Goal: Complete Application Form: Complete application form

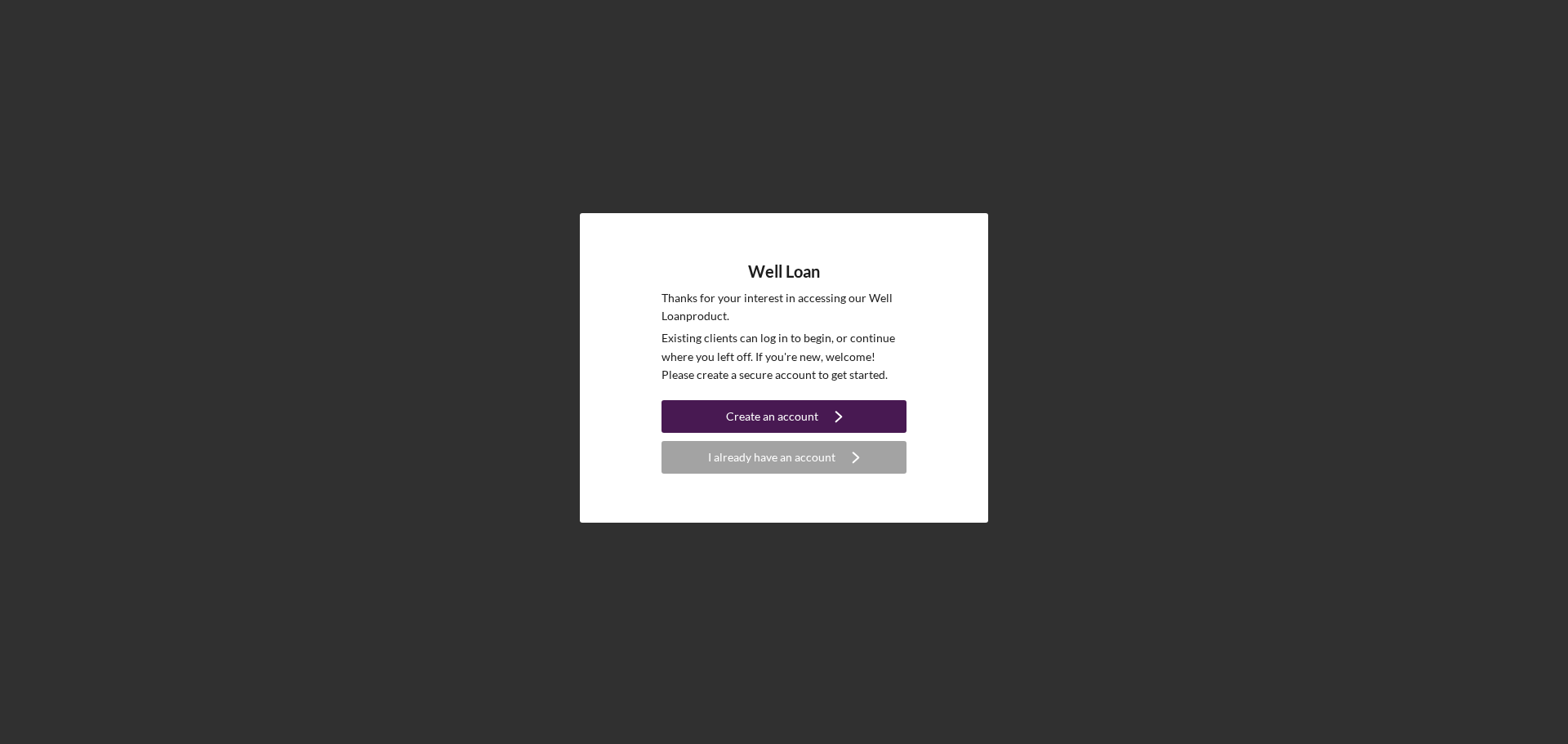
click at [846, 409] on icon "Icon/Navigate" at bounding box center [838, 416] width 41 height 41
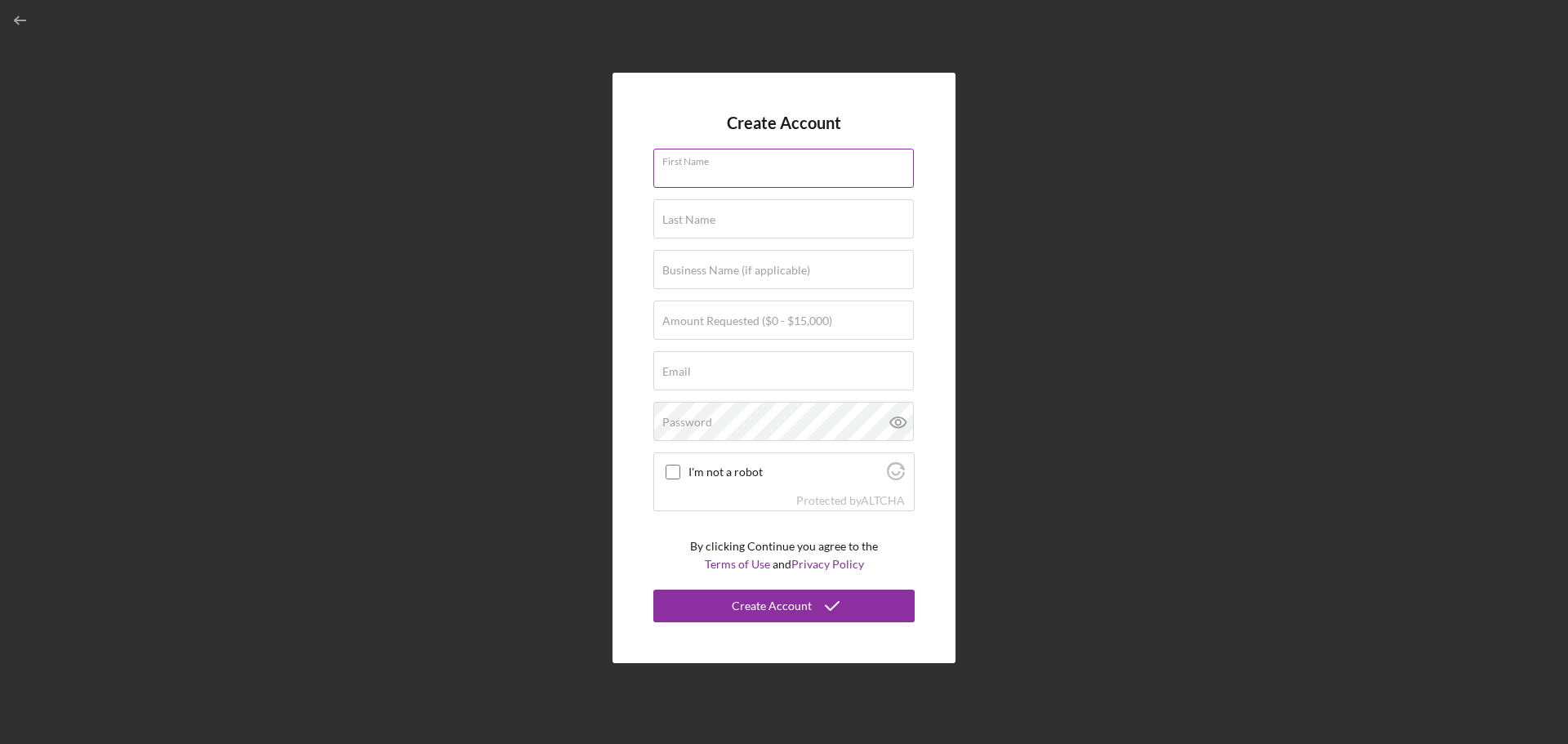
click at [775, 170] on input "First Name" at bounding box center [784, 167] width 261 height 39
type input "[PERSON_NAME]"
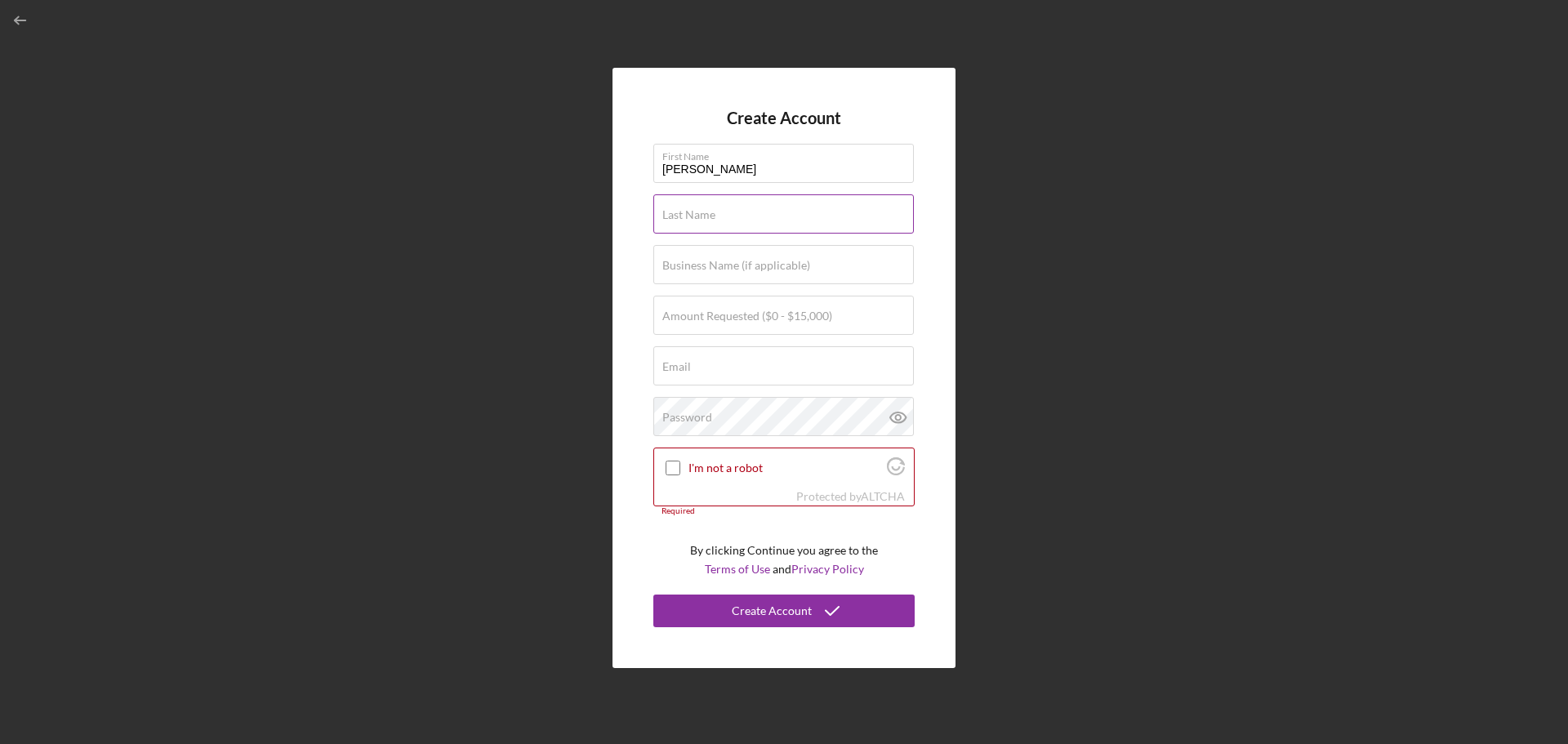
click at [707, 223] on input "Last Name" at bounding box center [784, 213] width 261 height 39
type input "Fox"
click at [688, 316] on label "Amount Requested ($0 - $15,000)" at bounding box center [747, 316] width 170 height 13
click at [688, 316] on input "Amount Requested ($0 - $15,000)" at bounding box center [784, 315] width 261 height 39
type input "$15,000"
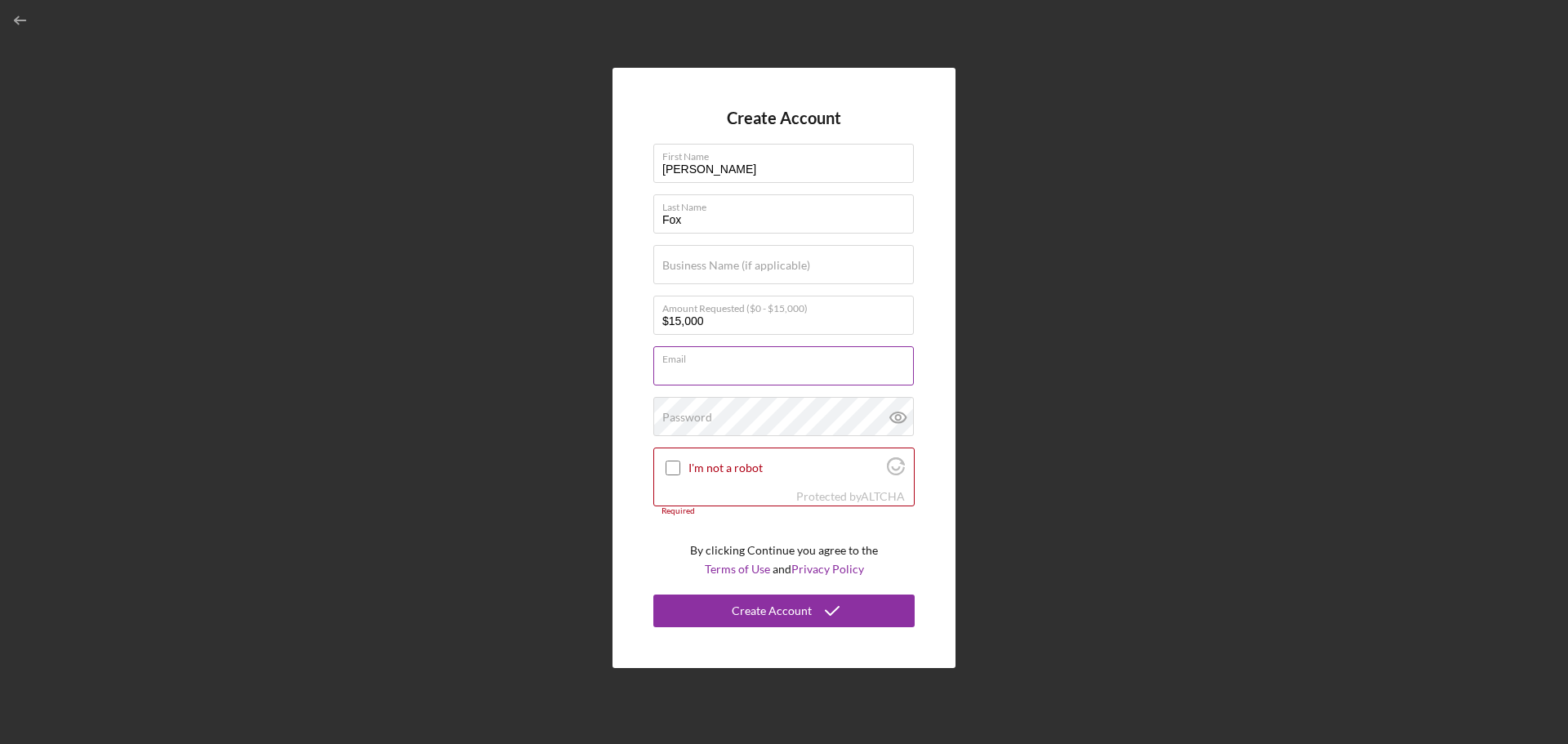
click at [695, 365] on input "Email" at bounding box center [784, 365] width 261 height 39
type input "[EMAIL_ADDRESS][DOMAIN_NAME]"
click at [684, 418] on label "Password" at bounding box center [687, 418] width 49 height 13
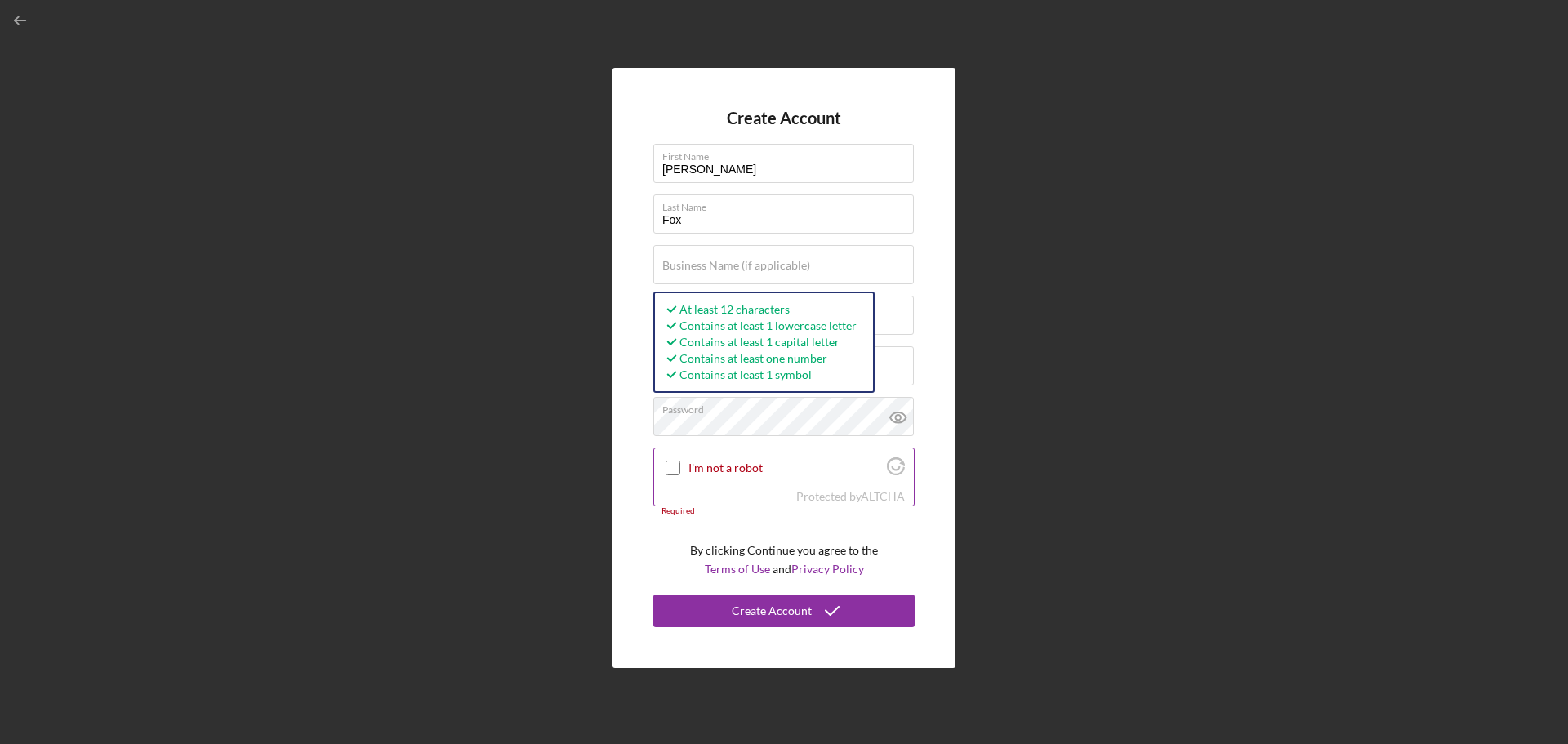
click at [660, 465] on div "I'm not a robot" at bounding box center [784, 467] width 260 height 38
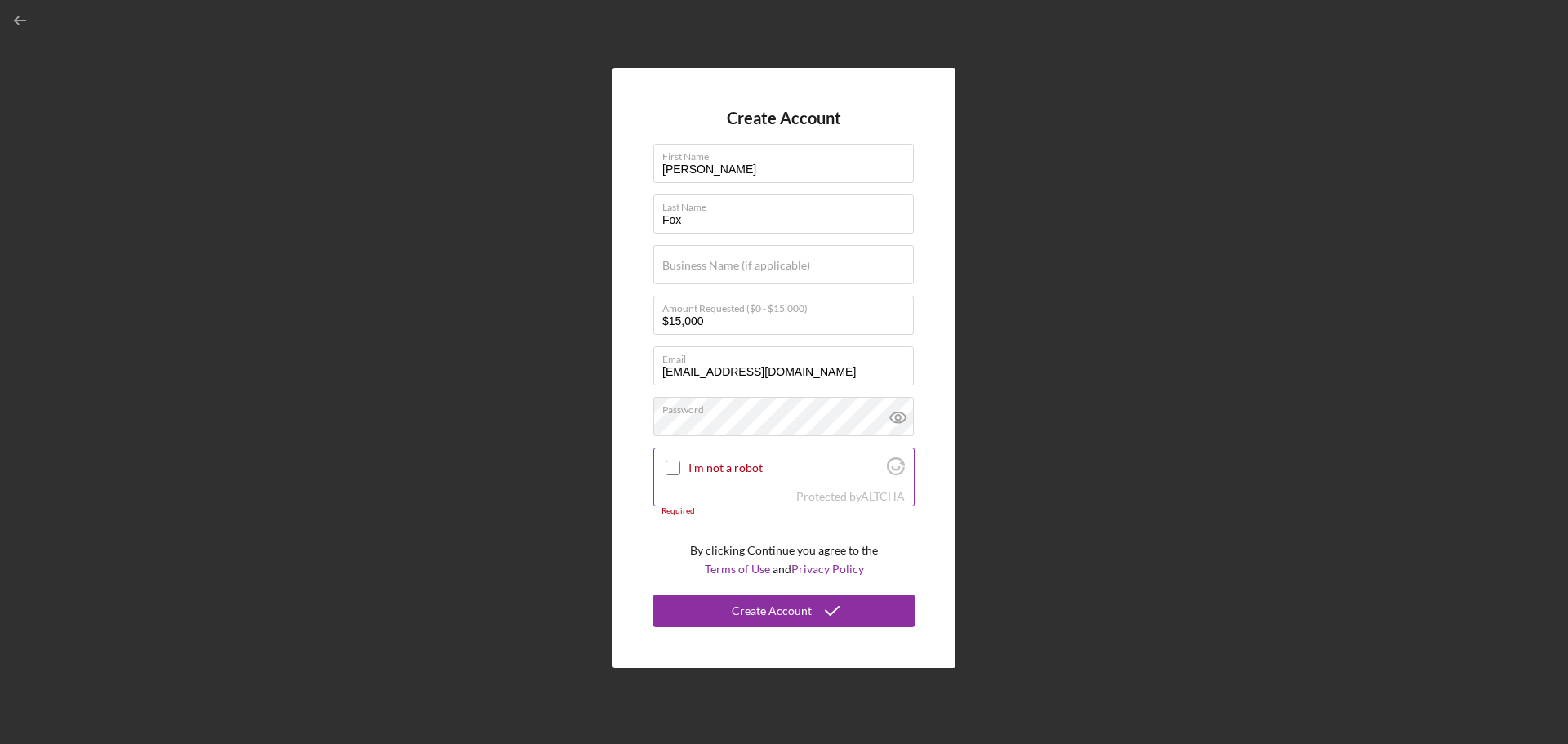
click at [668, 468] on input "I'm not a robot" at bounding box center [673, 467] width 14 height 14
checkbox input "true"
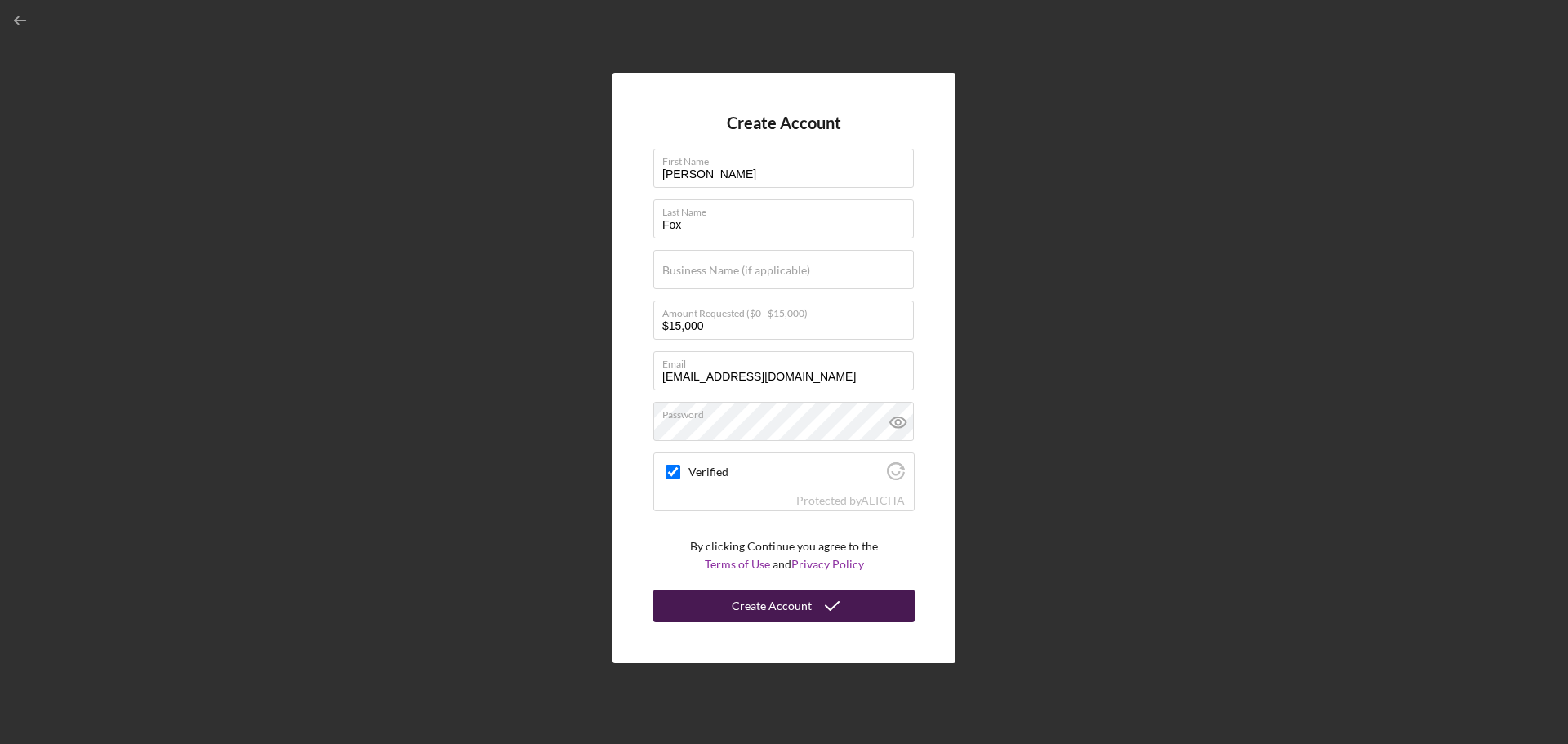
click at [737, 601] on div "Create Account" at bounding box center [772, 606] width 80 height 32
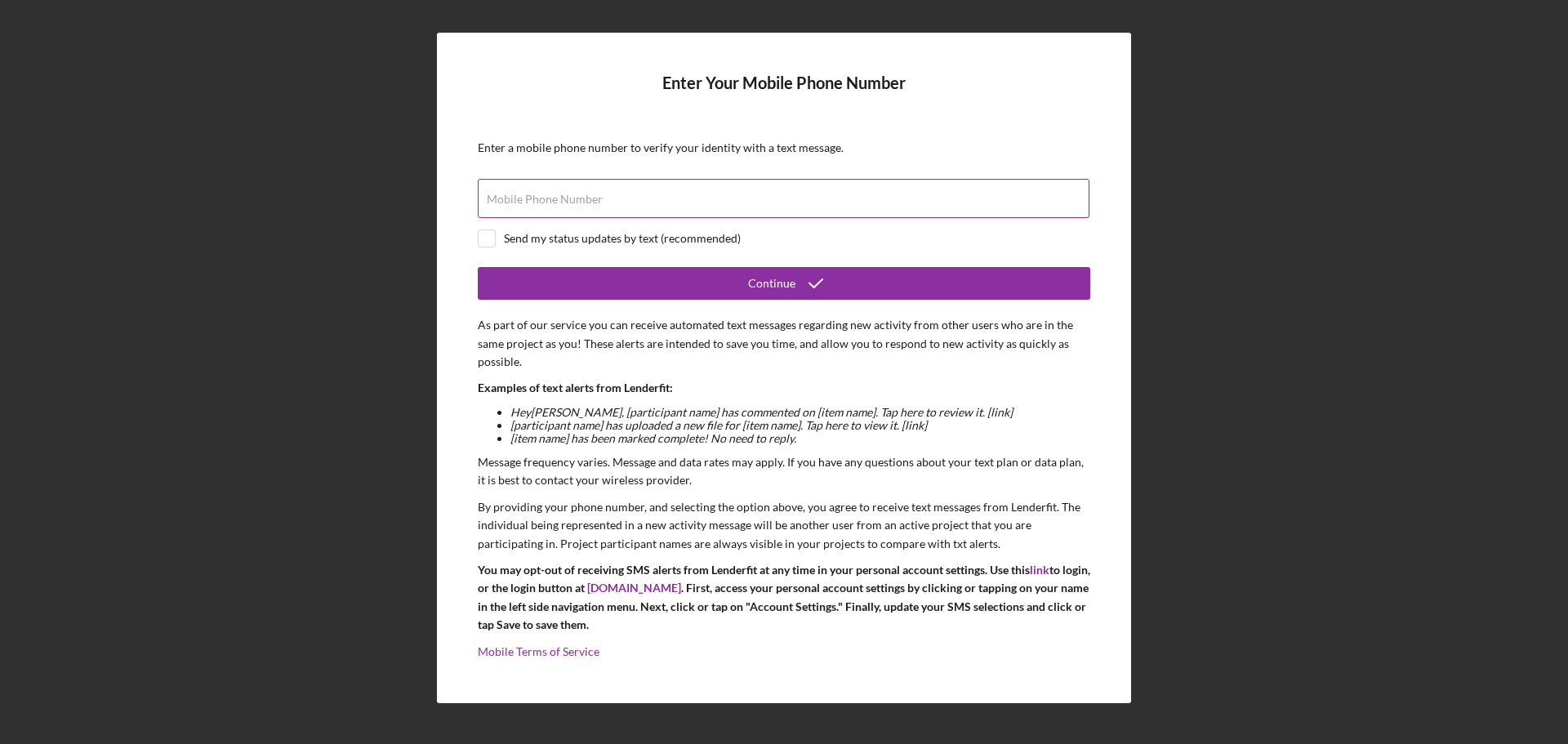
click at [696, 201] on input "Mobile Phone Number" at bounding box center [783, 198] width 612 height 39
type input "[PHONE_NUMBER]"
click at [494, 238] on input "checkbox" at bounding box center [486, 238] width 16 height 16
checkbox input "true"
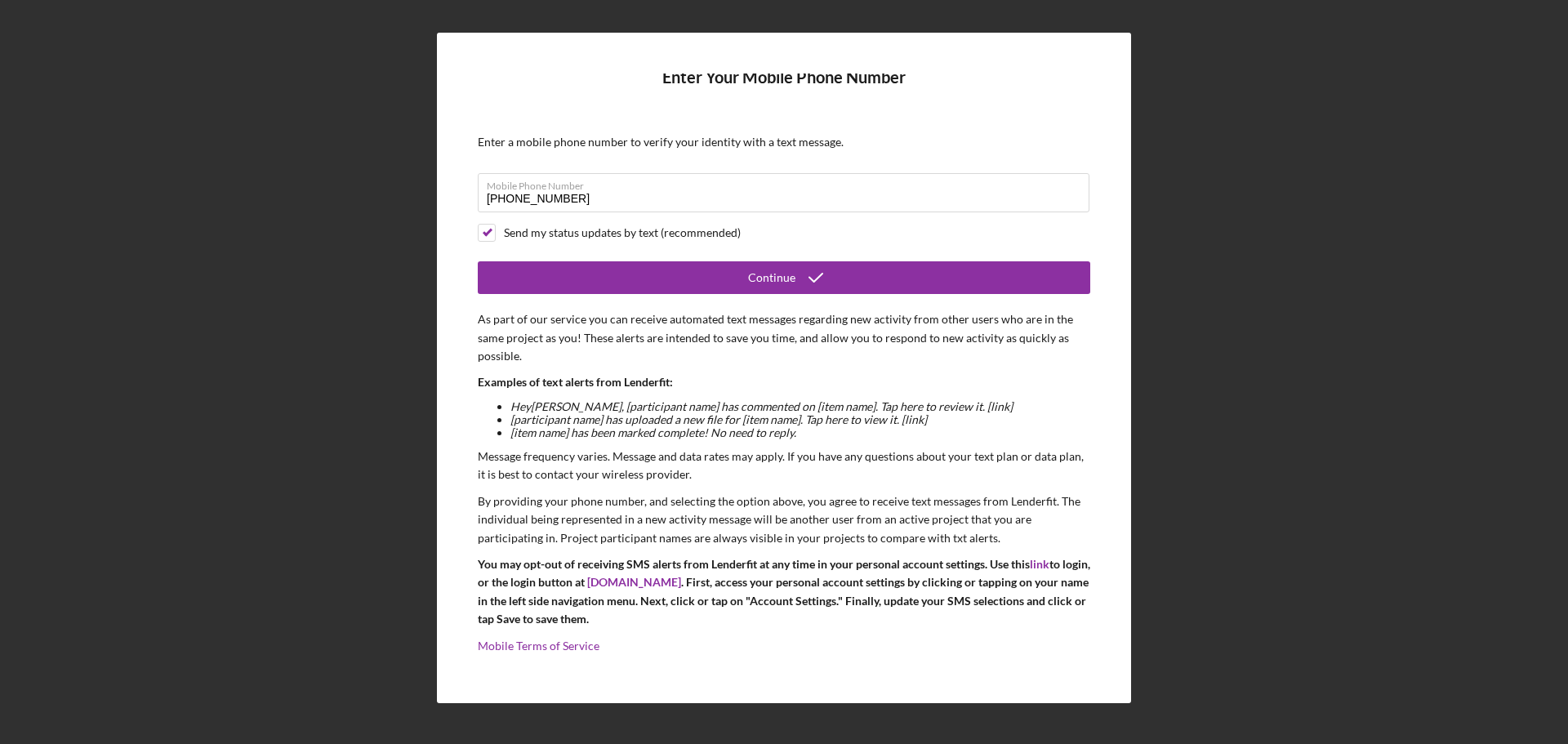
scroll to position [7, 0]
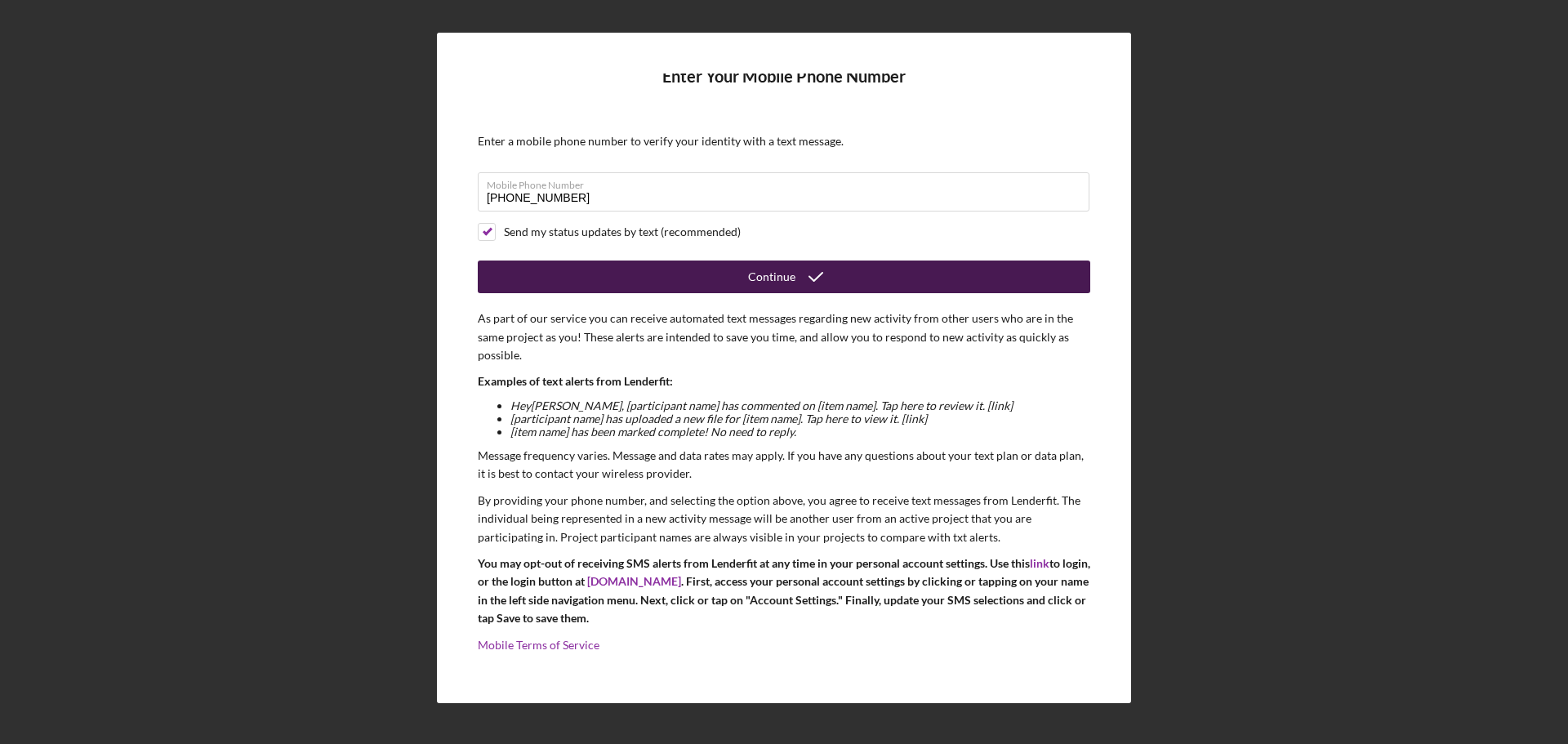
click at [758, 280] on div "Continue" at bounding box center [772, 277] width 48 height 32
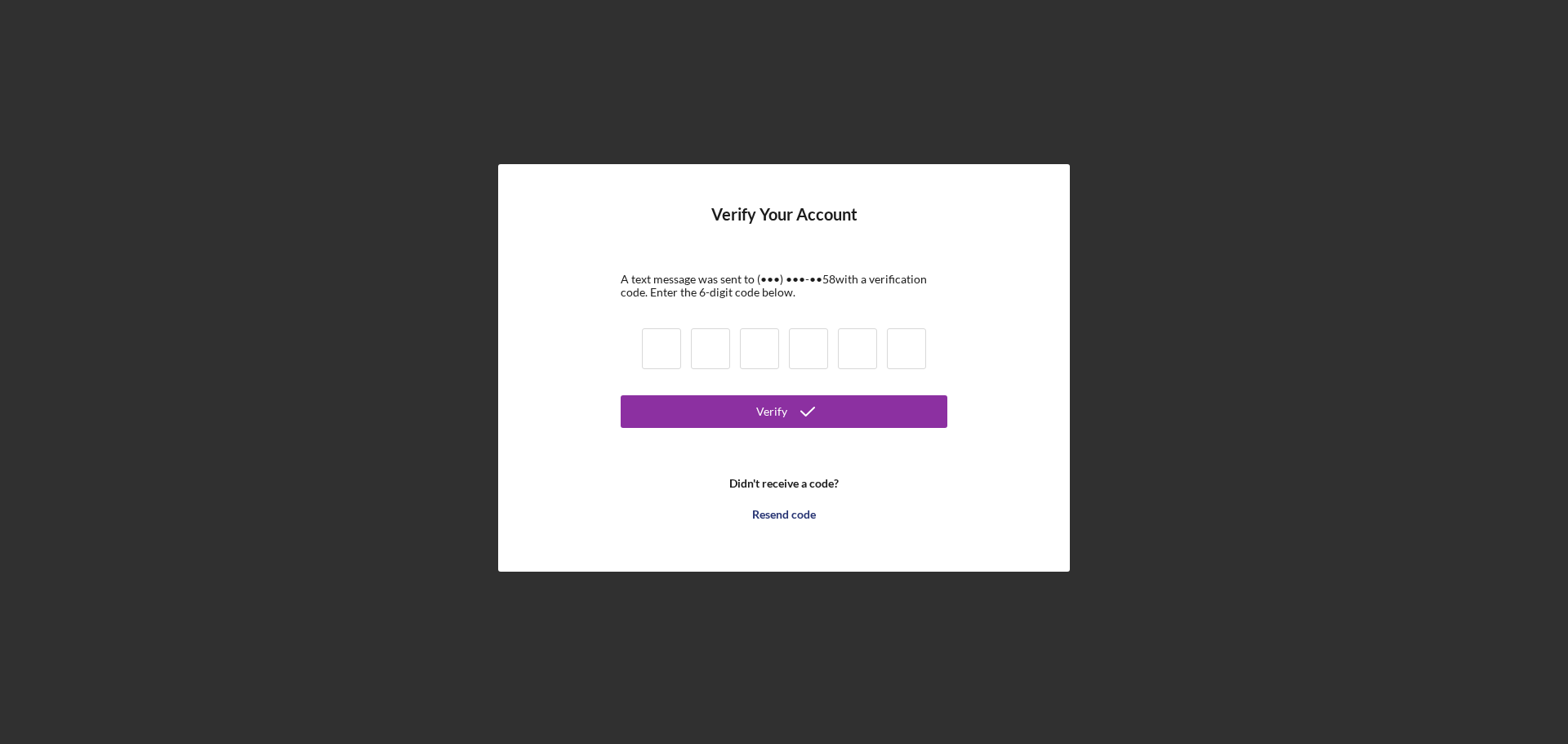
click at [667, 349] on input at bounding box center [661, 348] width 39 height 41
type input "6"
type input "9"
type input "8"
type input "6"
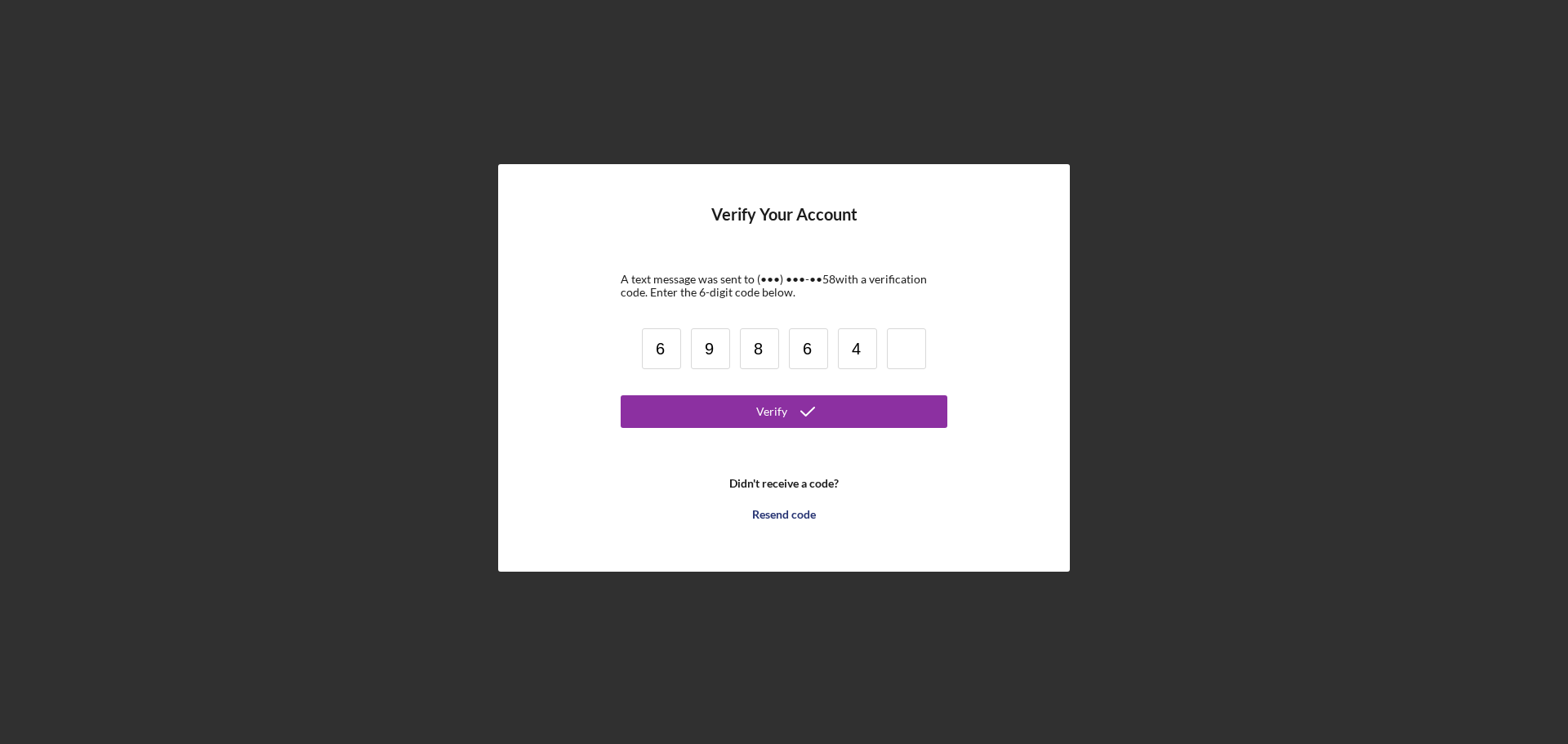
type input "4"
click at [745, 424] on button "Verify" at bounding box center [784, 412] width 326 height 32
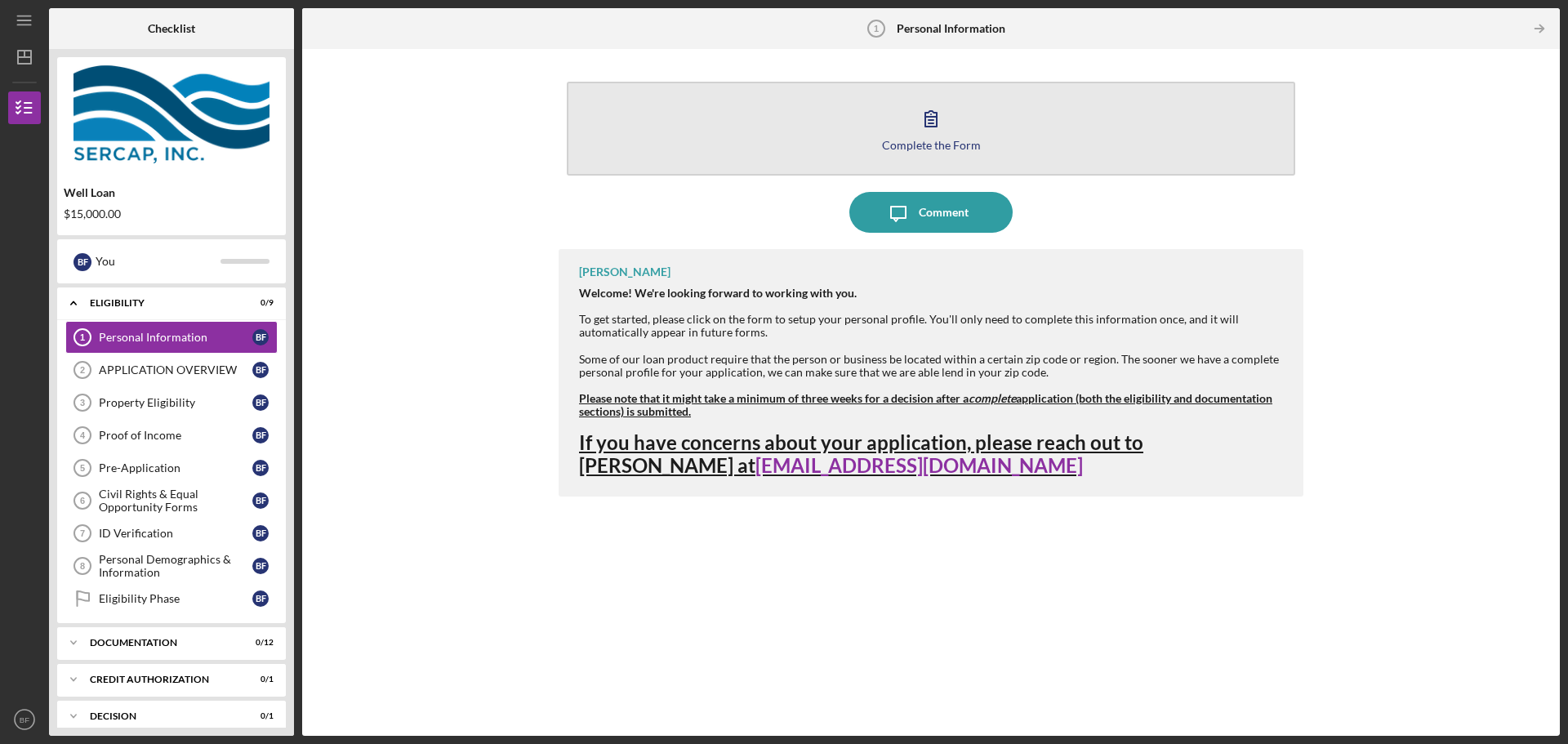
click at [931, 123] on icon "button" at bounding box center [931, 118] width 41 height 41
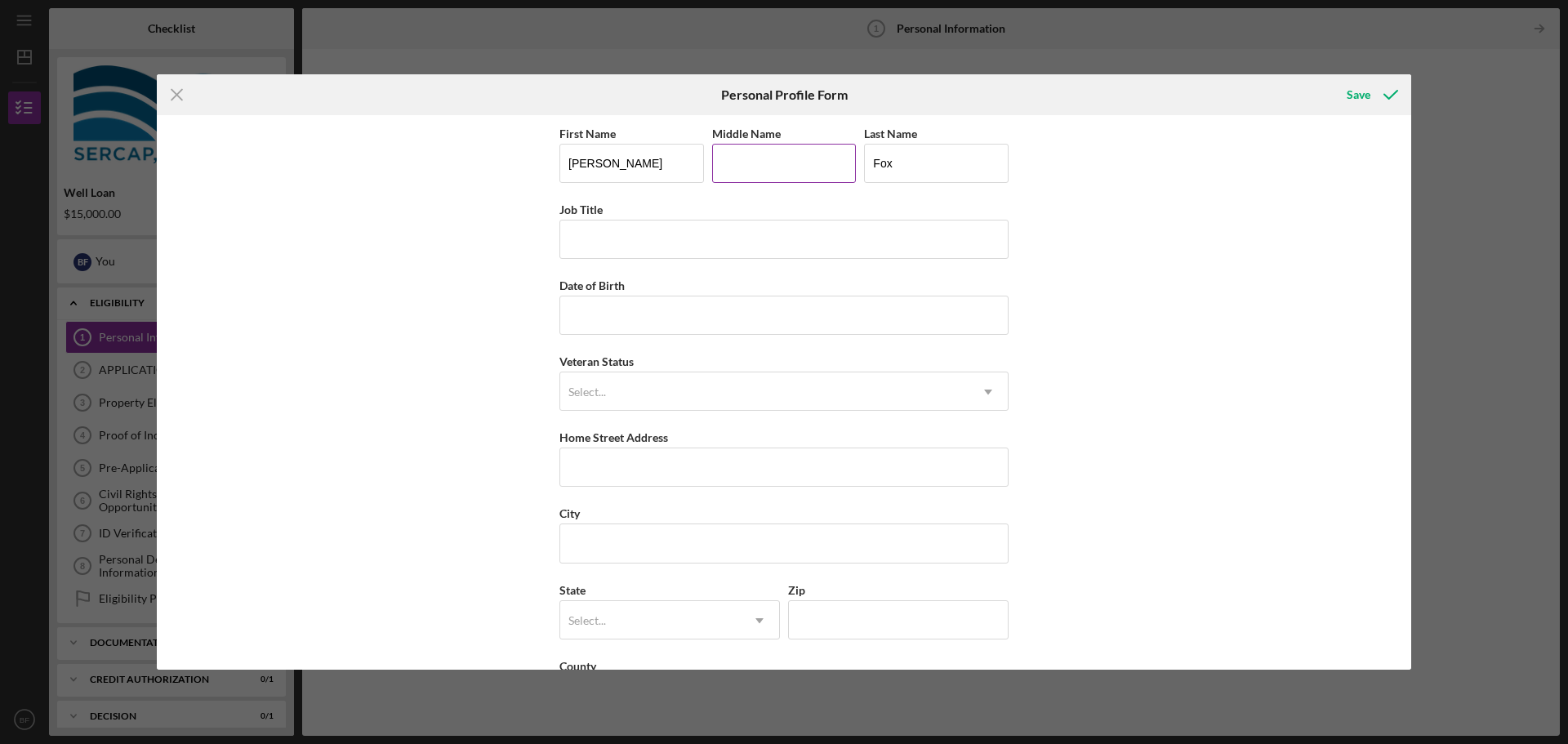
click at [749, 169] on input "Middle Name" at bounding box center [785, 163] width 145 height 39
type input "[PERSON_NAME]"
click at [701, 245] on input "Job Title" at bounding box center [784, 239] width 449 height 39
type input "maintenance coordinator"
click at [714, 308] on input "Date of Birth" at bounding box center [784, 315] width 449 height 39
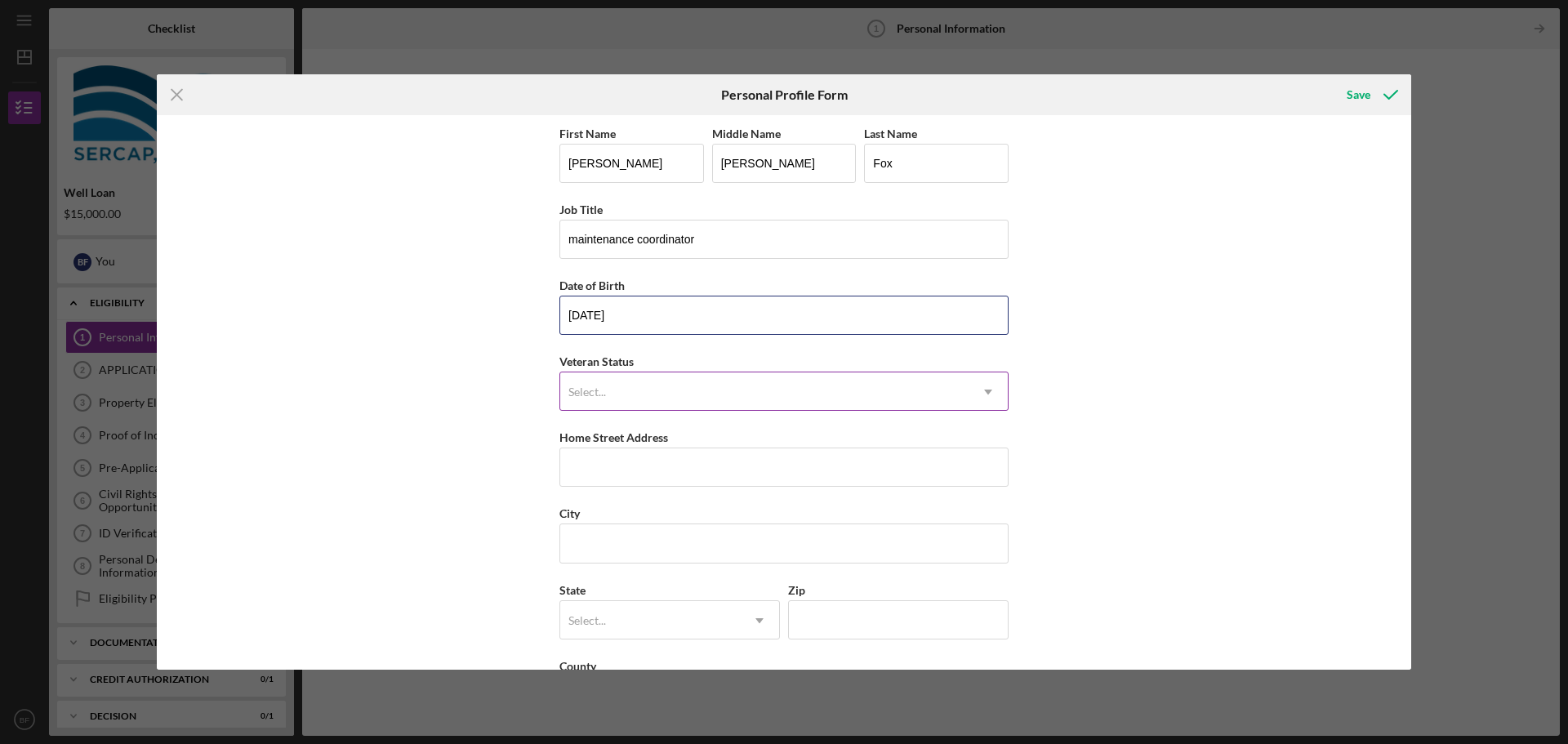
type input "[DATE]"
click at [989, 395] on icon "Icon/Dropdown Arrow" at bounding box center [988, 392] width 39 height 39
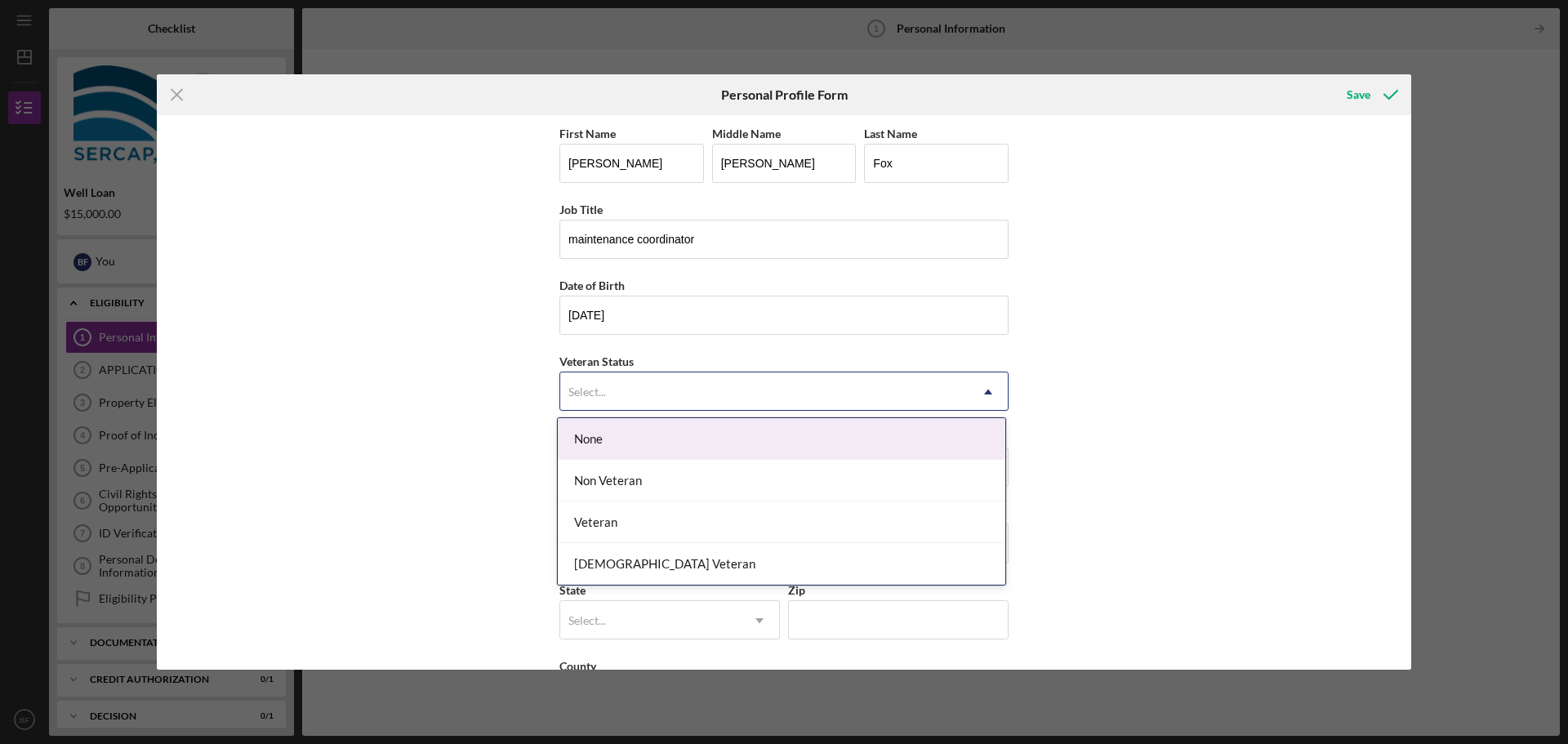
click at [953, 429] on div "None" at bounding box center [781, 440] width 448 height 42
click at [985, 390] on icon "Icon/Dropdown Arrow" at bounding box center [988, 392] width 39 height 39
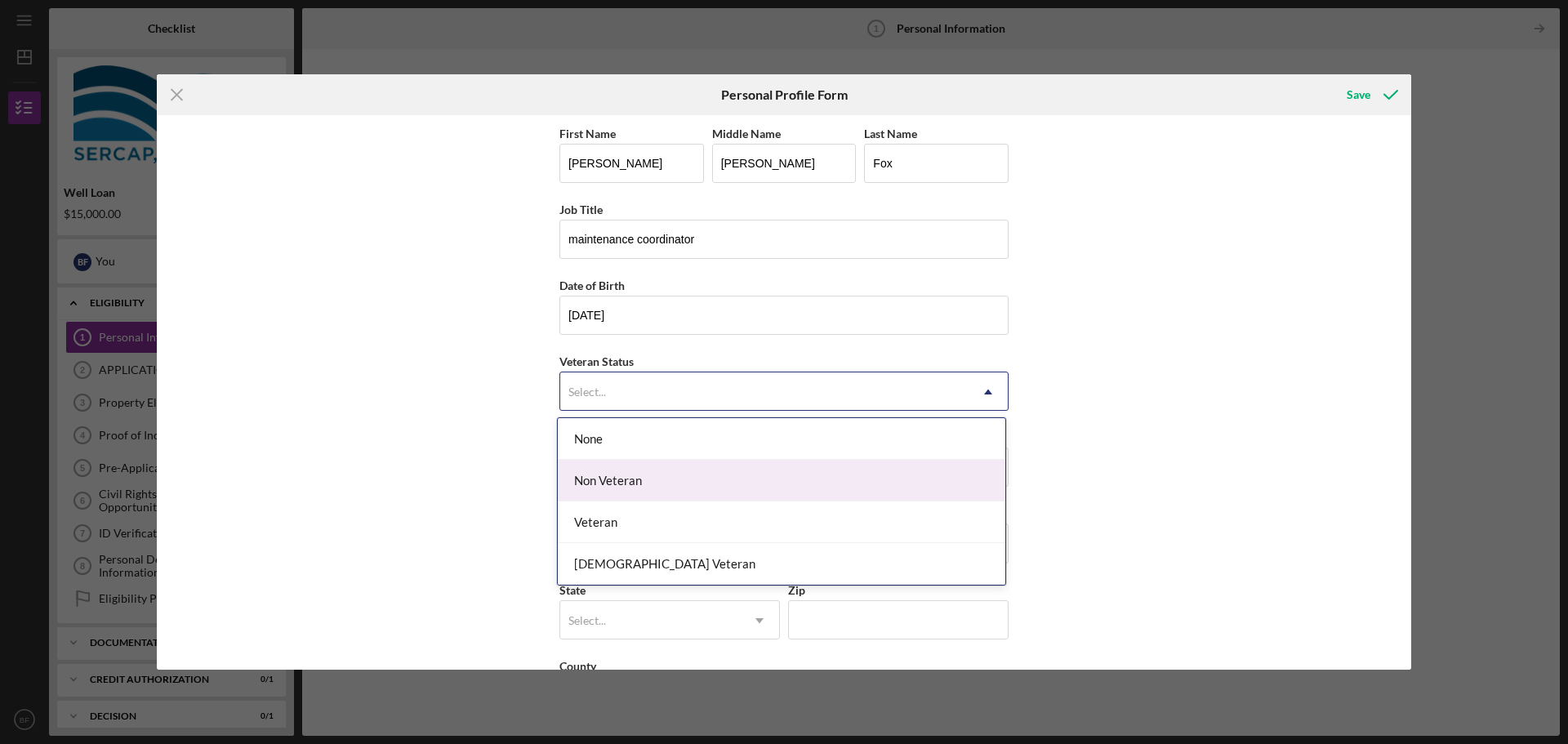
click at [956, 476] on div "Non Veteran" at bounding box center [781, 480] width 448 height 42
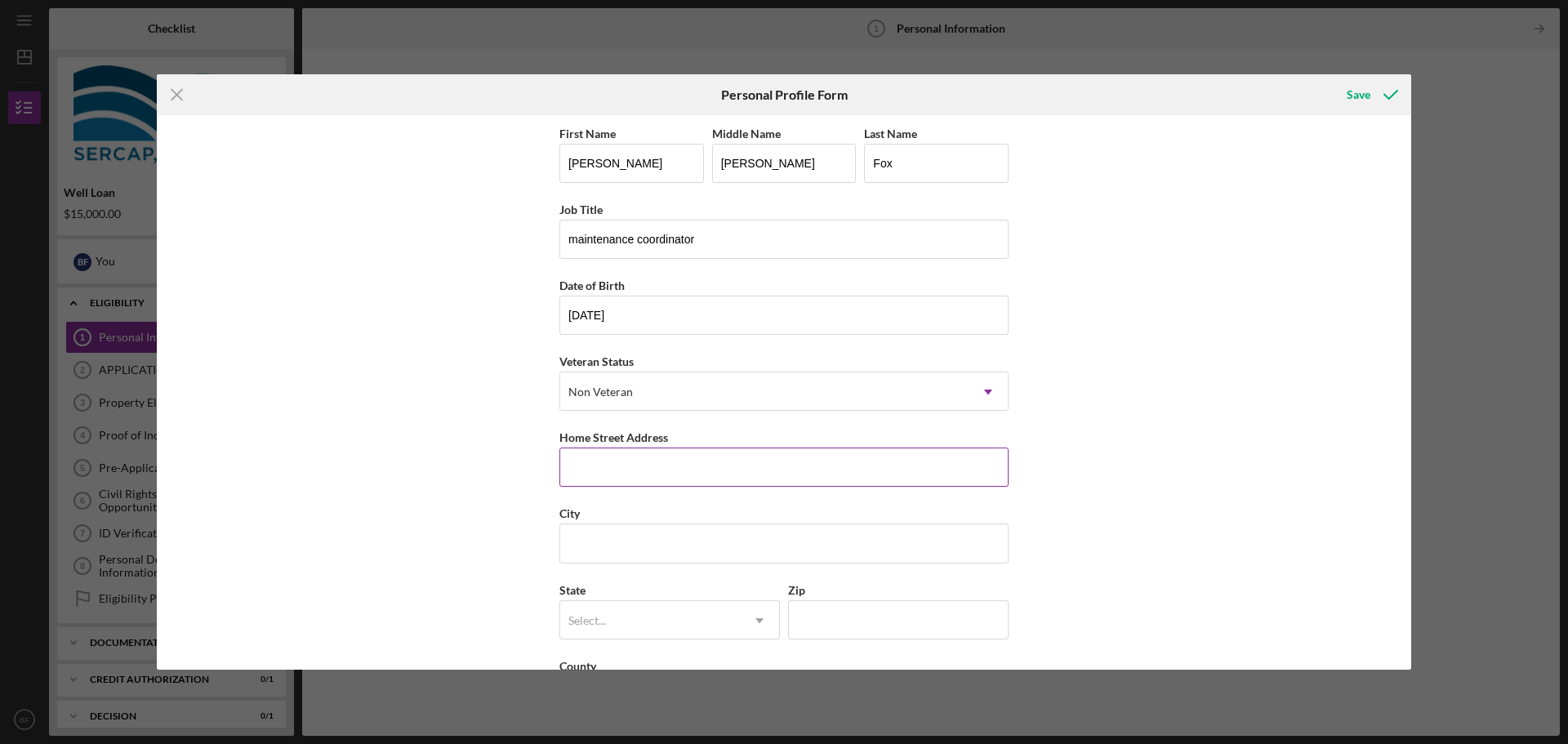
click at [726, 476] on input "Home Street Address" at bounding box center [784, 467] width 449 height 39
type input "526 Deep Gap Estates Dr."
click at [735, 552] on input "City" at bounding box center [784, 542] width 449 height 39
type input "Fleetwood"
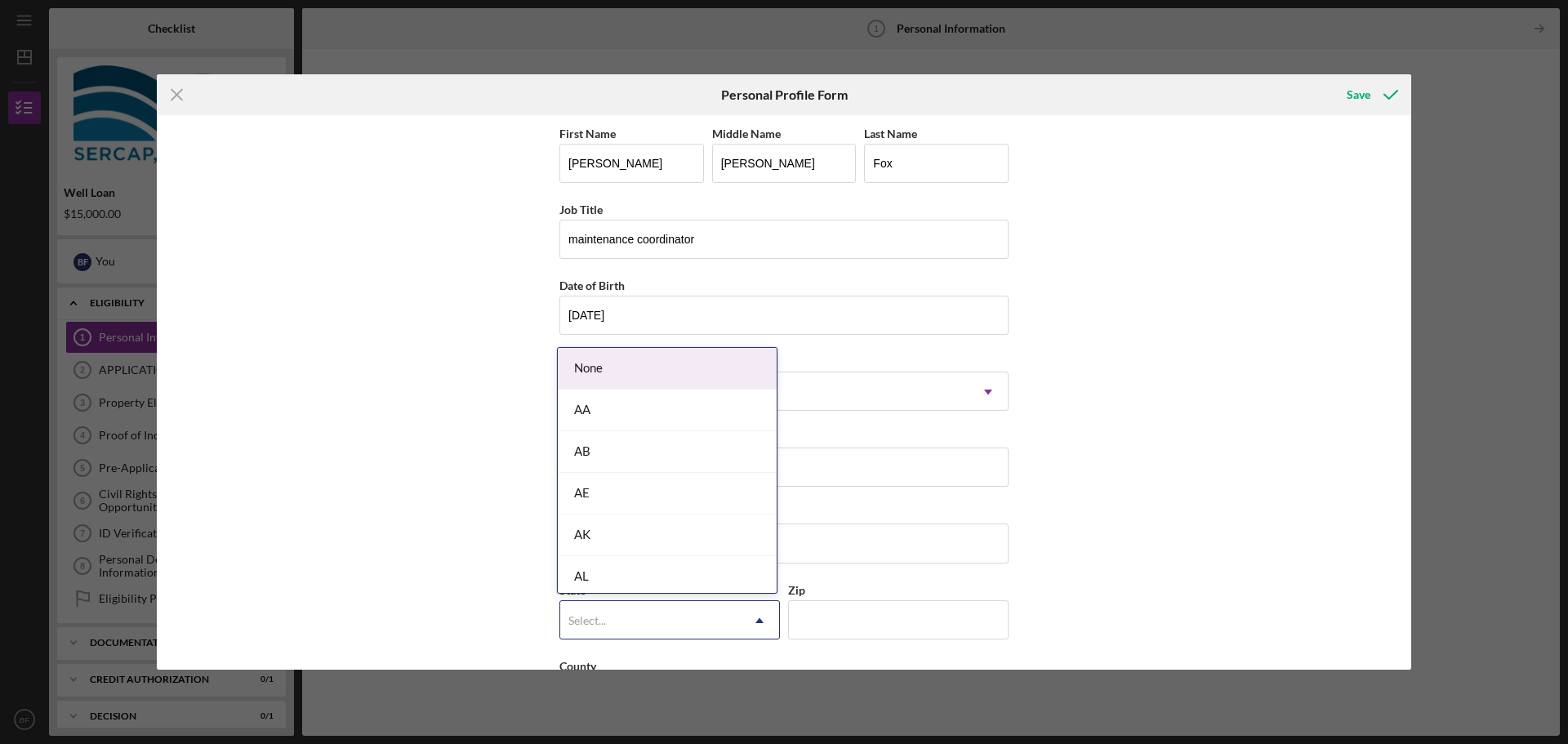
click at [768, 620] on icon "Icon/Dropdown Arrow" at bounding box center [759, 620] width 39 height 39
click at [678, 402] on div "NC" at bounding box center [667, 395] width 219 height 42
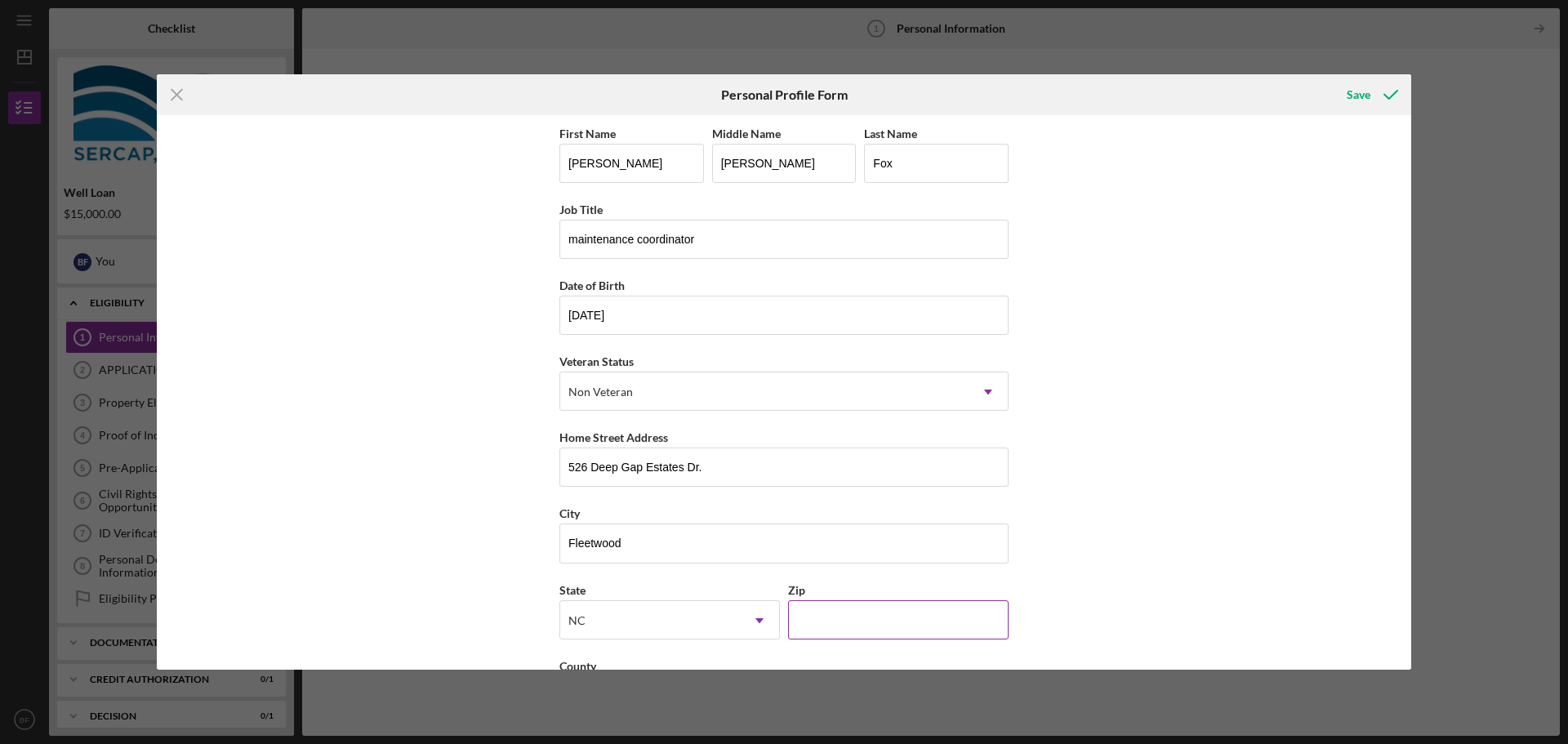
click at [887, 627] on input "Zip" at bounding box center [899, 619] width 221 height 39
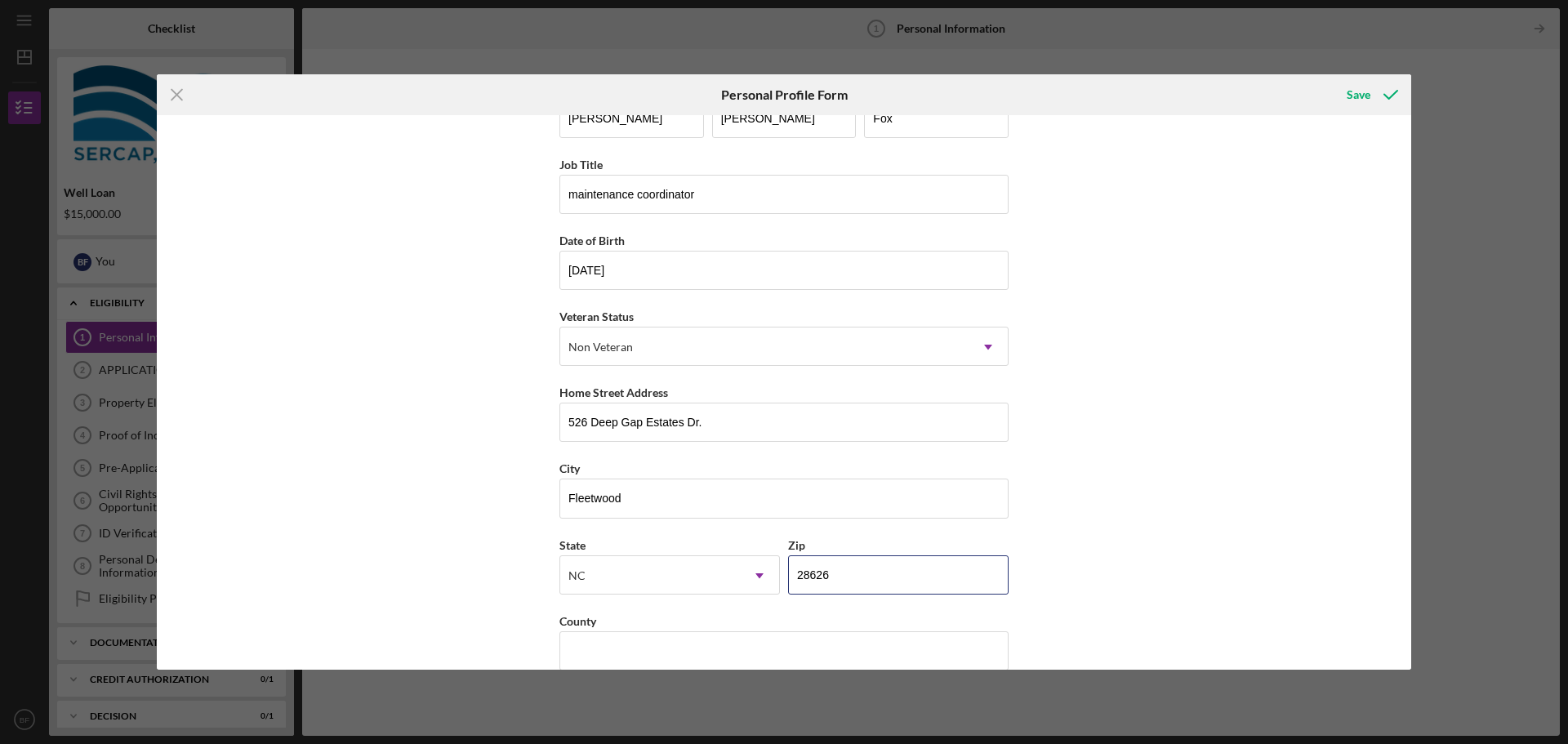
scroll to position [70, 0]
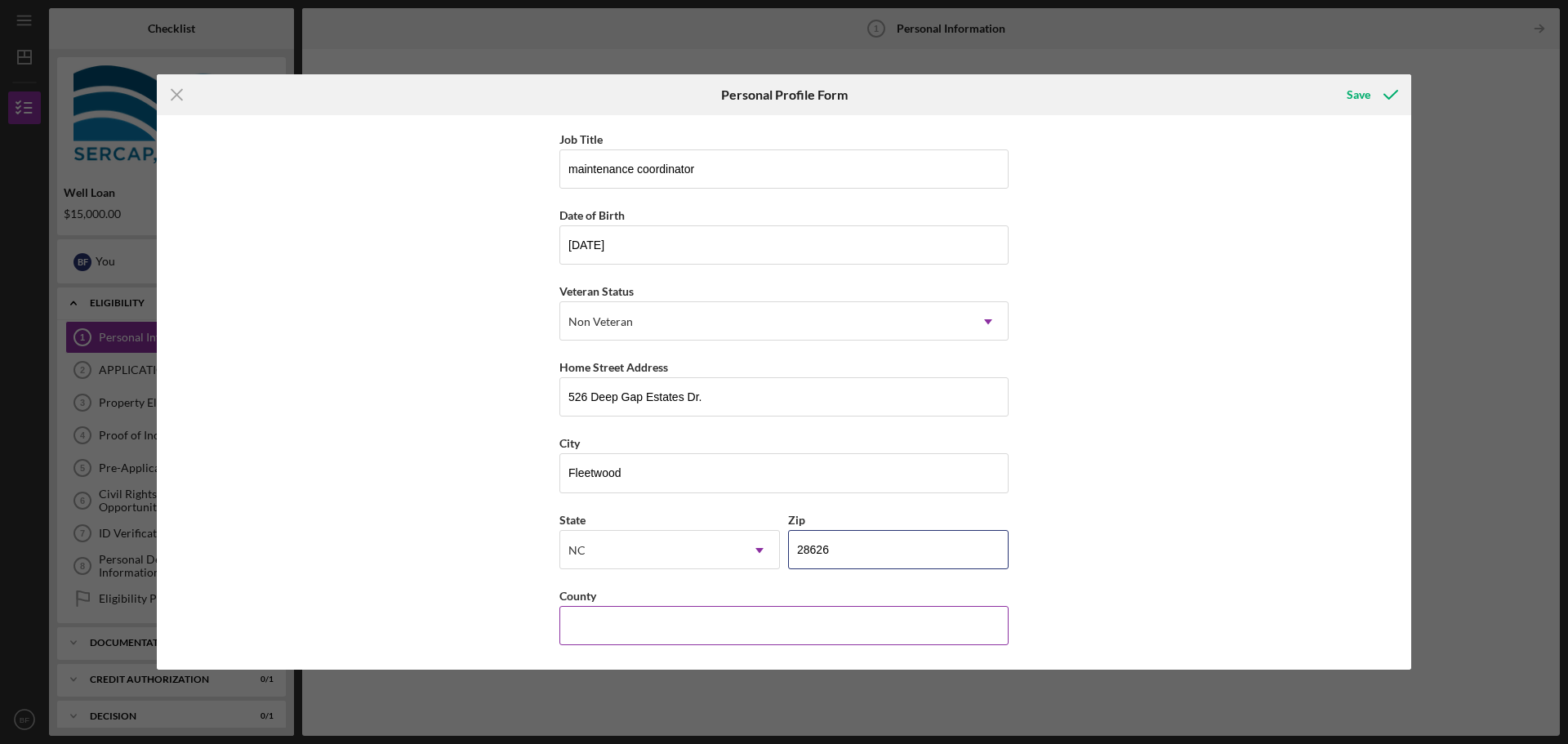
type input "28626"
click at [704, 633] on input "County" at bounding box center [784, 625] width 449 height 39
type input "[PERSON_NAME]"
click at [1357, 92] on div "Save" at bounding box center [1359, 94] width 24 height 32
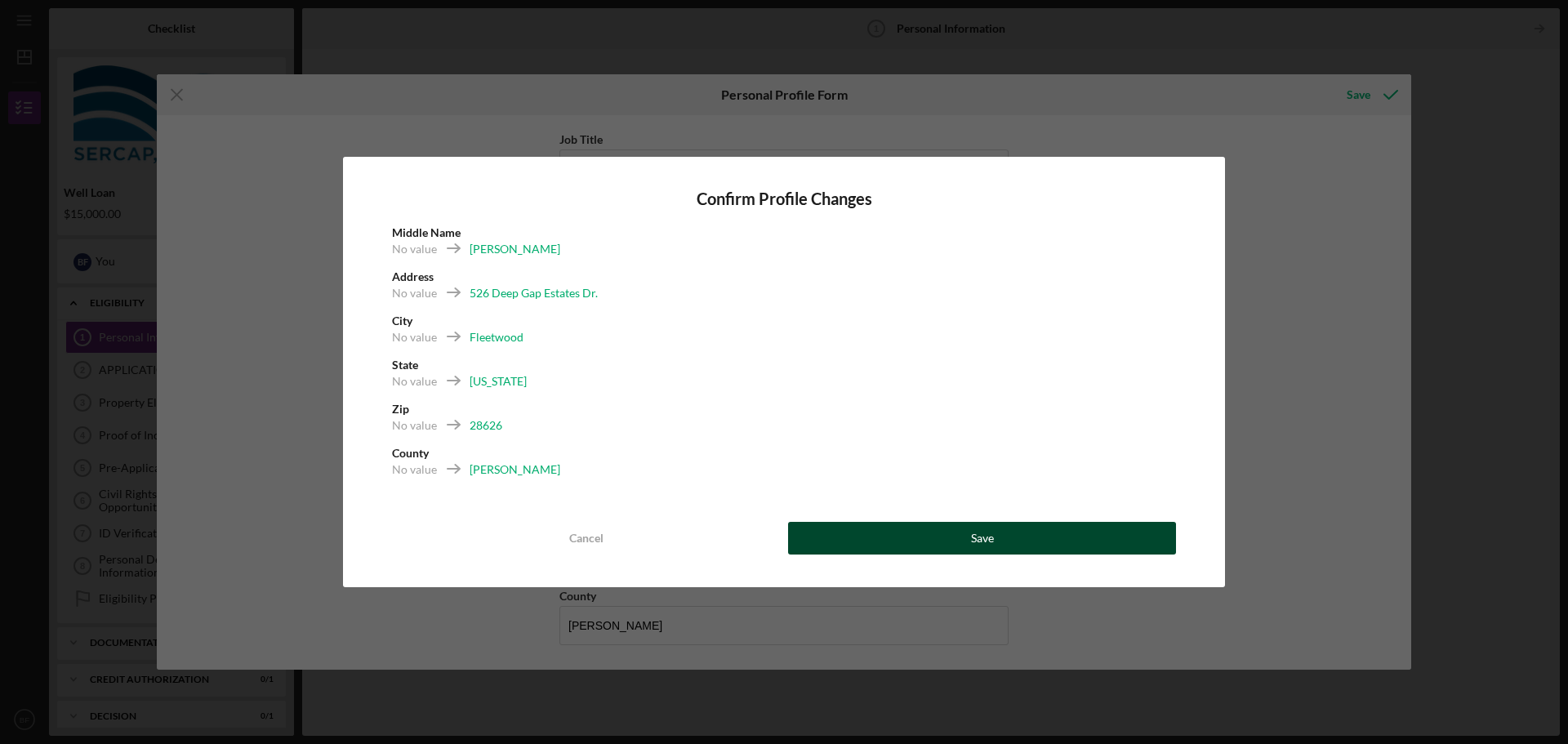
click at [918, 527] on button "Save" at bounding box center [983, 538] width 388 height 32
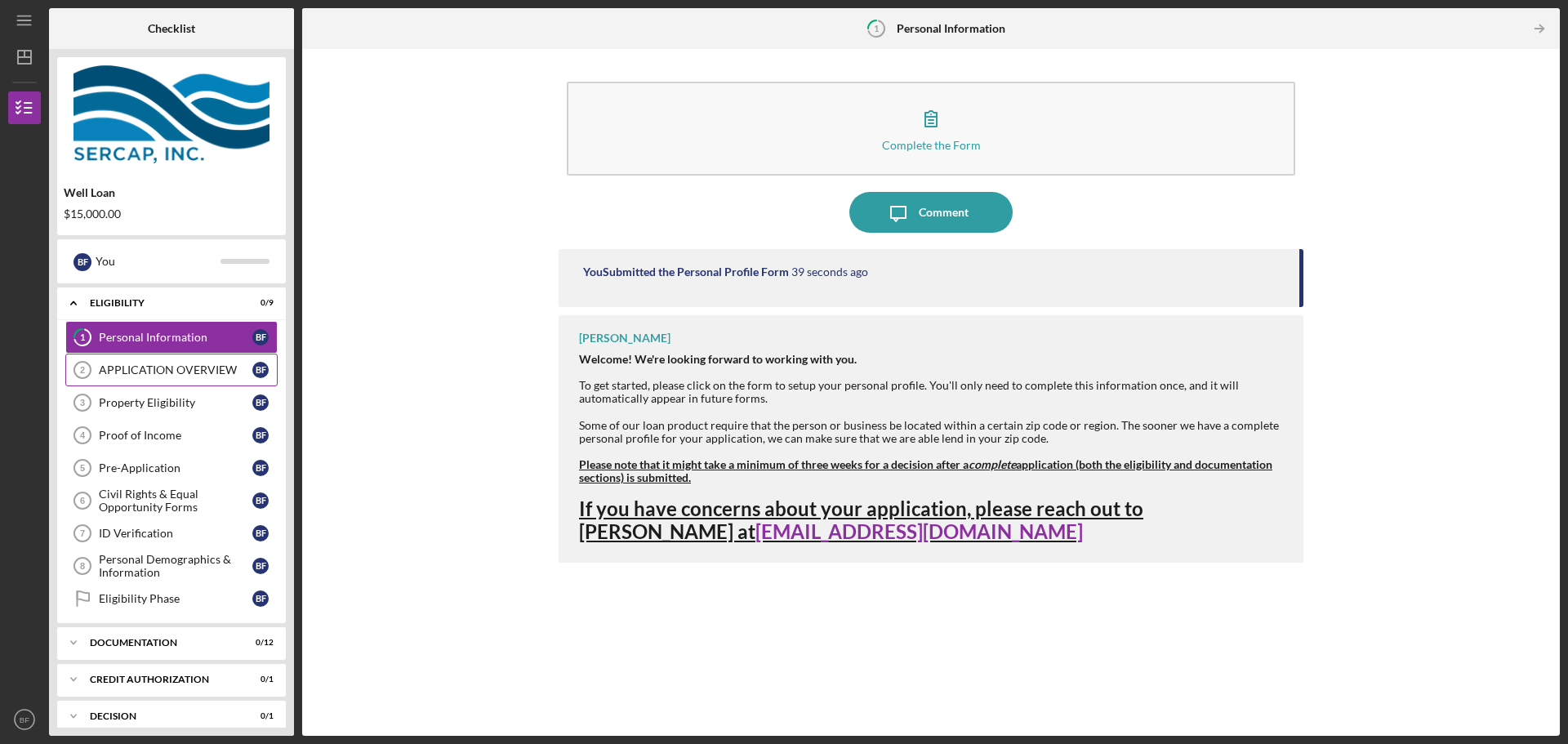
click at [189, 369] on div "APPLICATION OVERVIEW" at bounding box center [175, 370] width 153 height 13
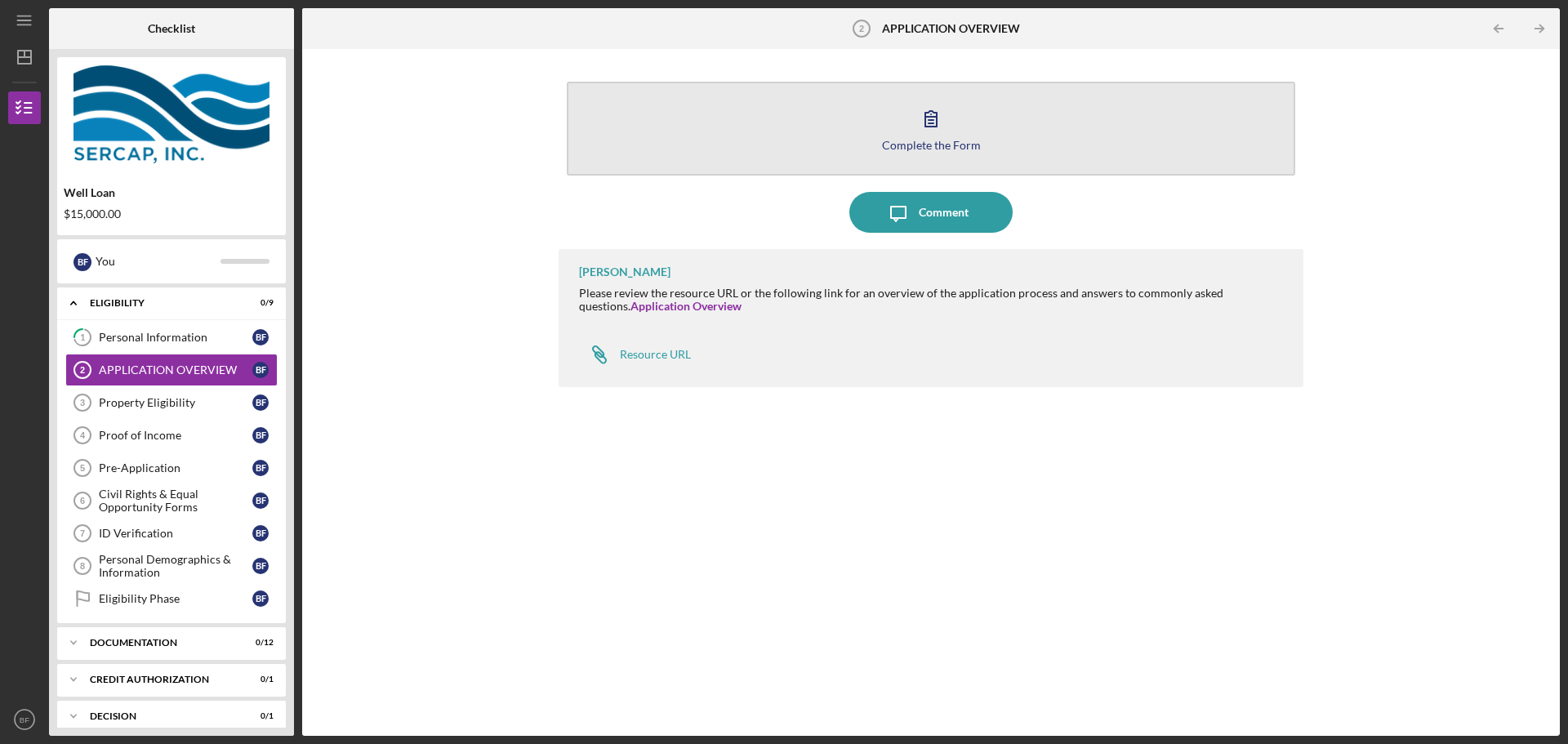
click at [927, 139] on div "Complete the Form" at bounding box center [931, 145] width 99 height 12
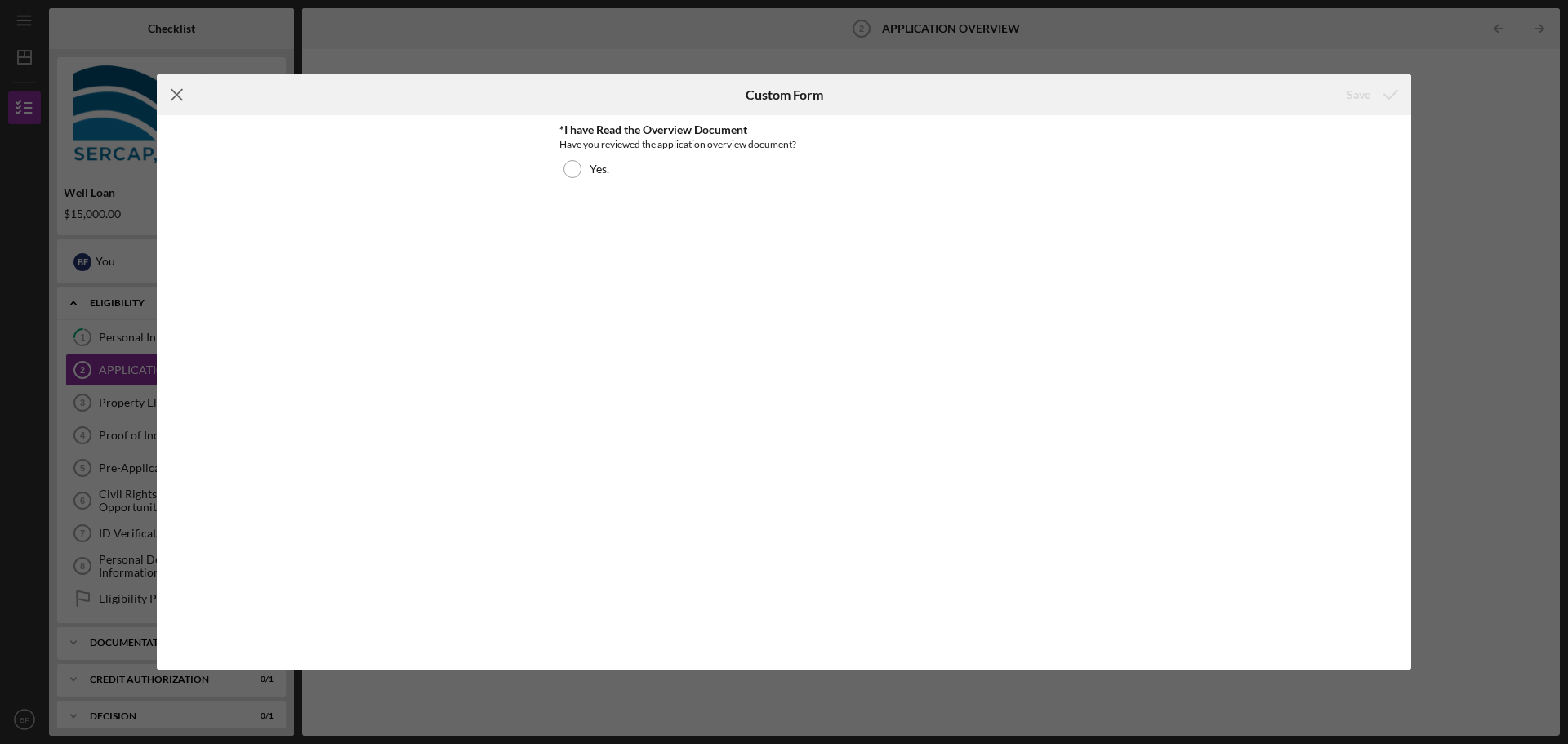
click at [176, 94] on line at bounding box center [176, 94] width 10 height 10
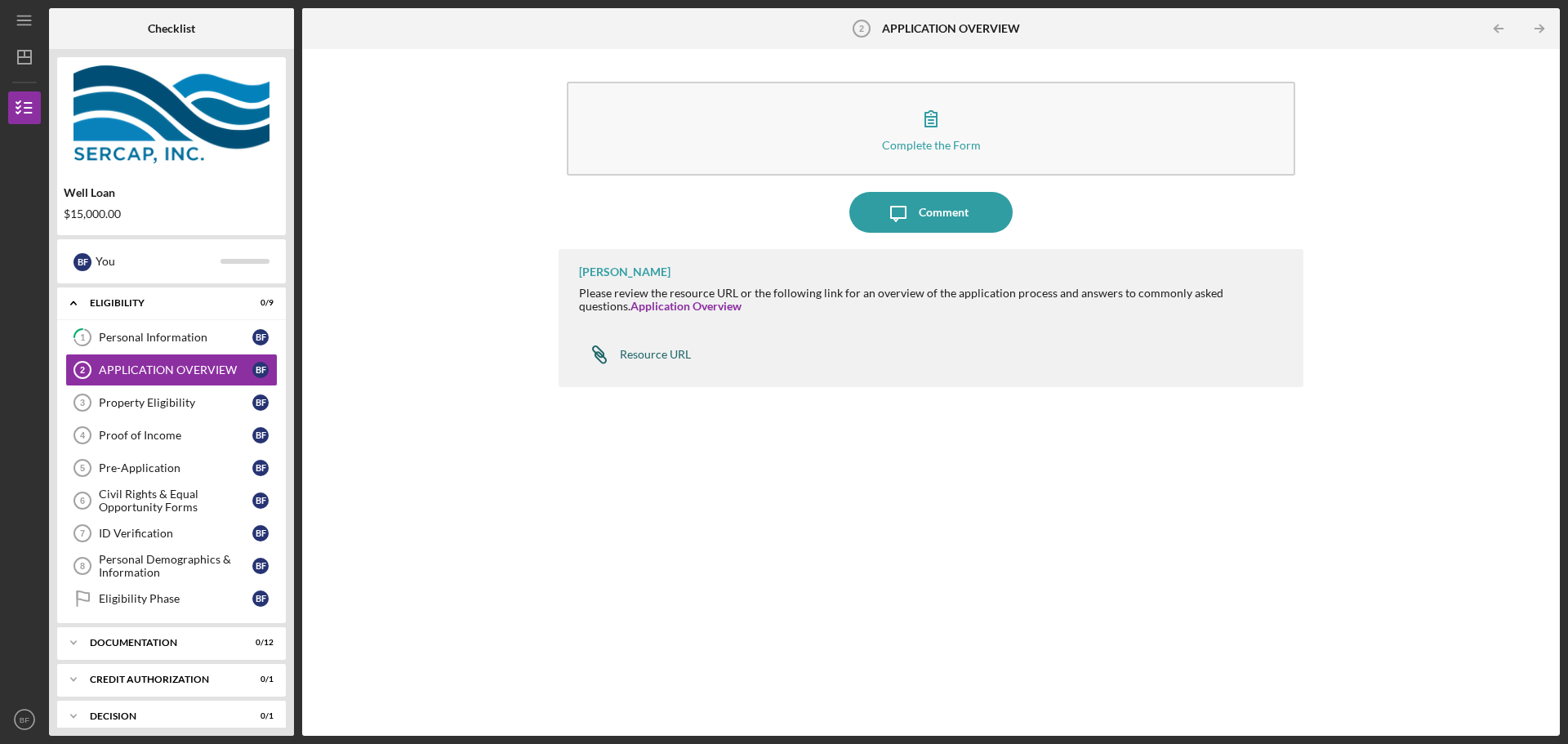
click at [638, 357] on div "Resource URL" at bounding box center [656, 355] width 71 height 13
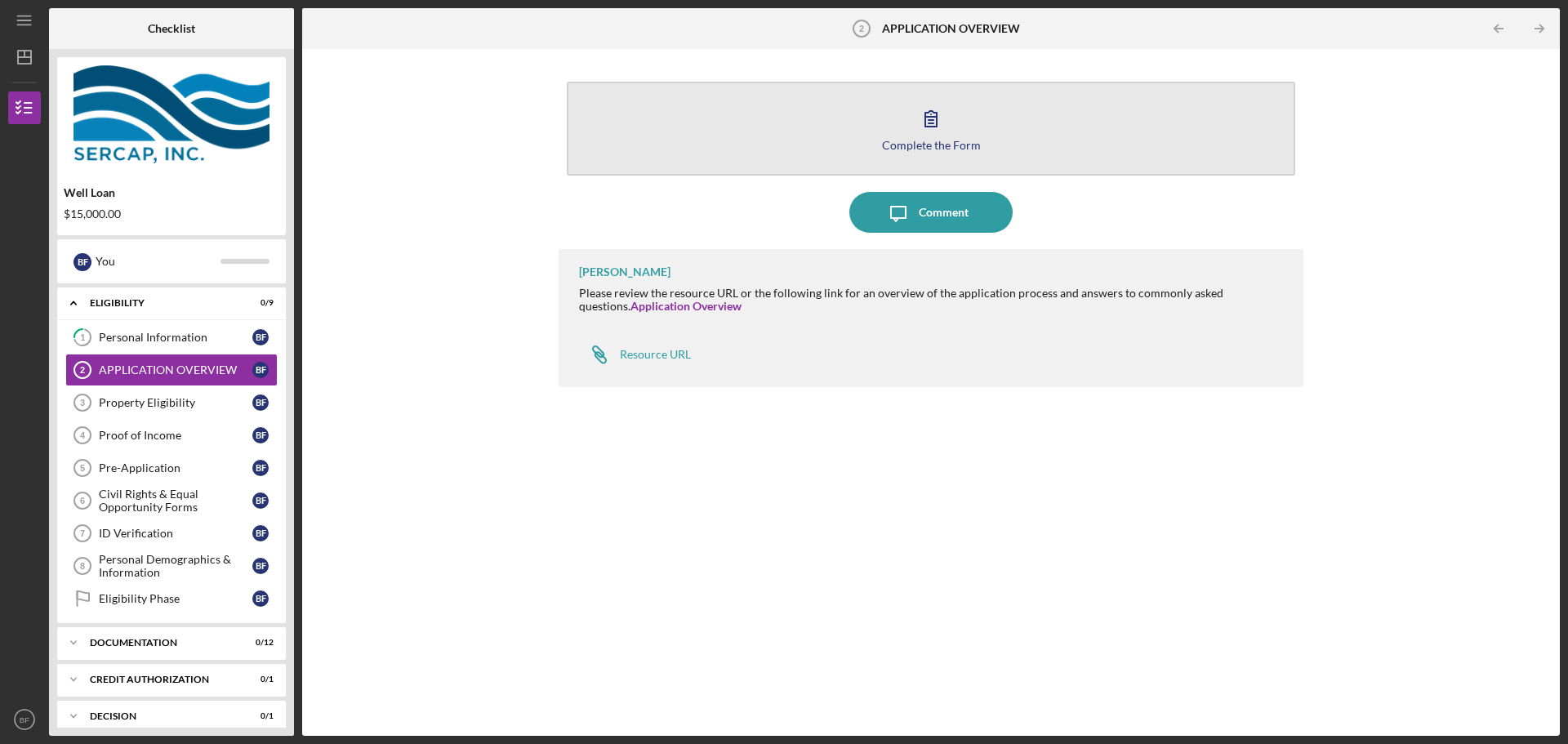
click at [930, 147] on div "Complete the Form" at bounding box center [931, 145] width 99 height 12
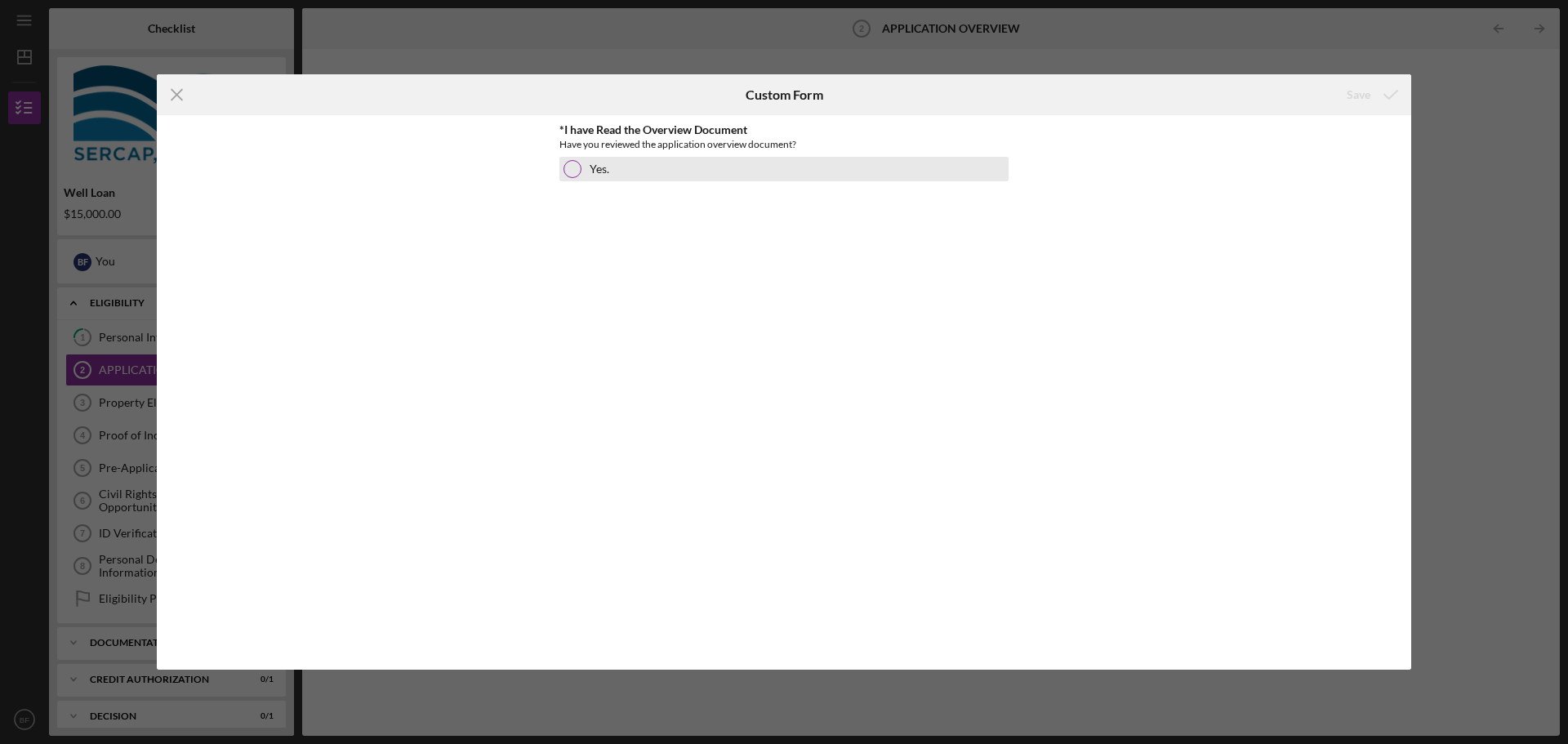
click at [573, 173] on div at bounding box center [572, 168] width 18 height 18
click at [1349, 98] on div "Save" at bounding box center [1359, 94] width 24 height 32
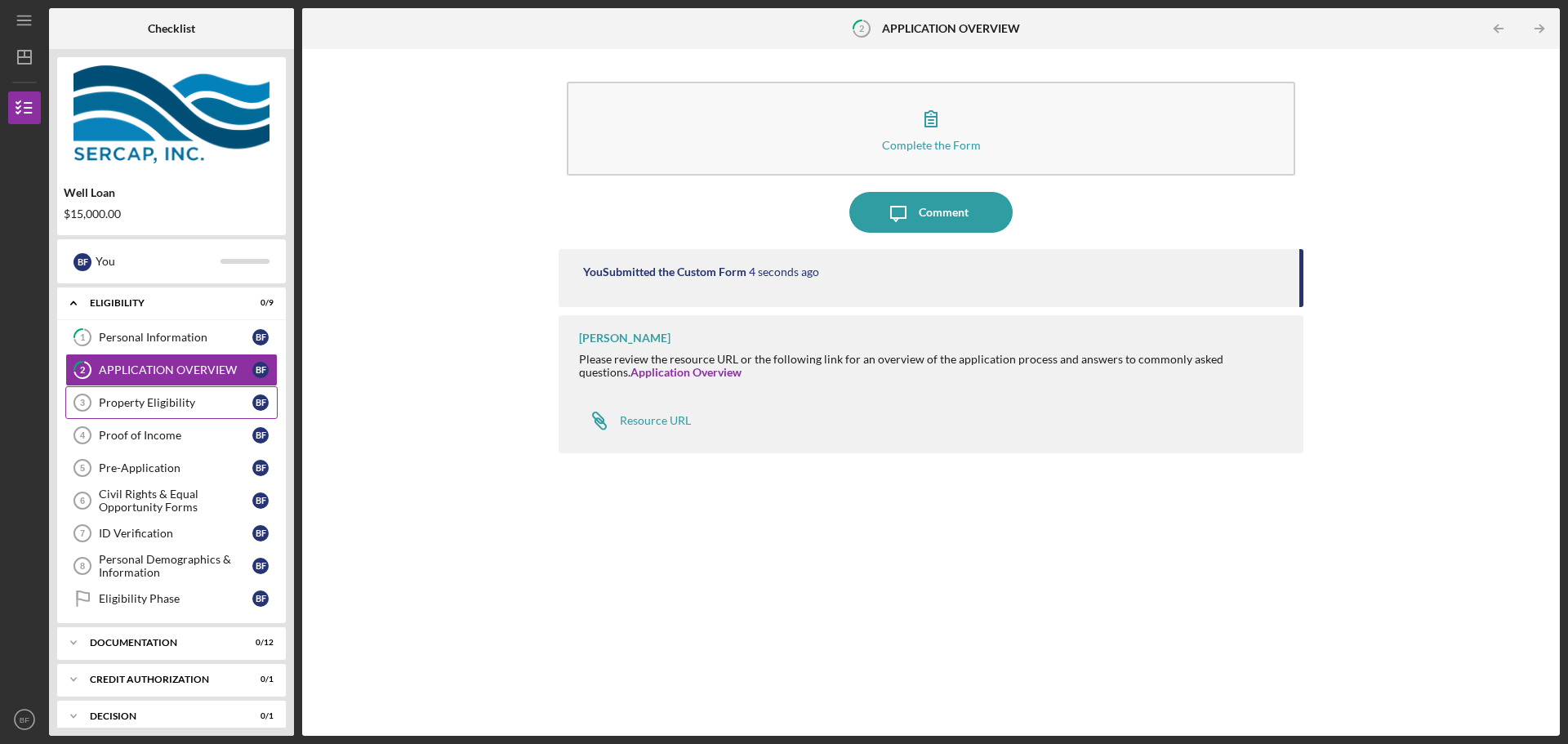
click at [130, 402] on div "Property Eligibility" at bounding box center [175, 402] width 153 height 13
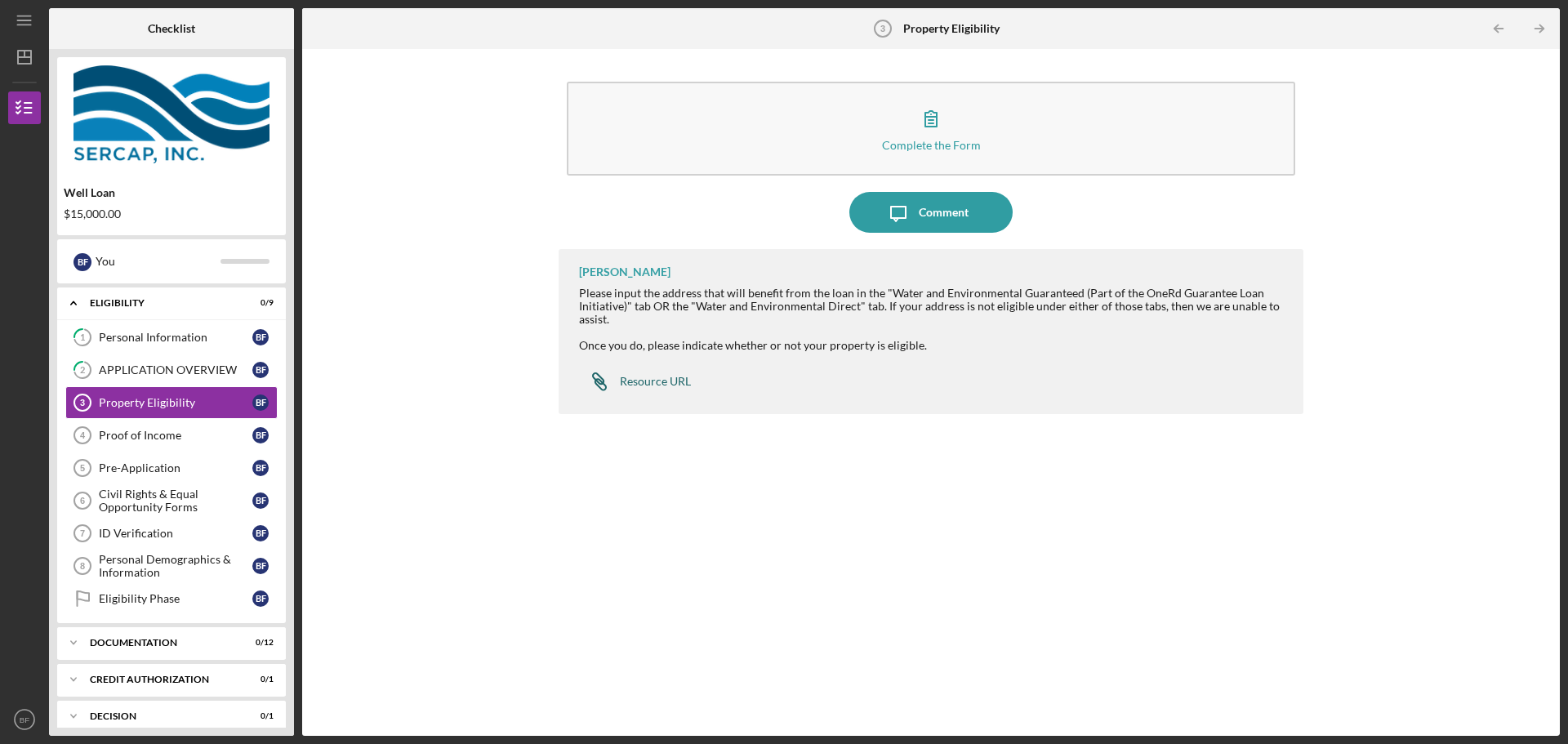
click at [632, 382] on div "Resource URL" at bounding box center [656, 382] width 71 height 13
click at [155, 431] on div "Proof of Income" at bounding box center [175, 436] width 153 height 13
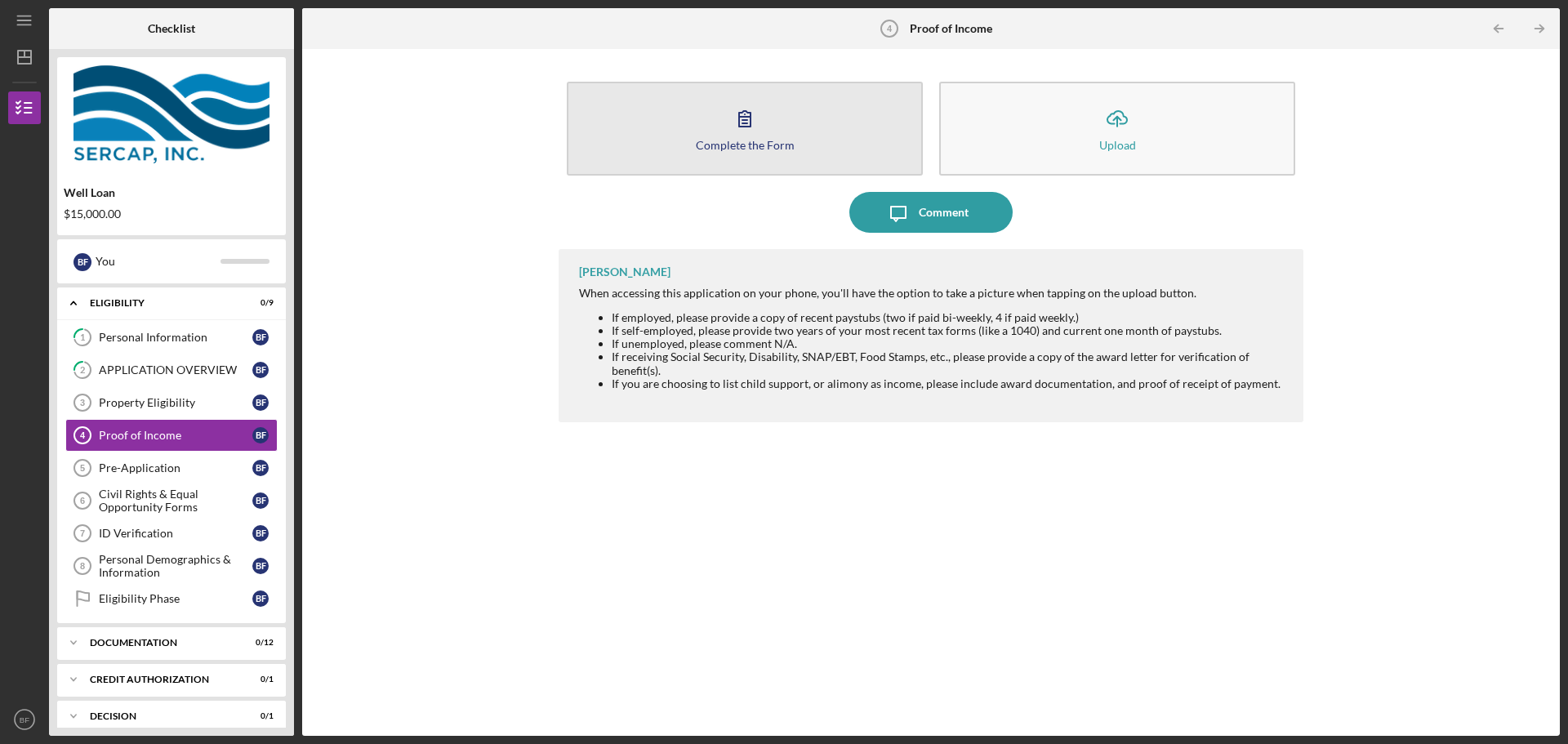
click at [736, 135] on icon "button" at bounding box center [745, 118] width 41 height 41
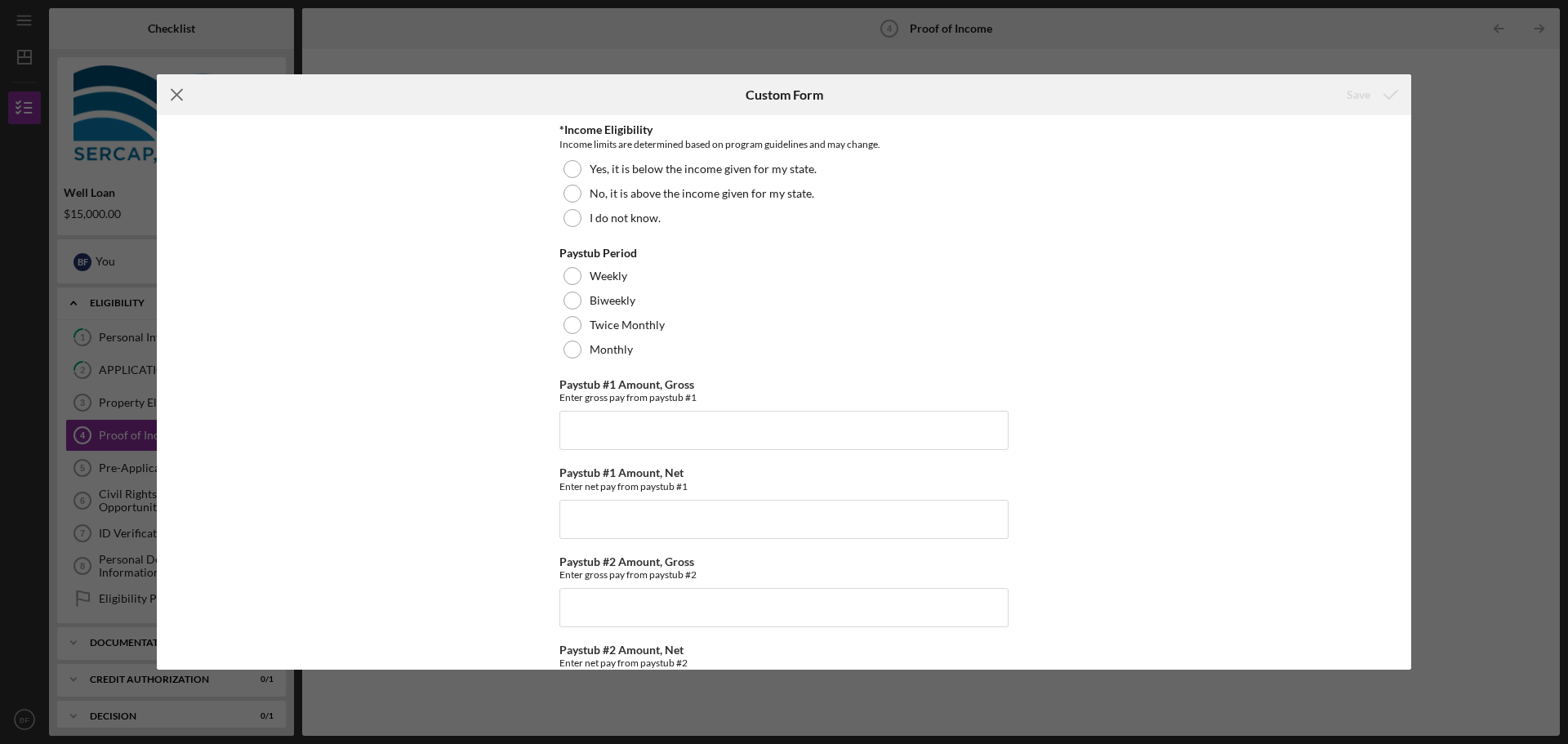
click at [182, 92] on icon "Icon/Menu Close" at bounding box center [177, 94] width 41 height 41
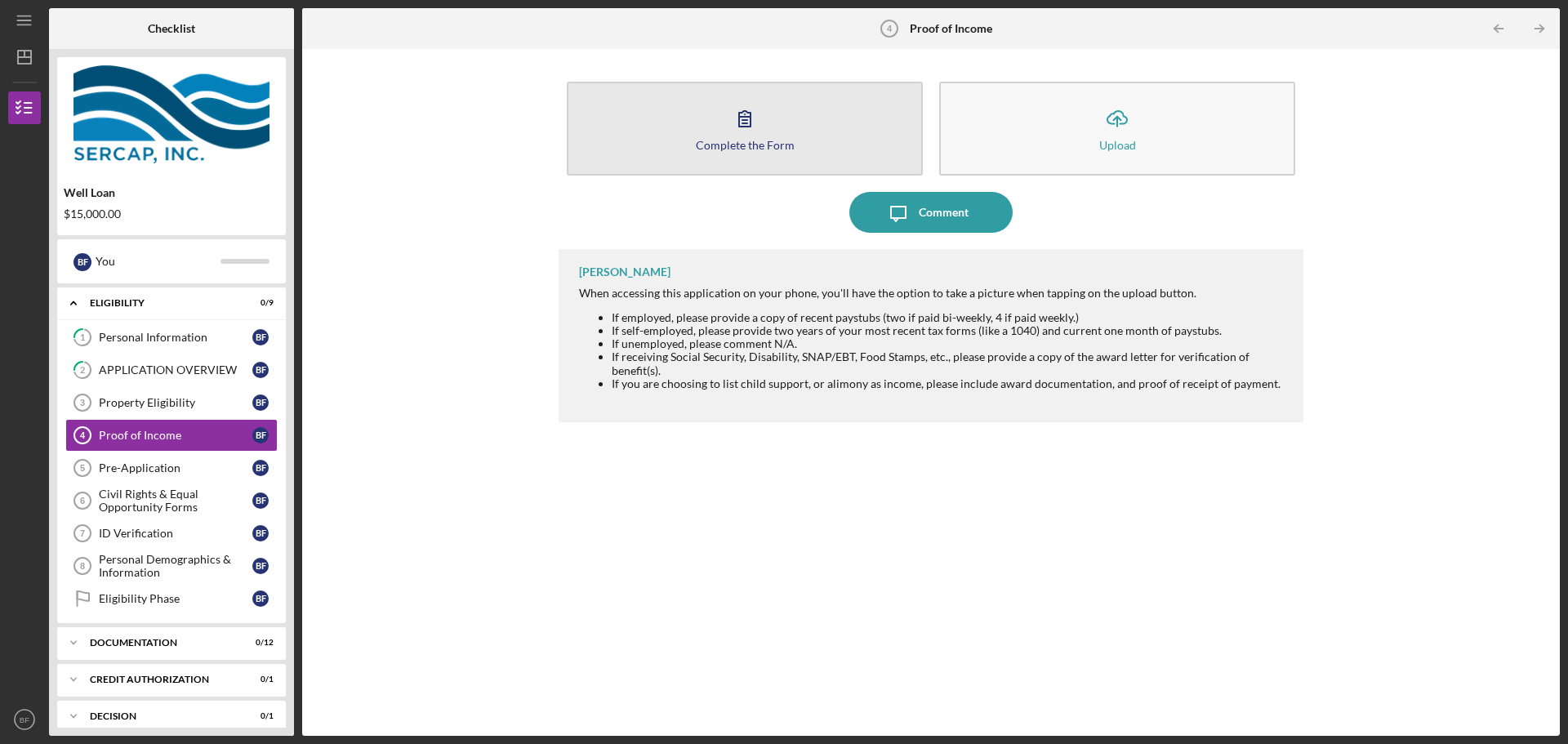
click at [689, 124] on button "Complete the Form Form" at bounding box center [745, 128] width 356 height 94
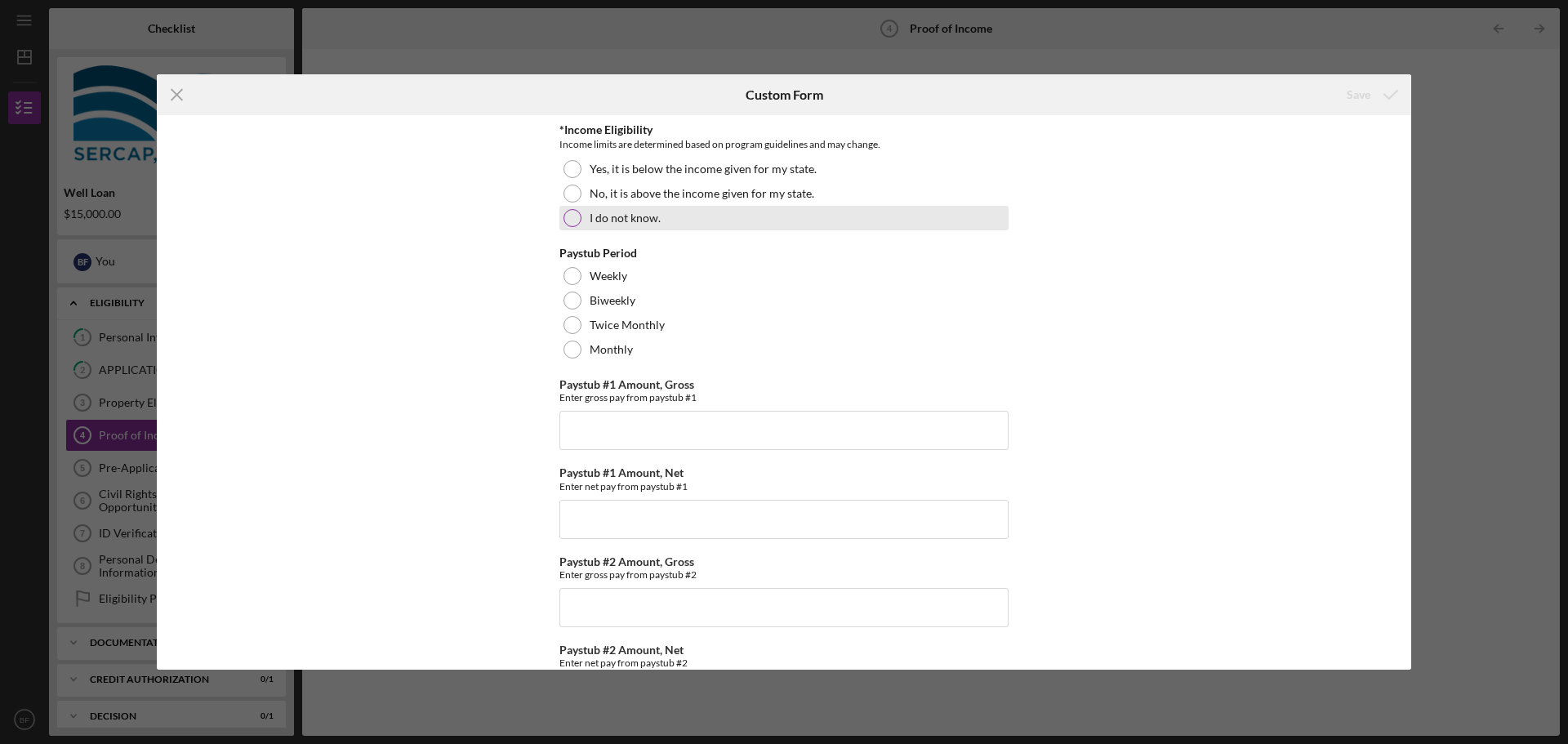
click at [570, 218] on div at bounding box center [572, 218] width 18 height 18
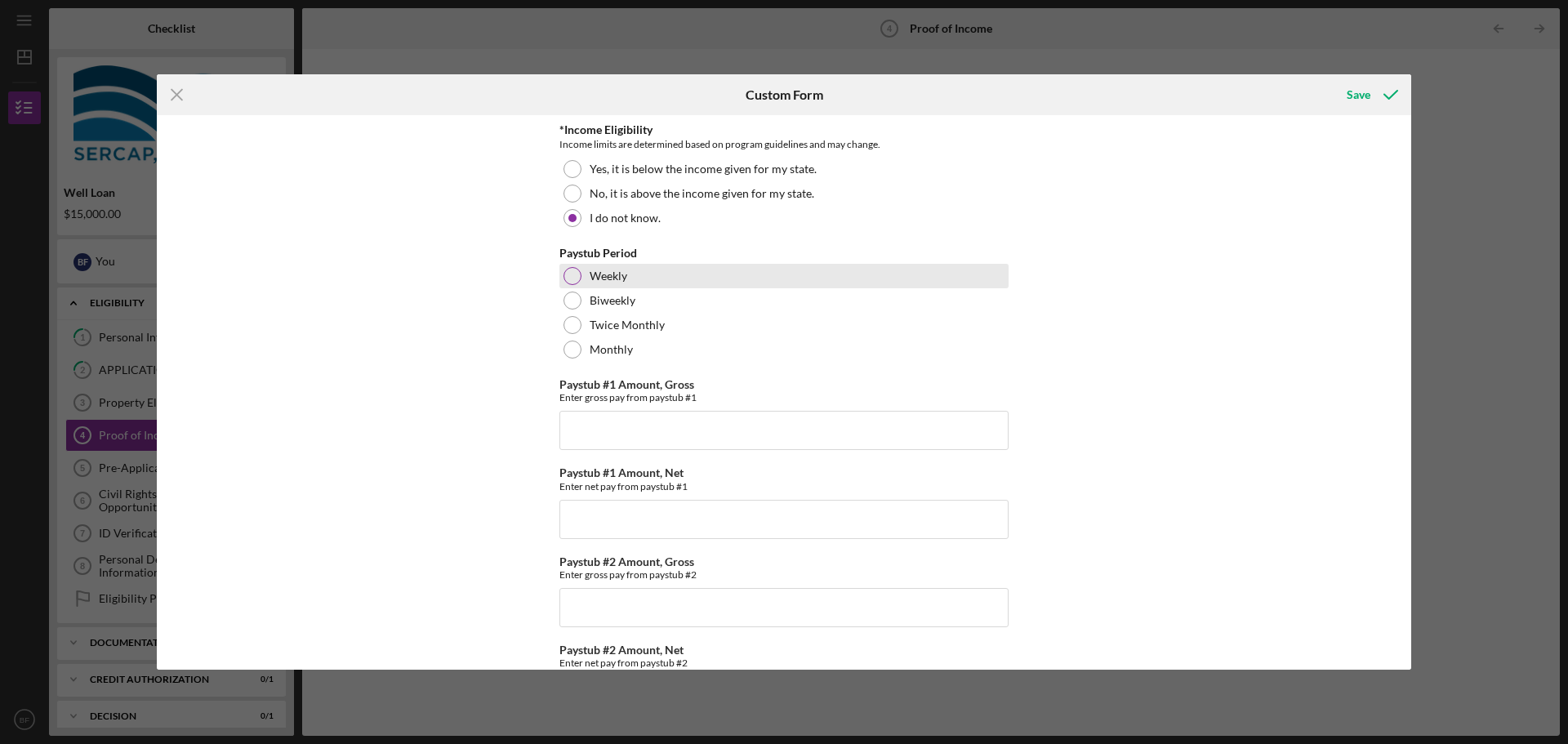
click at [563, 278] on div at bounding box center [572, 276] width 18 height 18
click at [679, 431] on input "Paystub #1 Amount, Gross" at bounding box center [784, 430] width 449 height 39
type input "$1,925.86"
click at [649, 528] on input "Paystub #1 Amount, Net" at bounding box center [784, 519] width 449 height 39
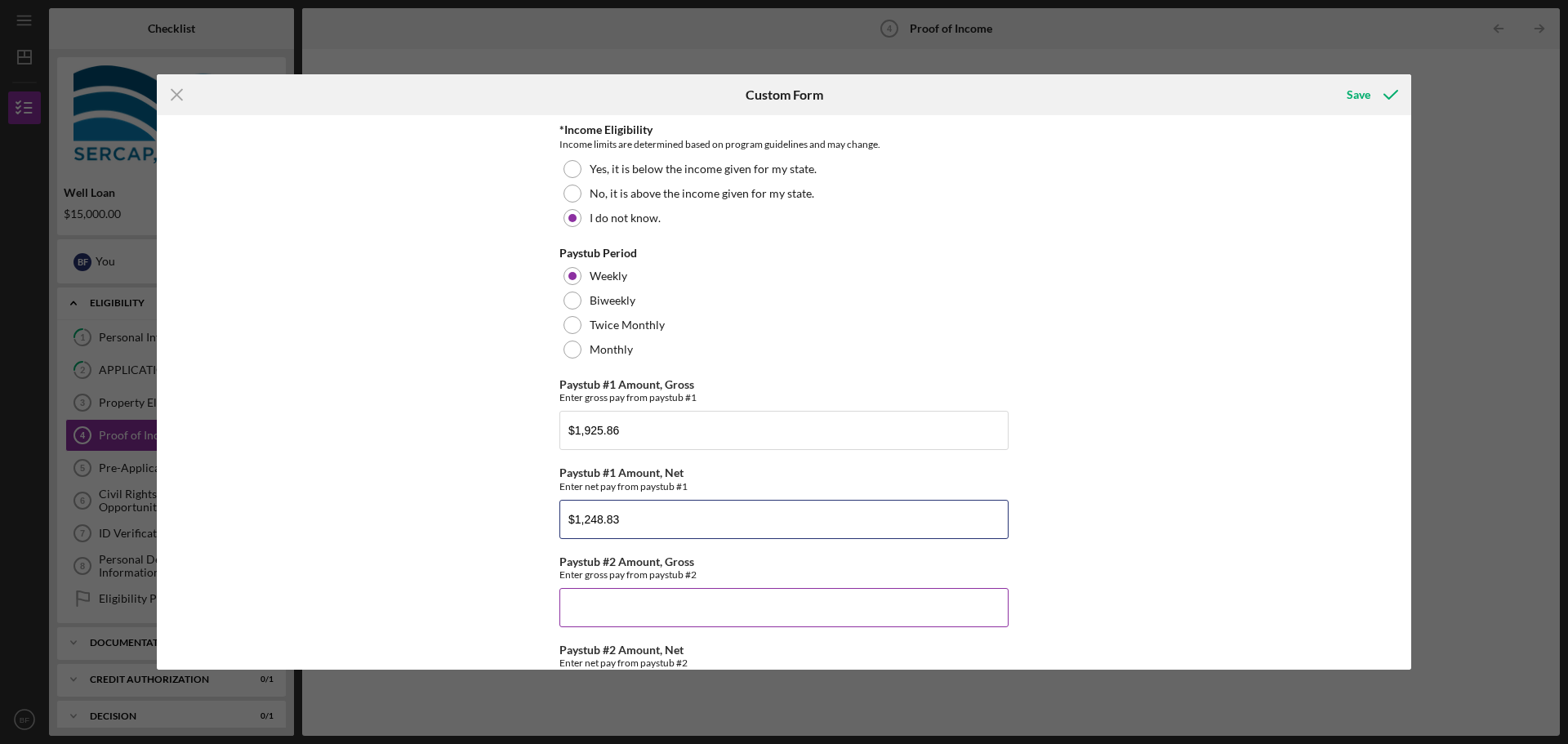
type input "$1,248.83"
click at [750, 597] on input "Paystub #2 Amount, Gross" at bounding box center [784, 607] width 449 height 39
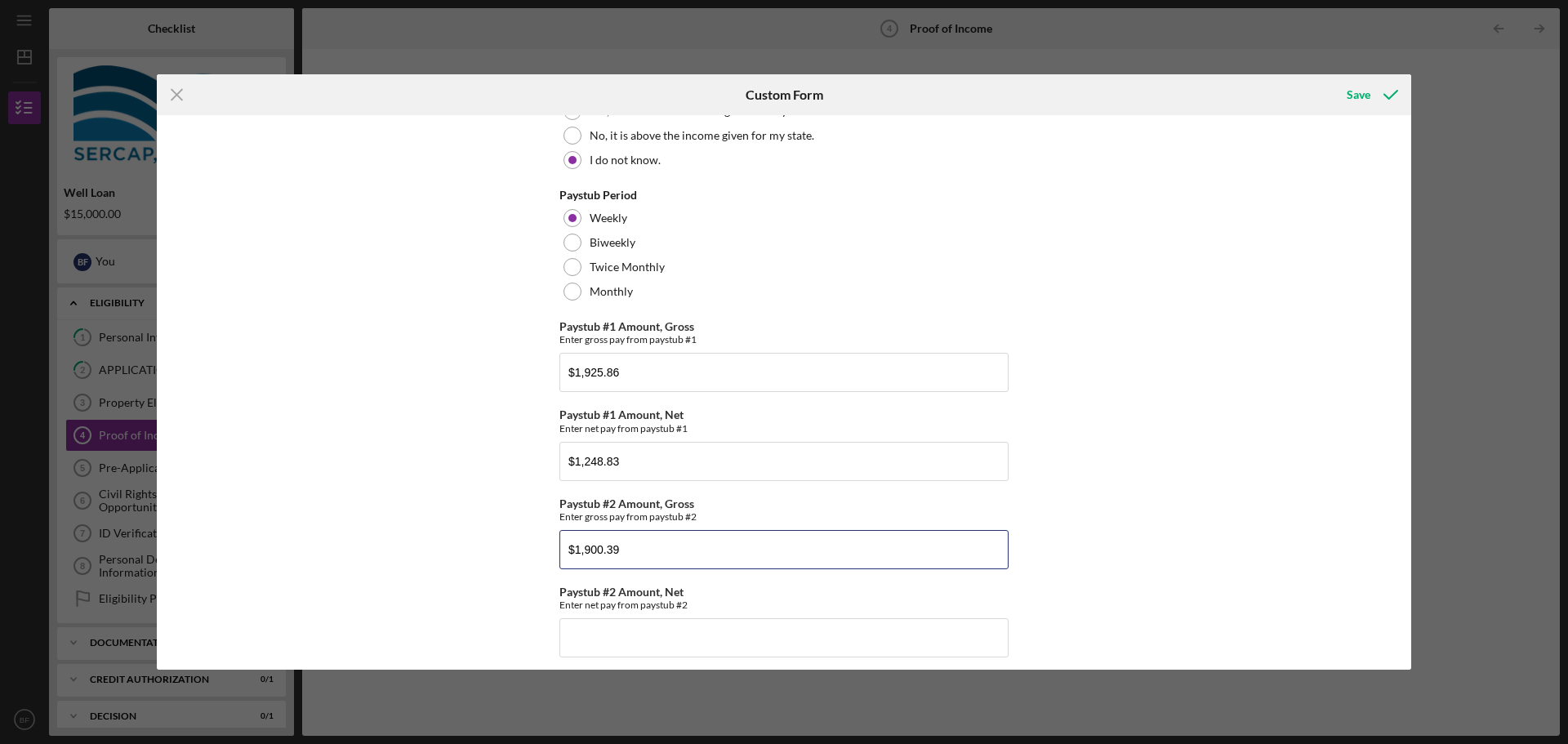
scroll to position [164, 0]
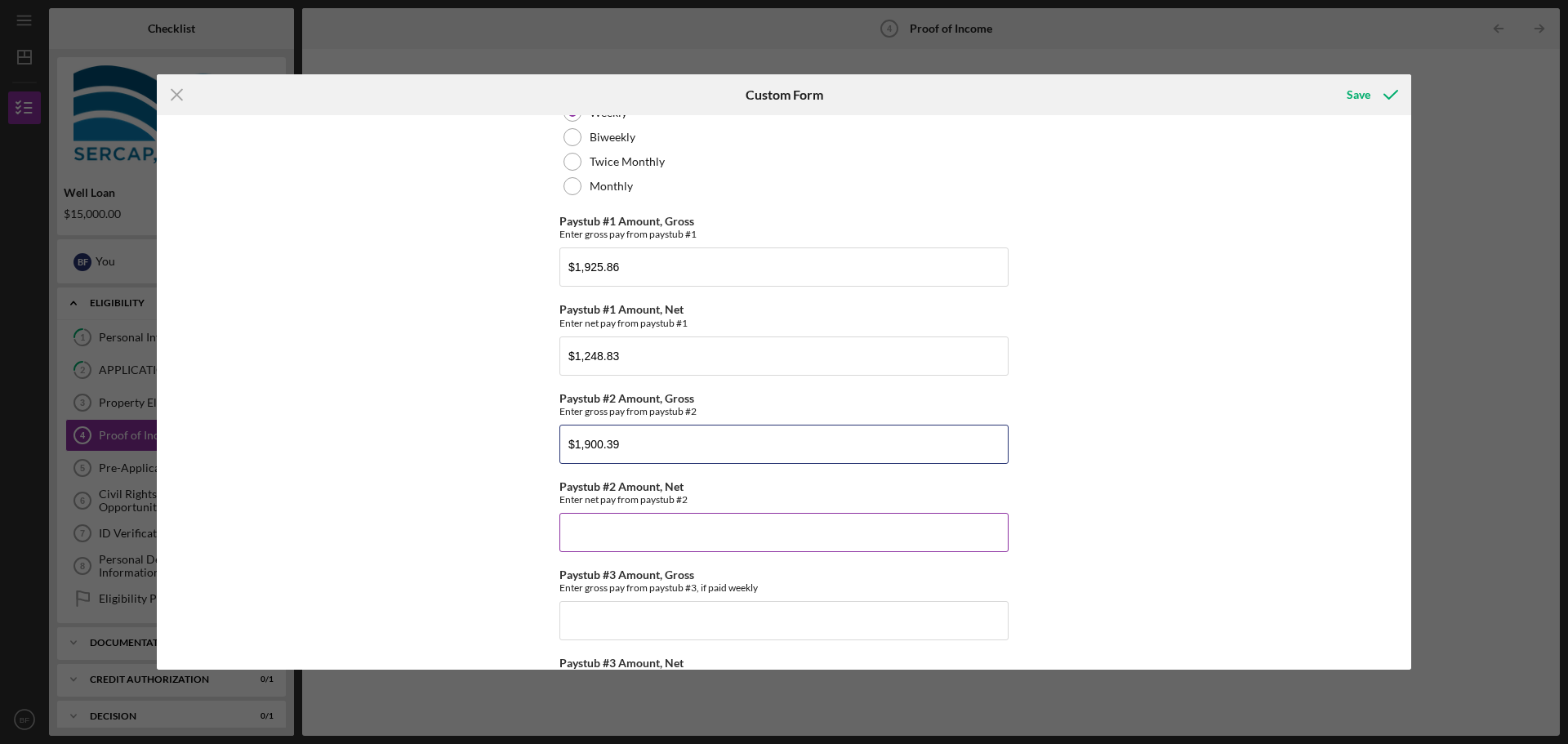
type input "$1,900.39"
click at [691, 532] on input "Paystub #2 Amount, Net" at bounding box center [784, 532] width 449 height 39
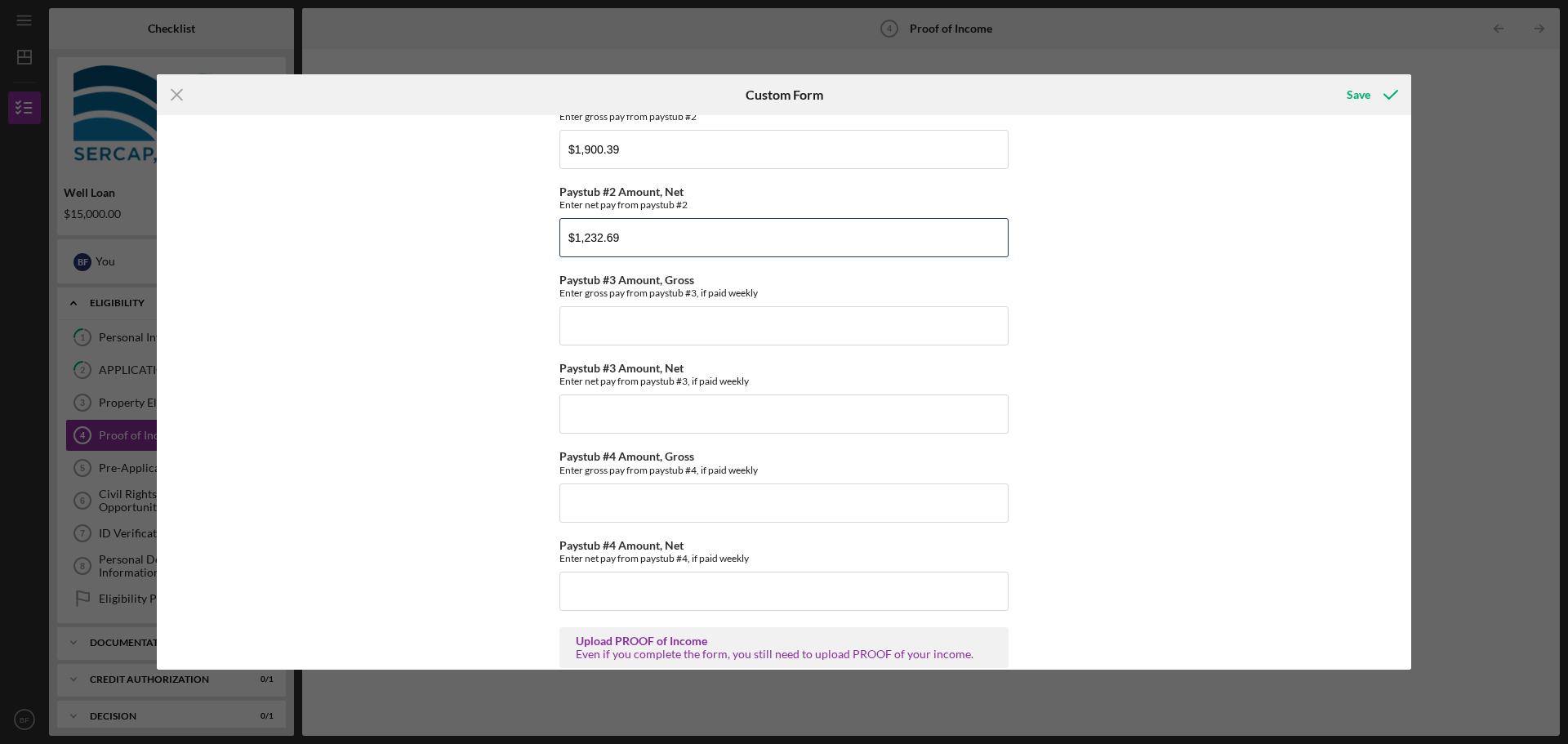
scroll to position [481, 0]
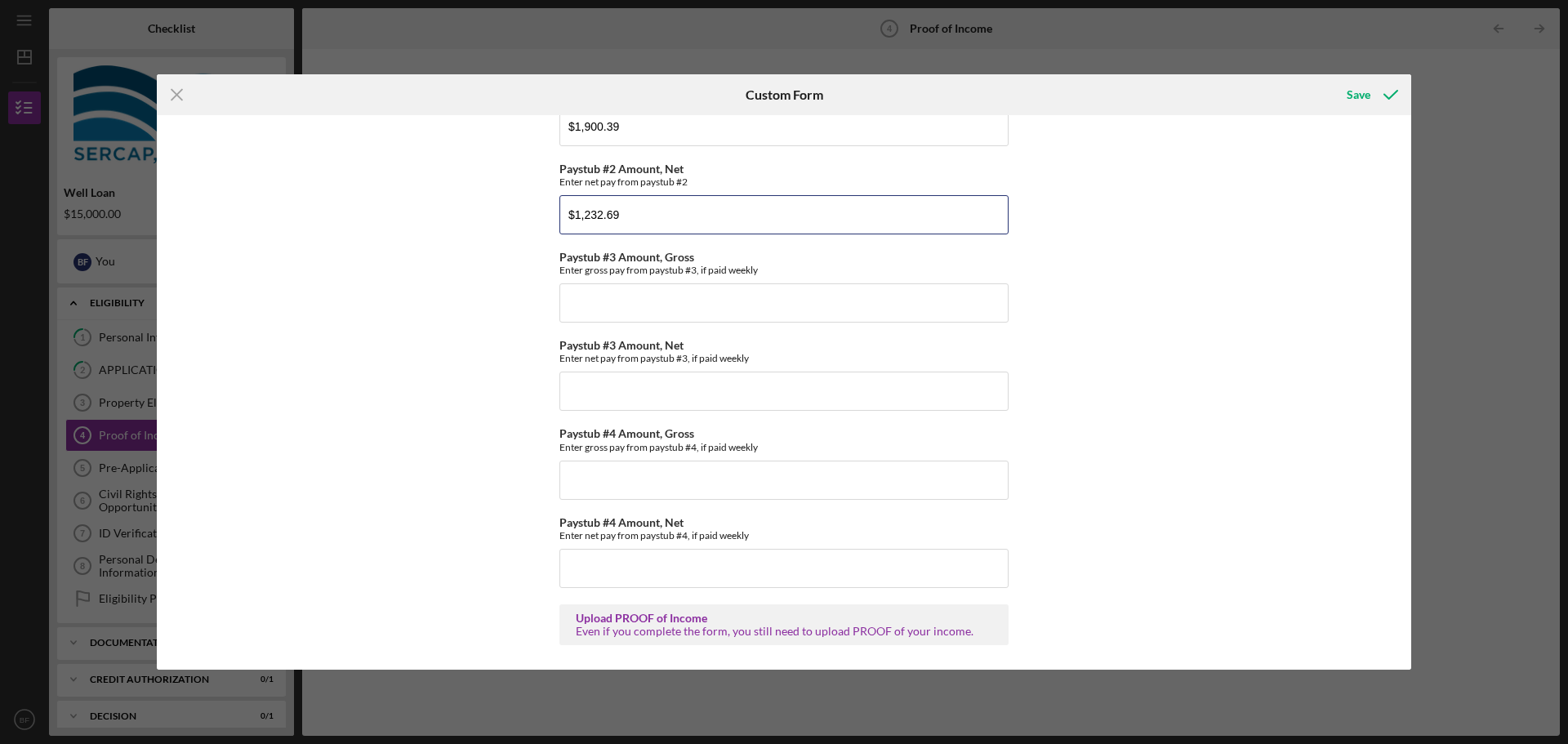
type input "$1,232.69"
click at [623, 313] on input "Paystub #3 Amount, Gross" at bounding box center [784, 303] width 449 height 39
type input "$1,696.51"
click at [619, 391] on input "Paystub #3 Amount, Net" at bounding box center [784, 391] width 449 height 39
type input "$1,104.64"
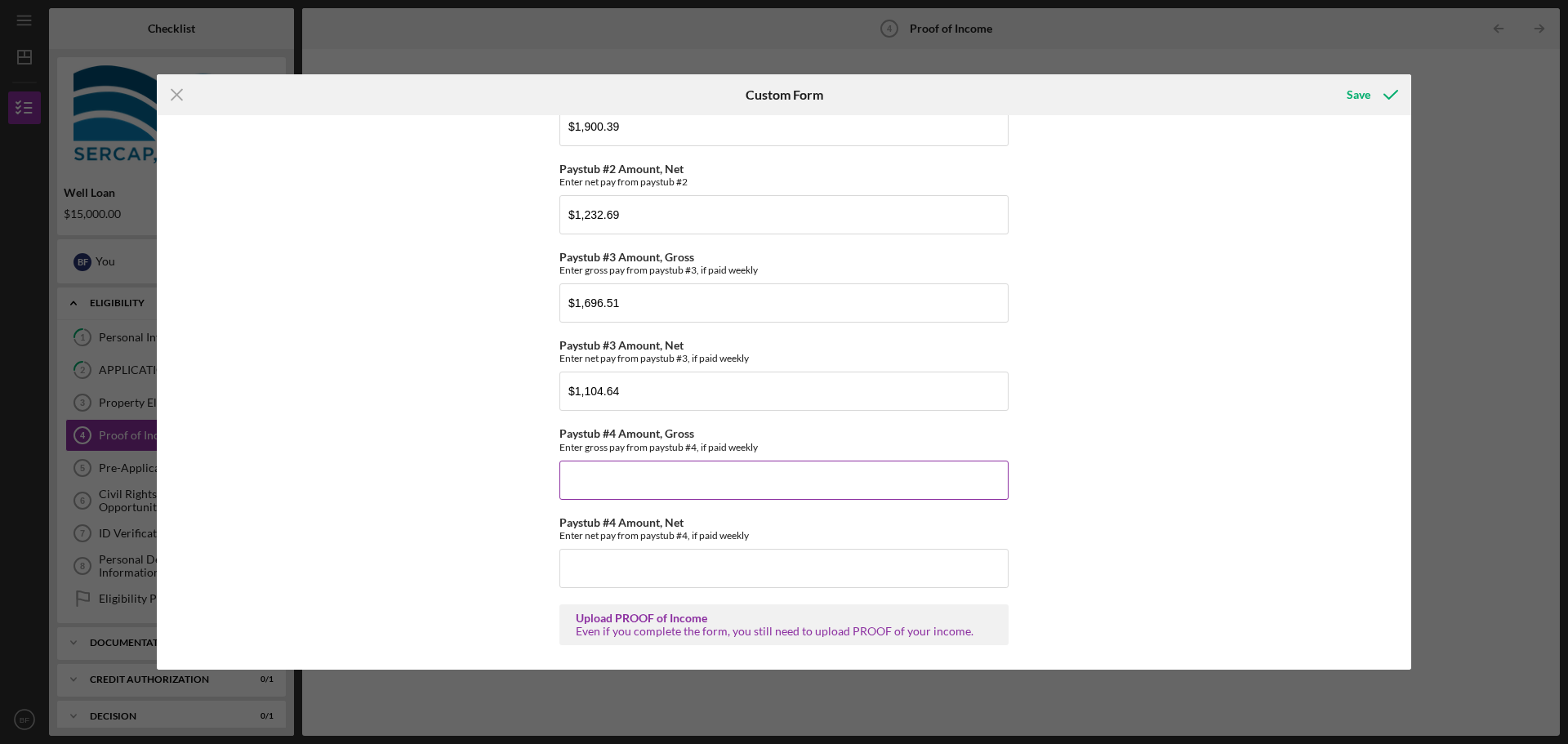
click at [630, 471] on input "Paystub #4 Amount, Gross" at bounding box center [784, 480] width 449 height 39
type input "$1,721.98"
click at [665, 560] on input "Paystub #4 Amount, Net" at bounding box center [784, 568] width 449 height 39
type input "$1,120.76"
click at [661, 617] on div "Upload PROOF of Income" at bounding box center [784, 618] width 417 height 13
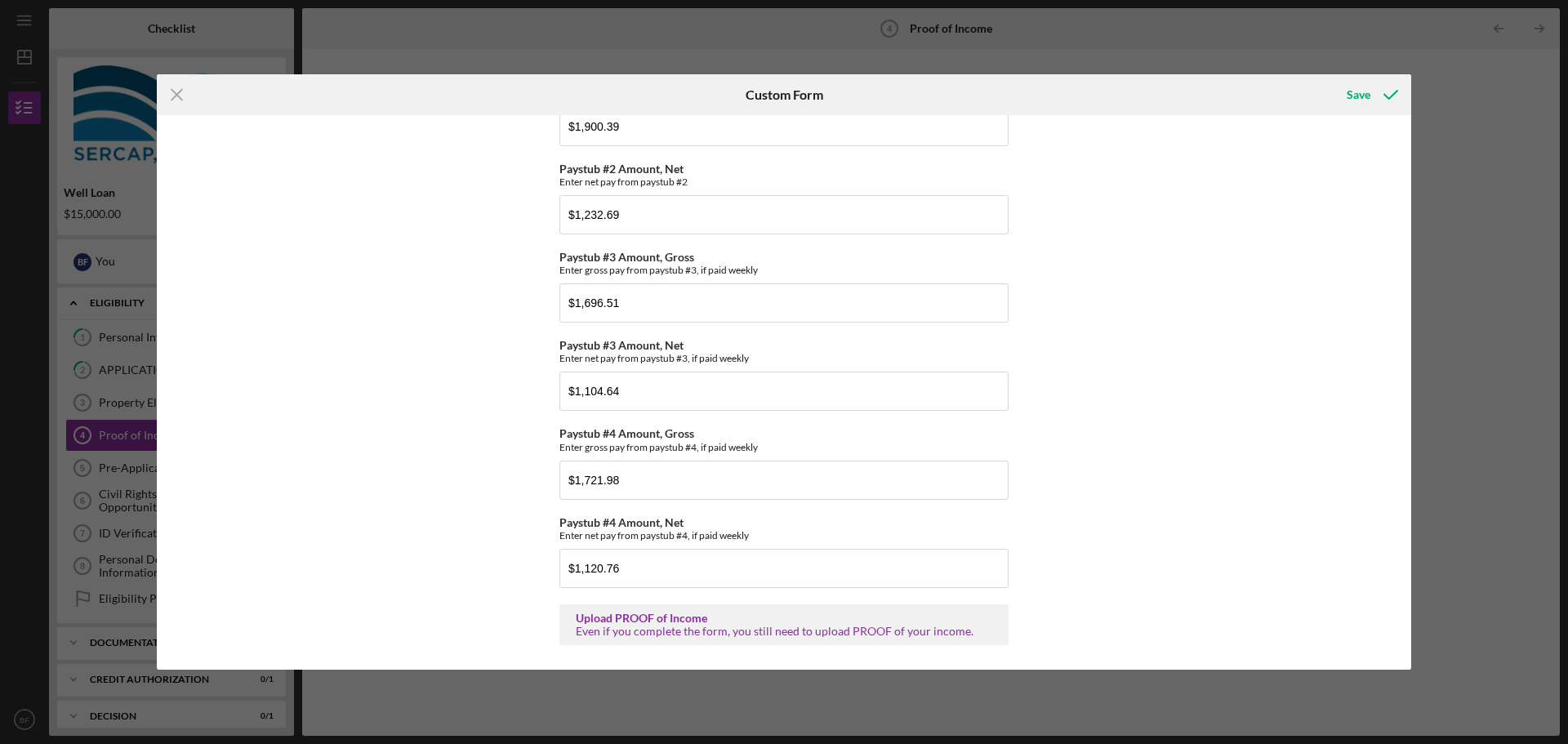
click at [661, 617] on div "Upload PROOF of Income" at bounding box center [784, 618] width 417 height 13
click at [668, 630] on div "Even if you complete the form, you still need to upload PROOF of your income." at bounding box center [784, 632] width 417 height 13
click at [1367, 99] on div "Save" at bounding box center [1359, 94] width 24 height 32
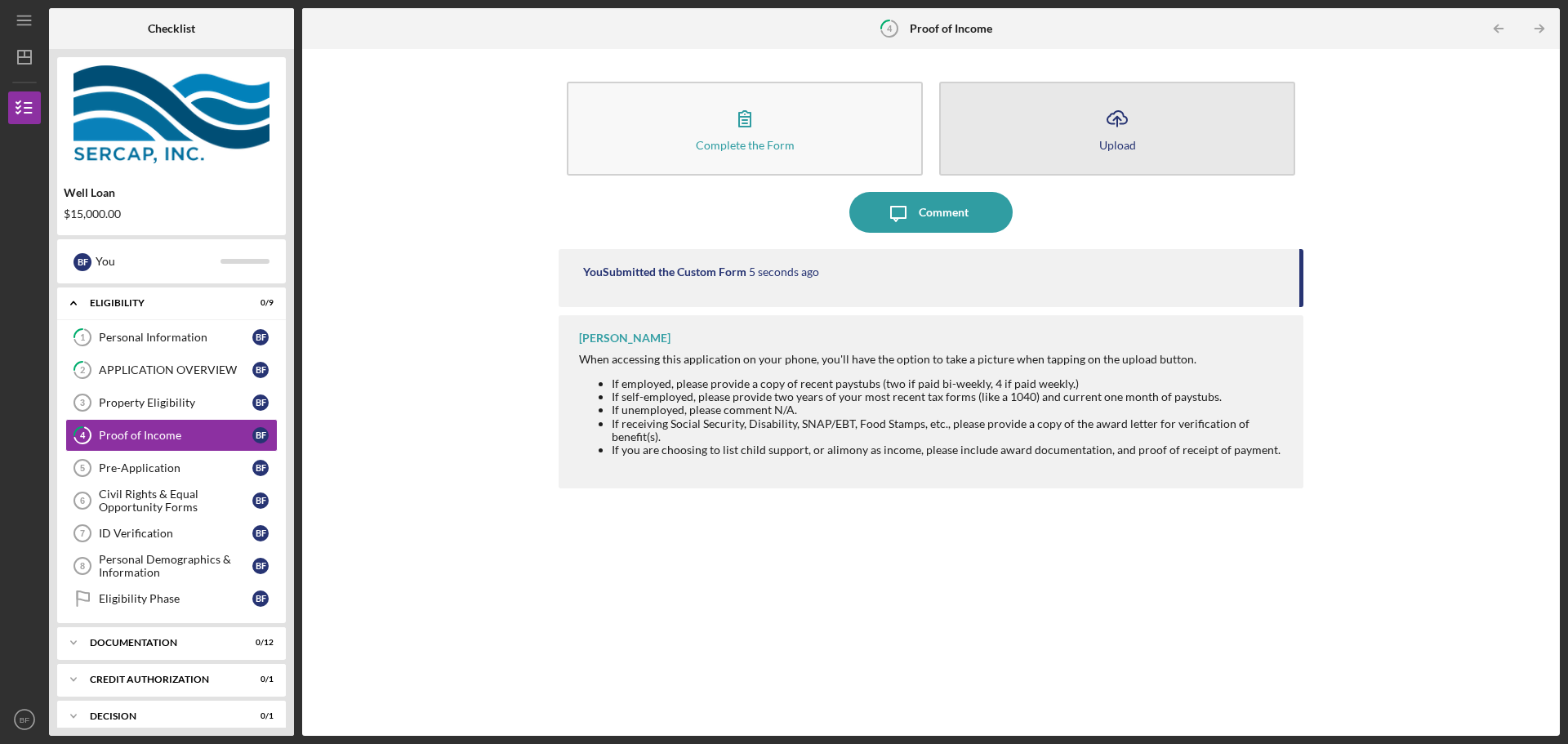
click at [1120, 128] on icon "Icon/Upload" at bounding box center [1117, 118] width 41 height 41
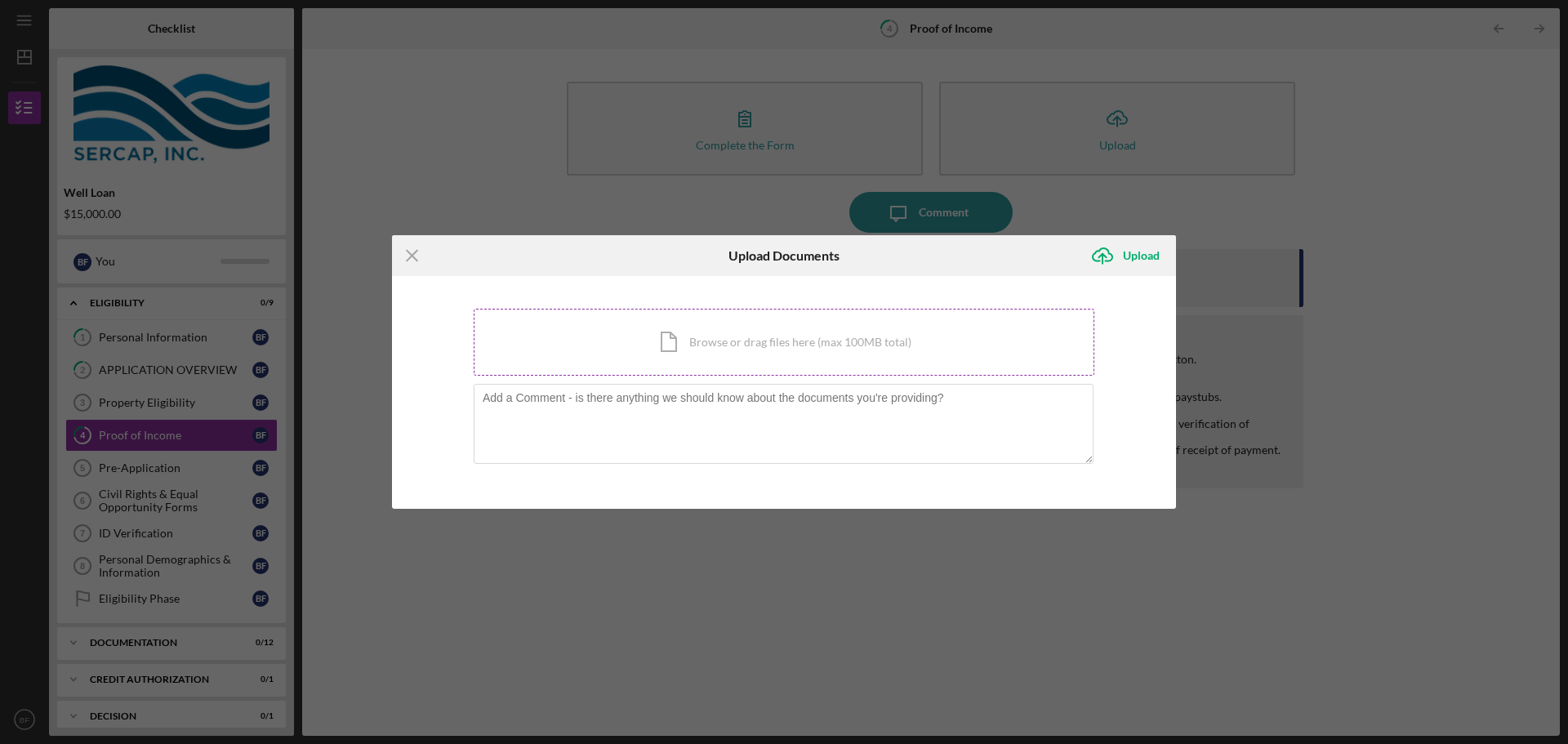
click at [745, 344] on div "Icon/Document Browse or drag files here (max 100MB total) Tap to choose files o…" at bounding box center [784, 343] width 621 height 67
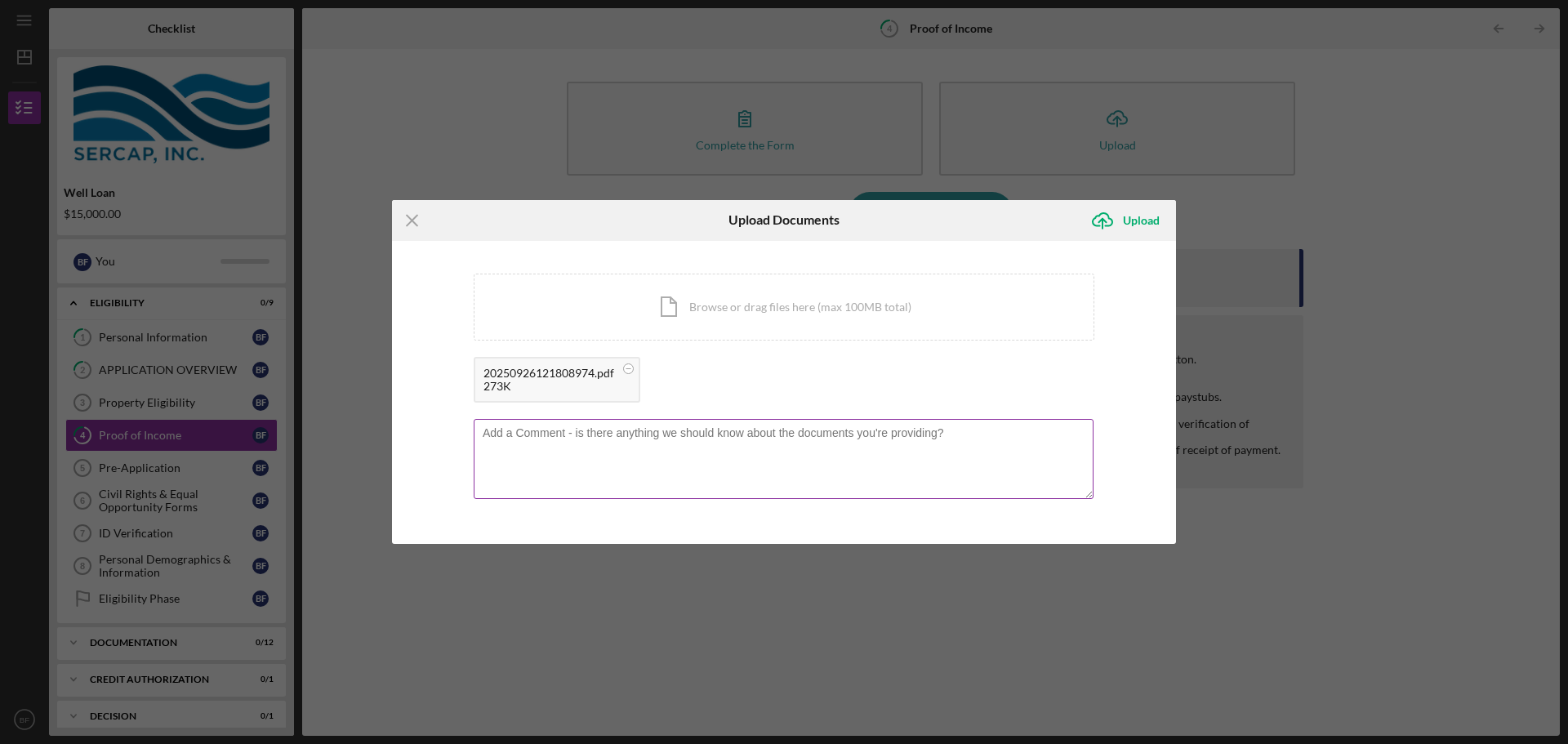
click at [530, 436] on textarea at bounding box center [784, 459] width 620 height 80
type textarea "I work a 48 hr. a week schedule every week."
click at [1132, 228] on div "Upload" at bounding box center [1142, 221] width 37 height 32
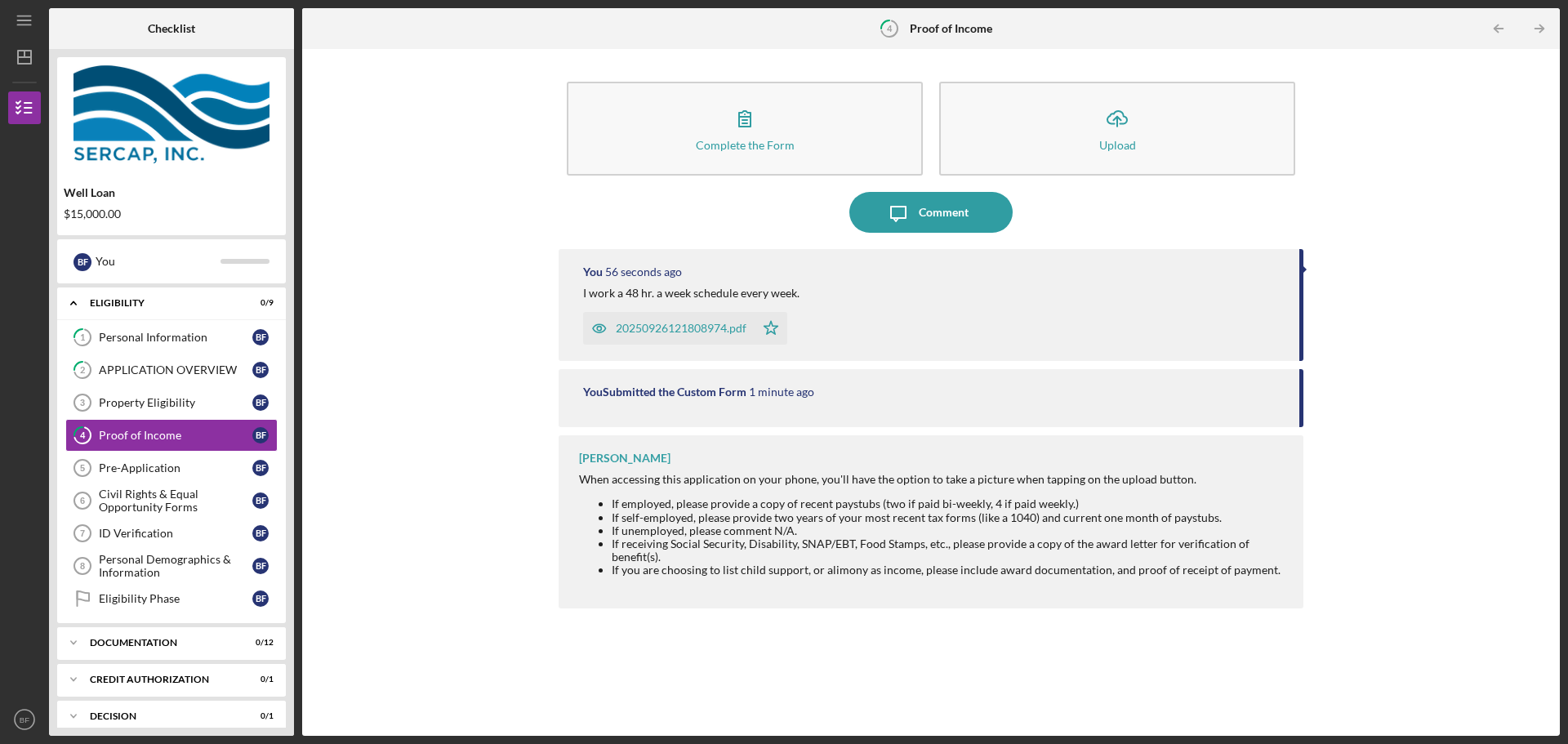
click at [1303, 268] on div "You 56 seconds ago I work a 48 hr. a week schedule every week. 2025092612180897…" at bounding box center [931, 305] width 745 height 112
click at [137, 402] on div "Property Eligibility" at bounding box center [175, 402] width 153 height 13
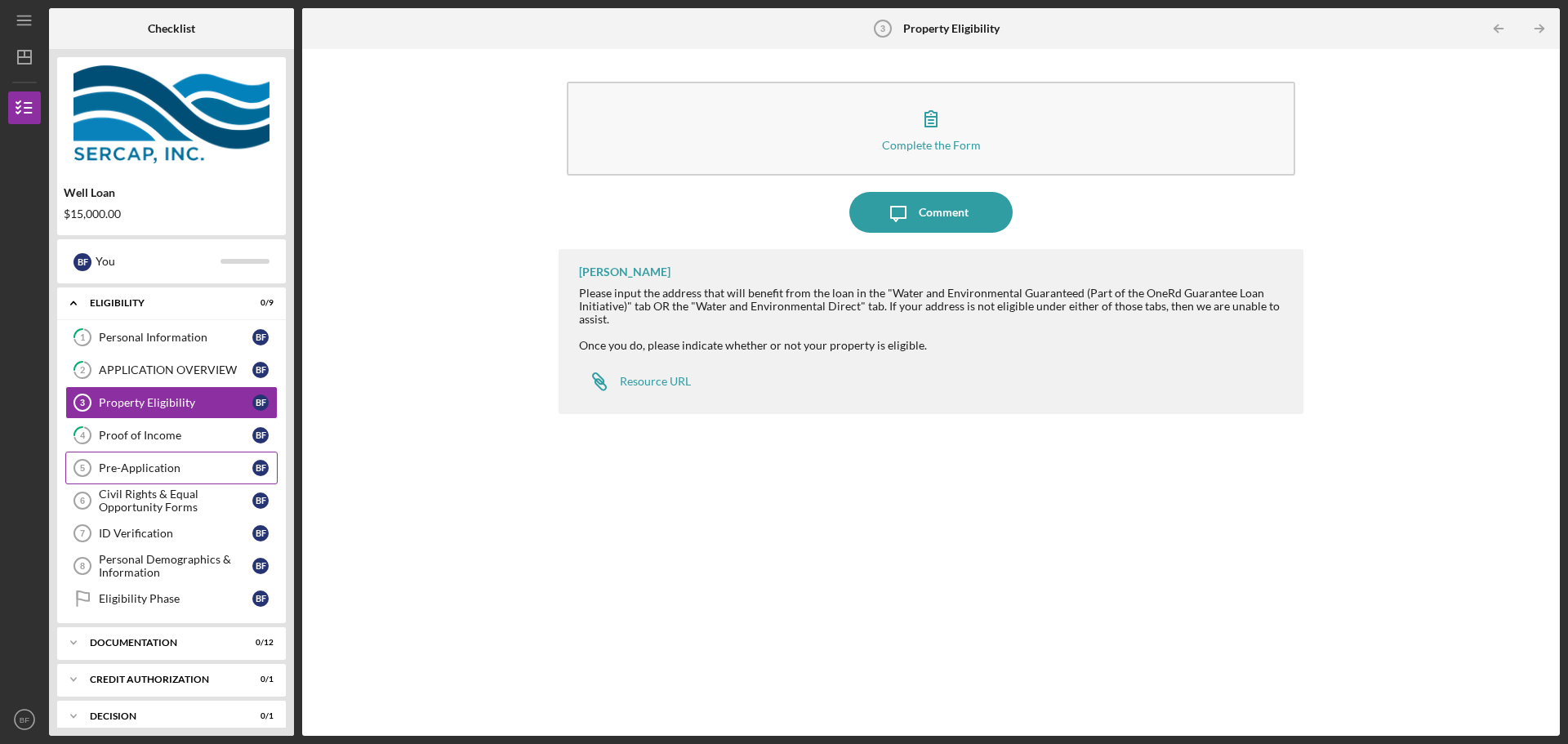
click at [125, 460] on link "Pre-Application 5 Pre-Application B F" at bounding box center [171, 468] width 212 height 32
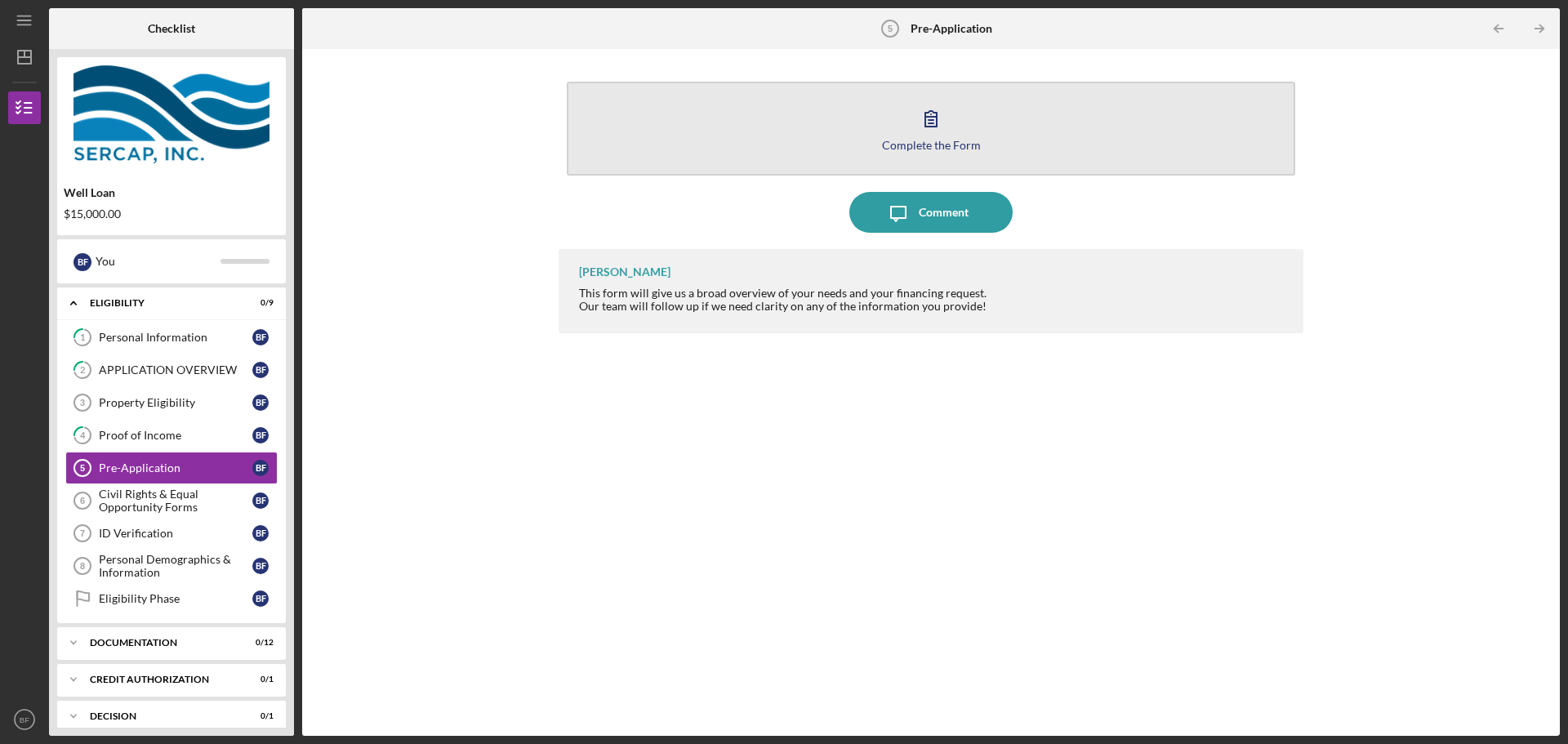
click at [920, 136] on icon "button" at bounding box center [931, 118] width 41 height 41
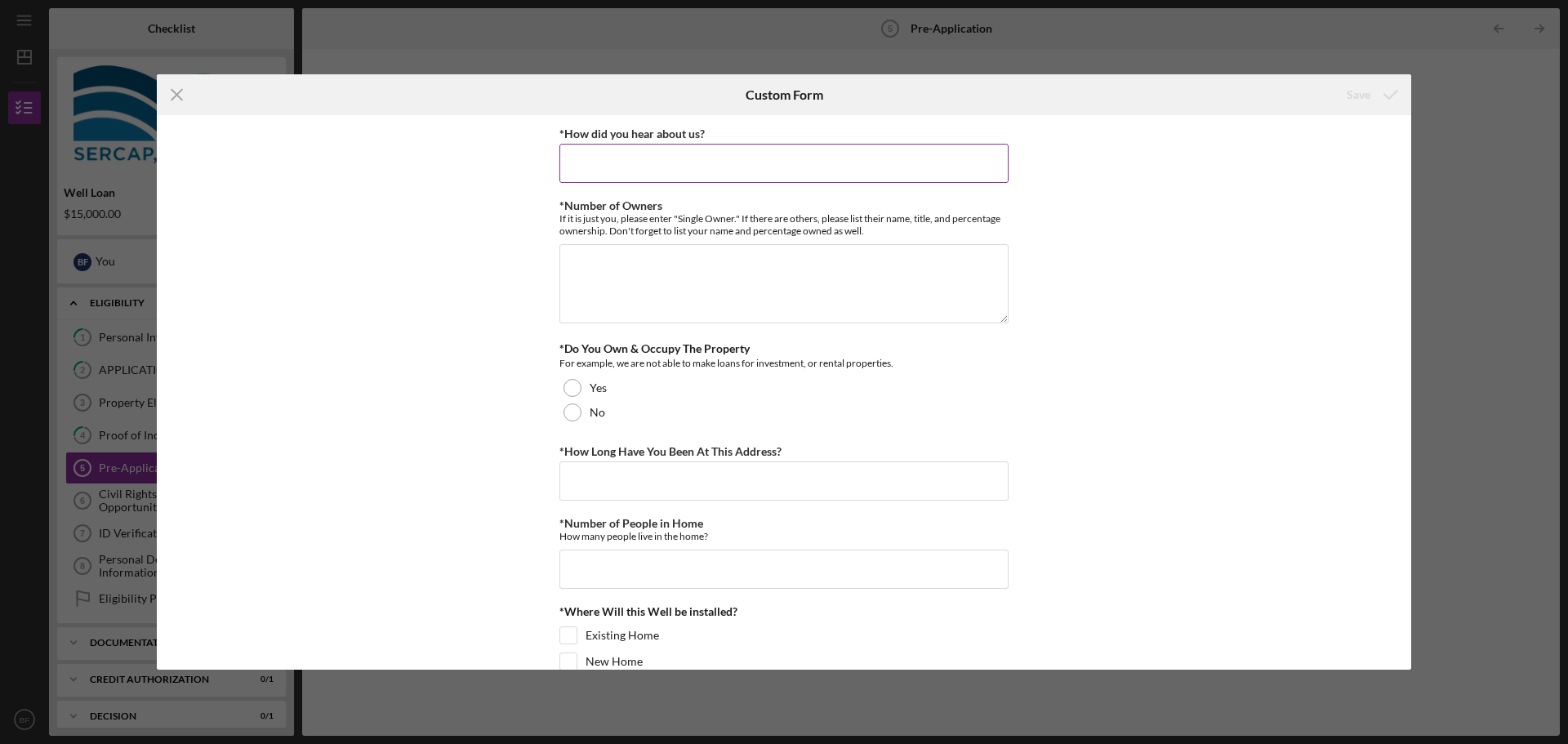
click at [584, 170] on input "*How did you hear about us?" at bounding box center [784, 163] width 449 height 39
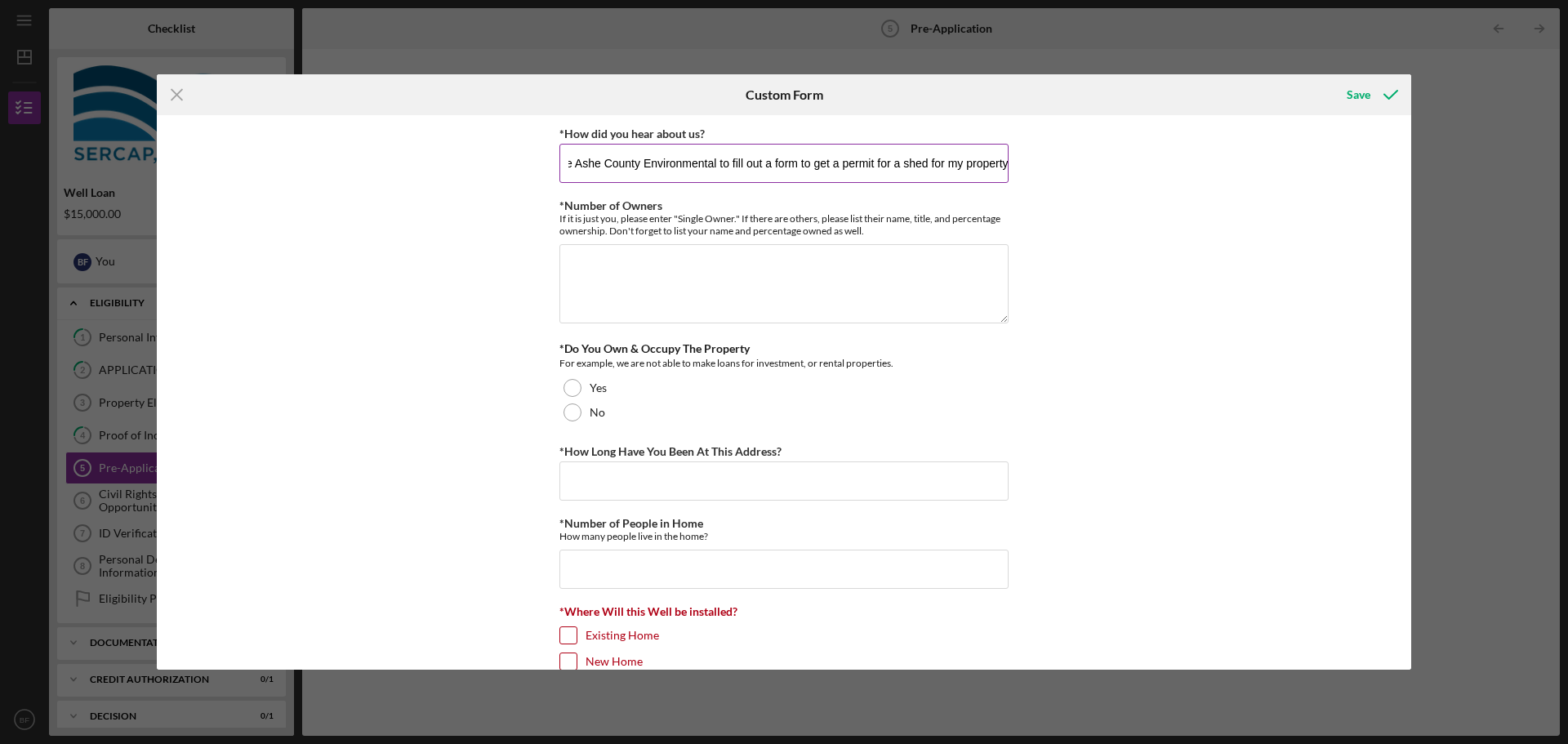
scroll to position [0, 94]
type input "When I went to the Ashe County Environmental to fill out a form to get a permit…"
click at [603, 274] on textarea "*Number of Owners" at bounding box center [784, 284] width 449 height 78
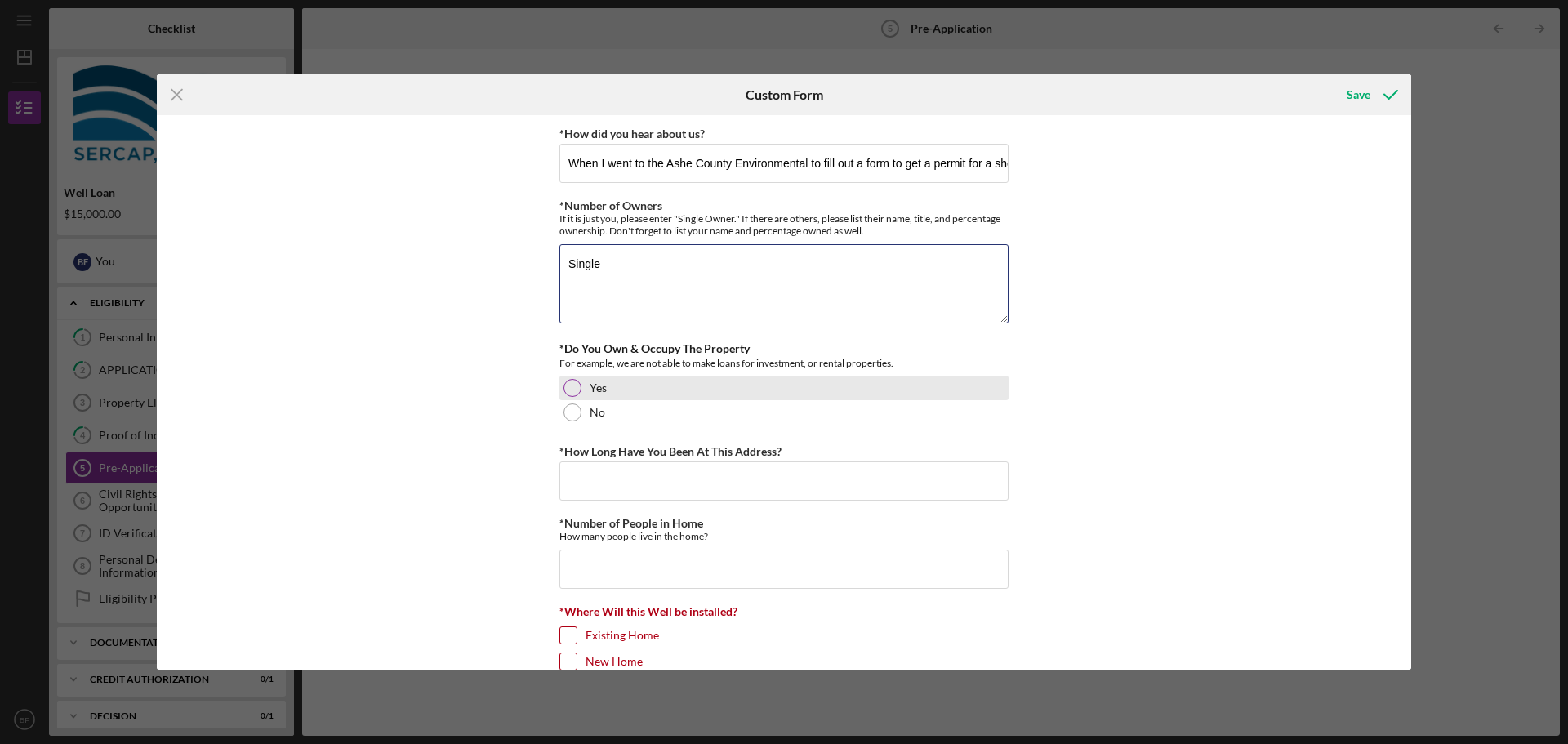
type textarea "Single"
click at [569, 387] on div at bounding box center [572, 387] width 18 height 18
click at [580, 472] on input "*How Long Have You Been At This Address?" at bounding box center [784, 480] width 449 height 39
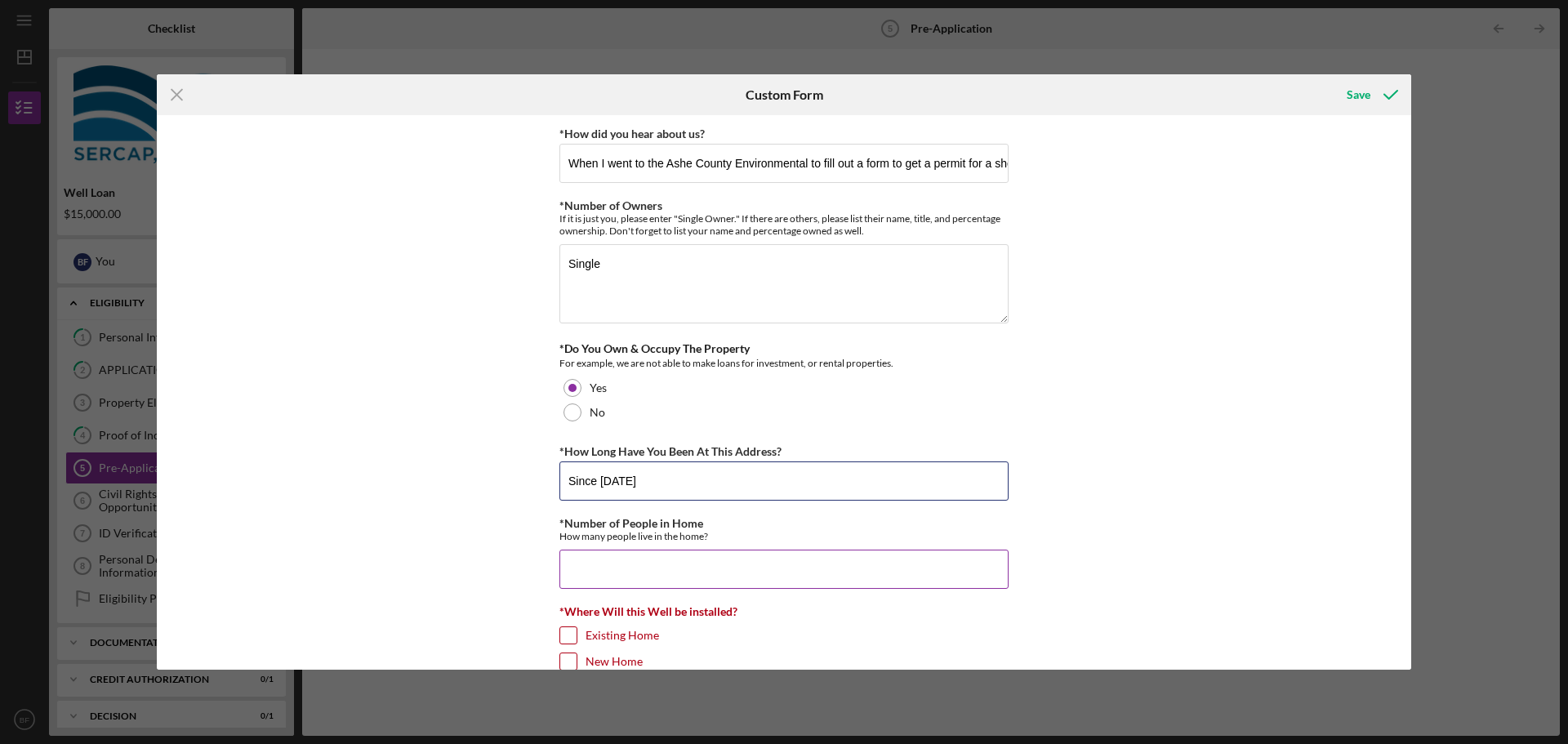
type input "Since [DATE]"
click at [642, 571] on input "*Number of People in Home" at bounding box center [784, 569] width 449 height 39
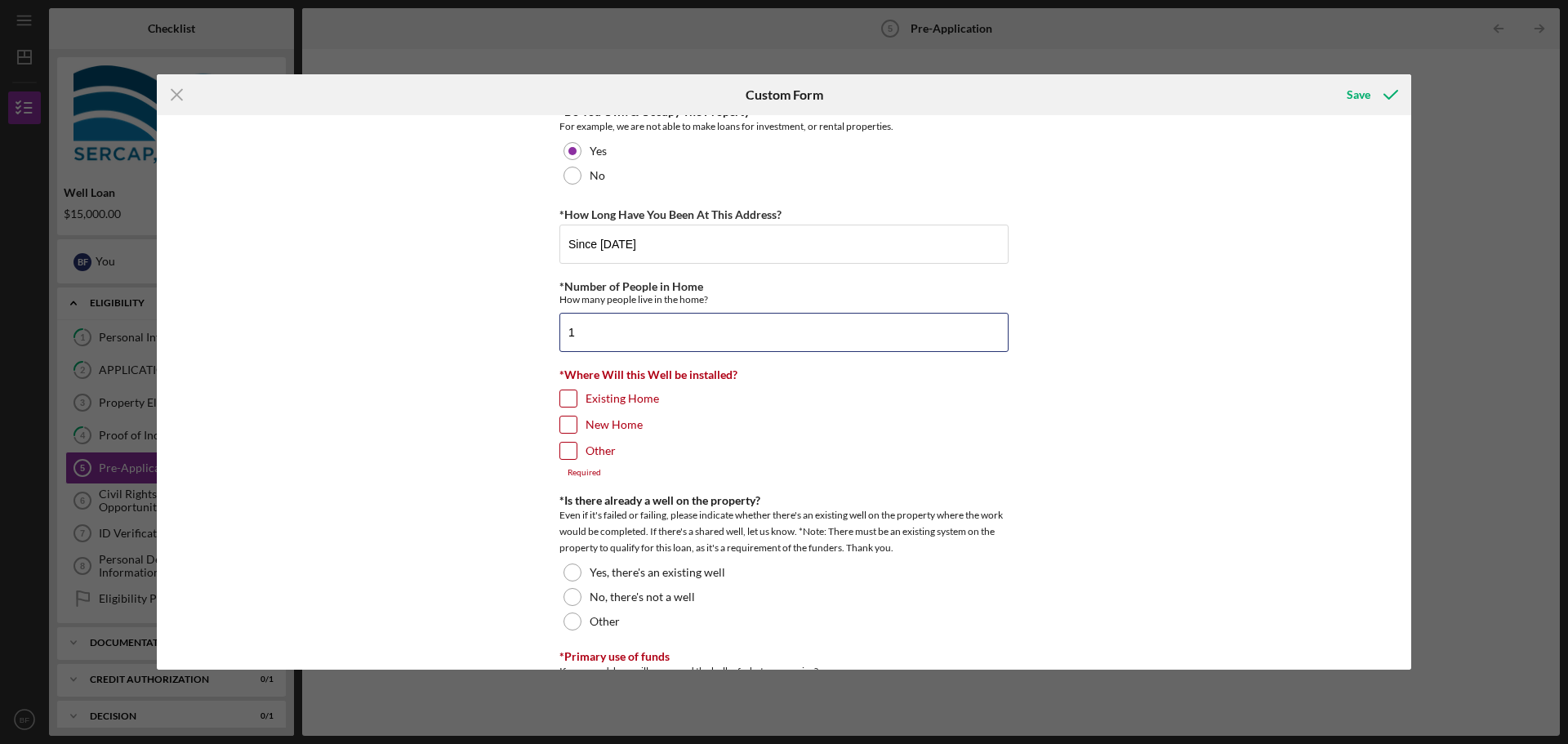
scroll to position [245, 0]
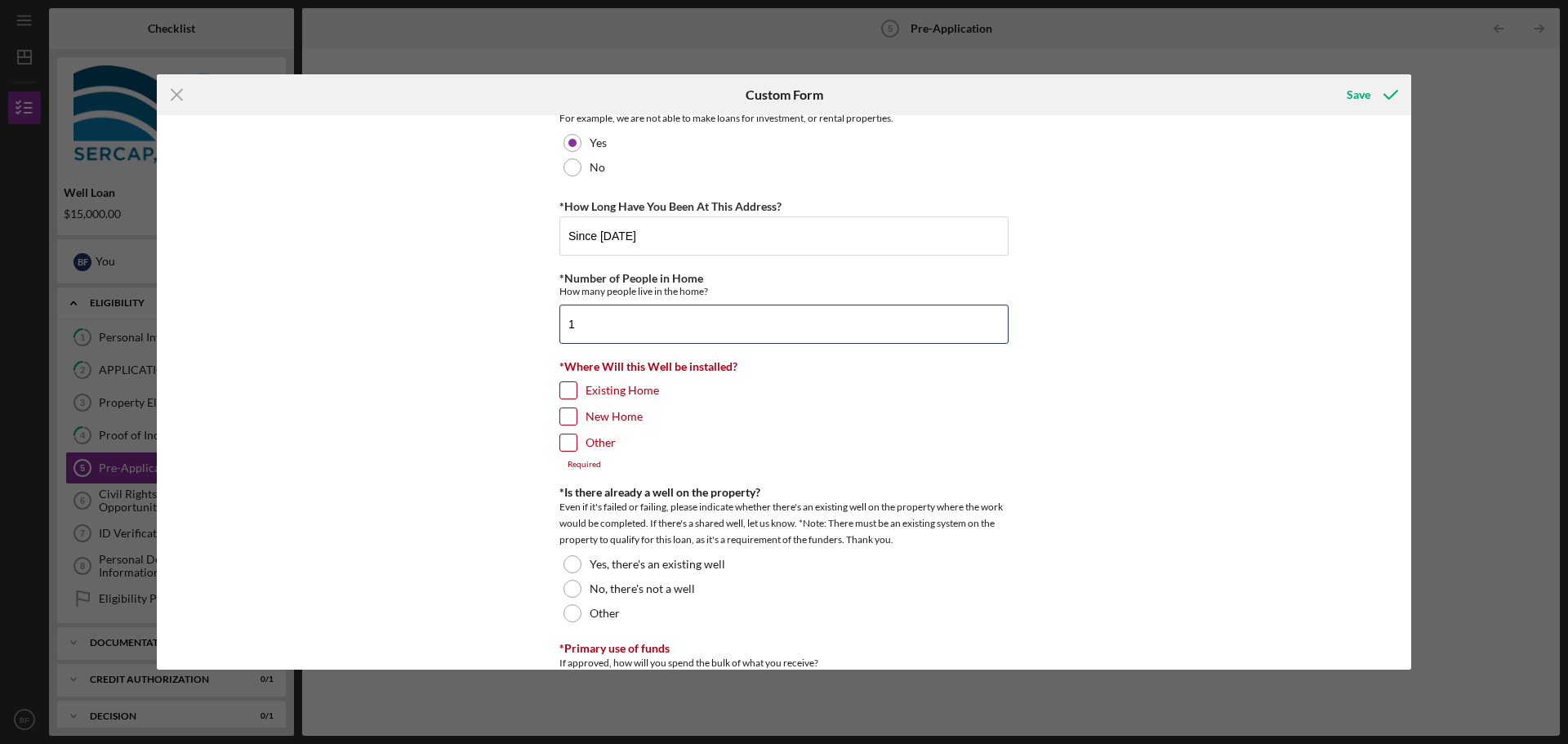
type input "1"
click at [560, 389] on input "Existing Home" at bounding box center [568, 390] width 16 height 16
checkbox input "true"
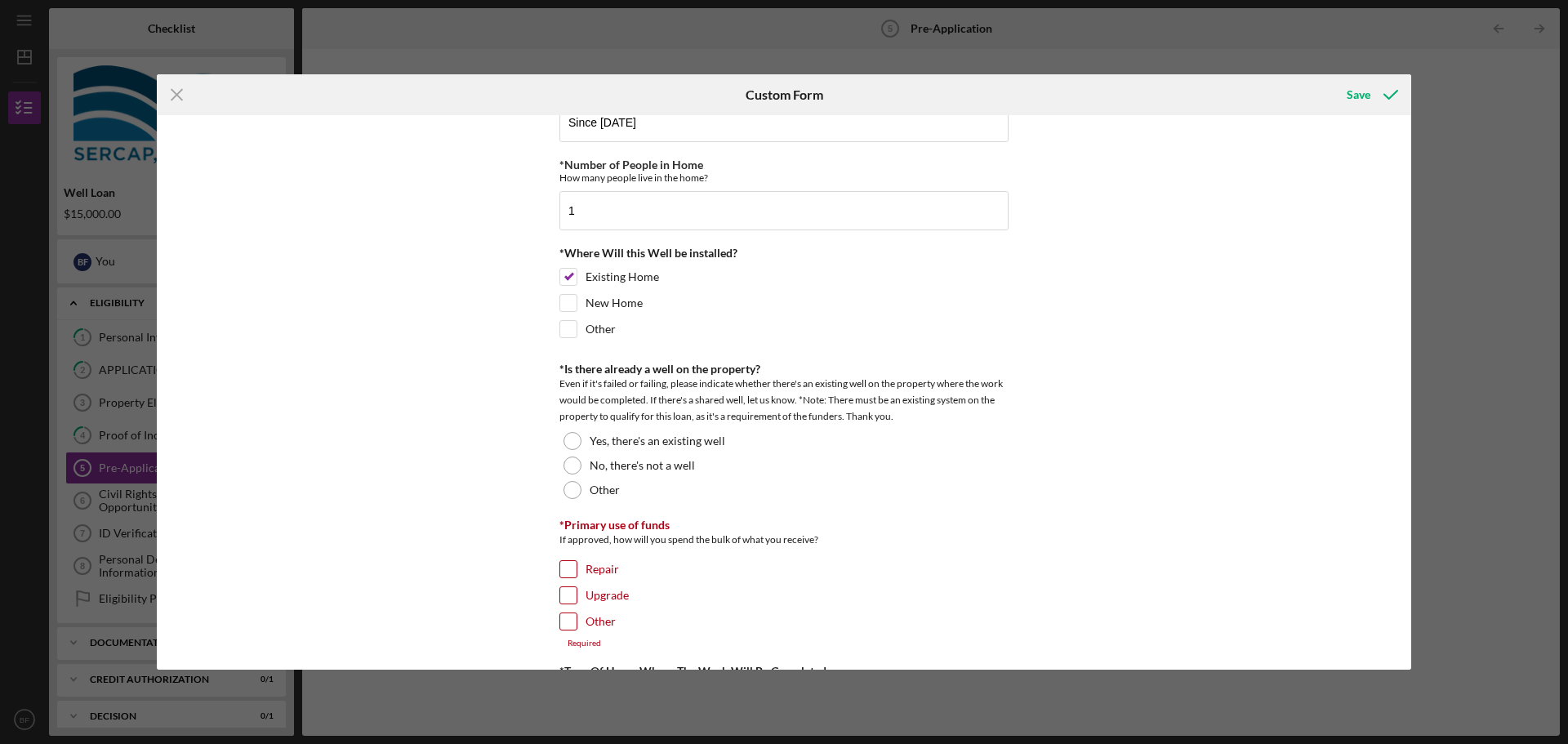
scroll to position [408, 0]
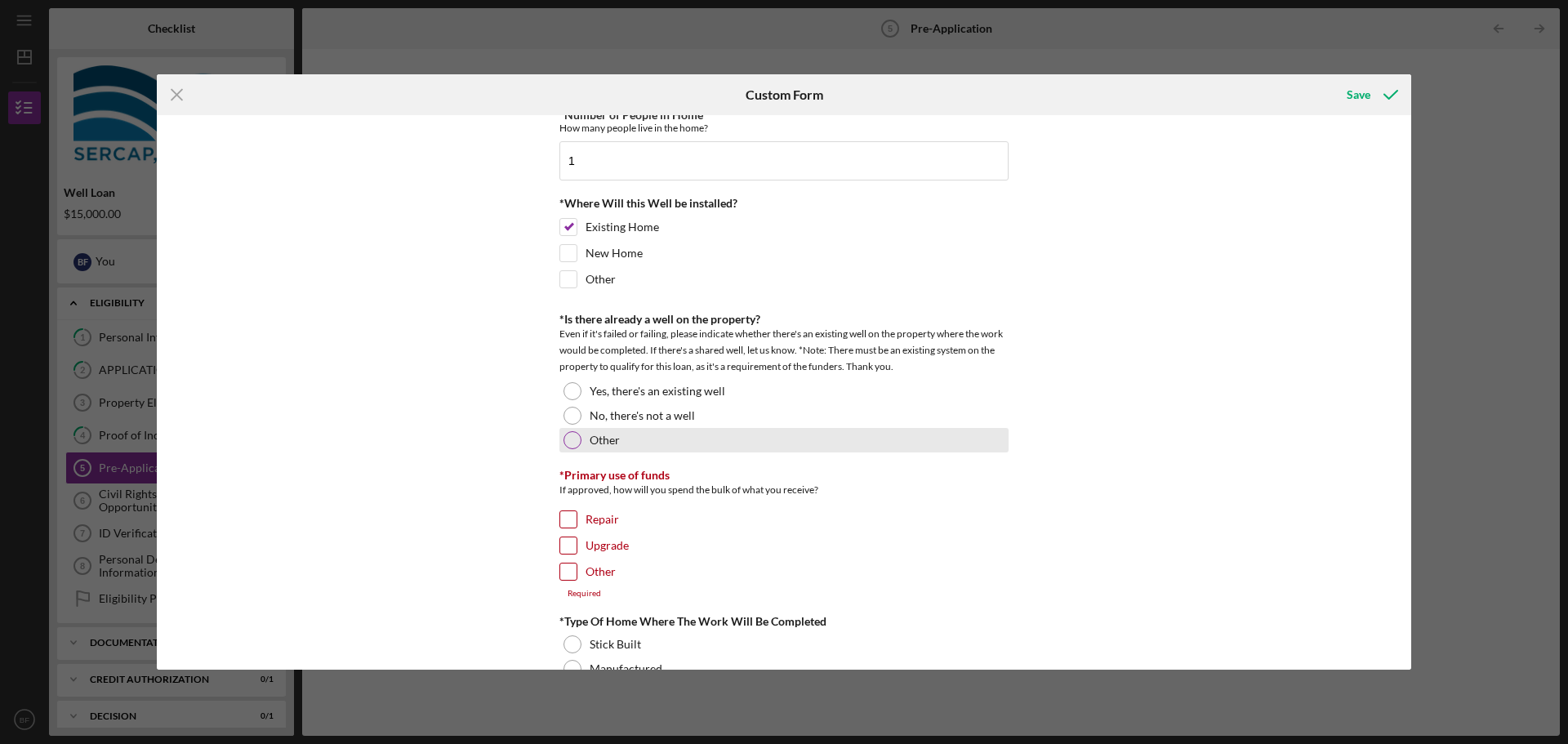
click at [566, 441] on div at bounding box center [572, 440] width 18 height 18
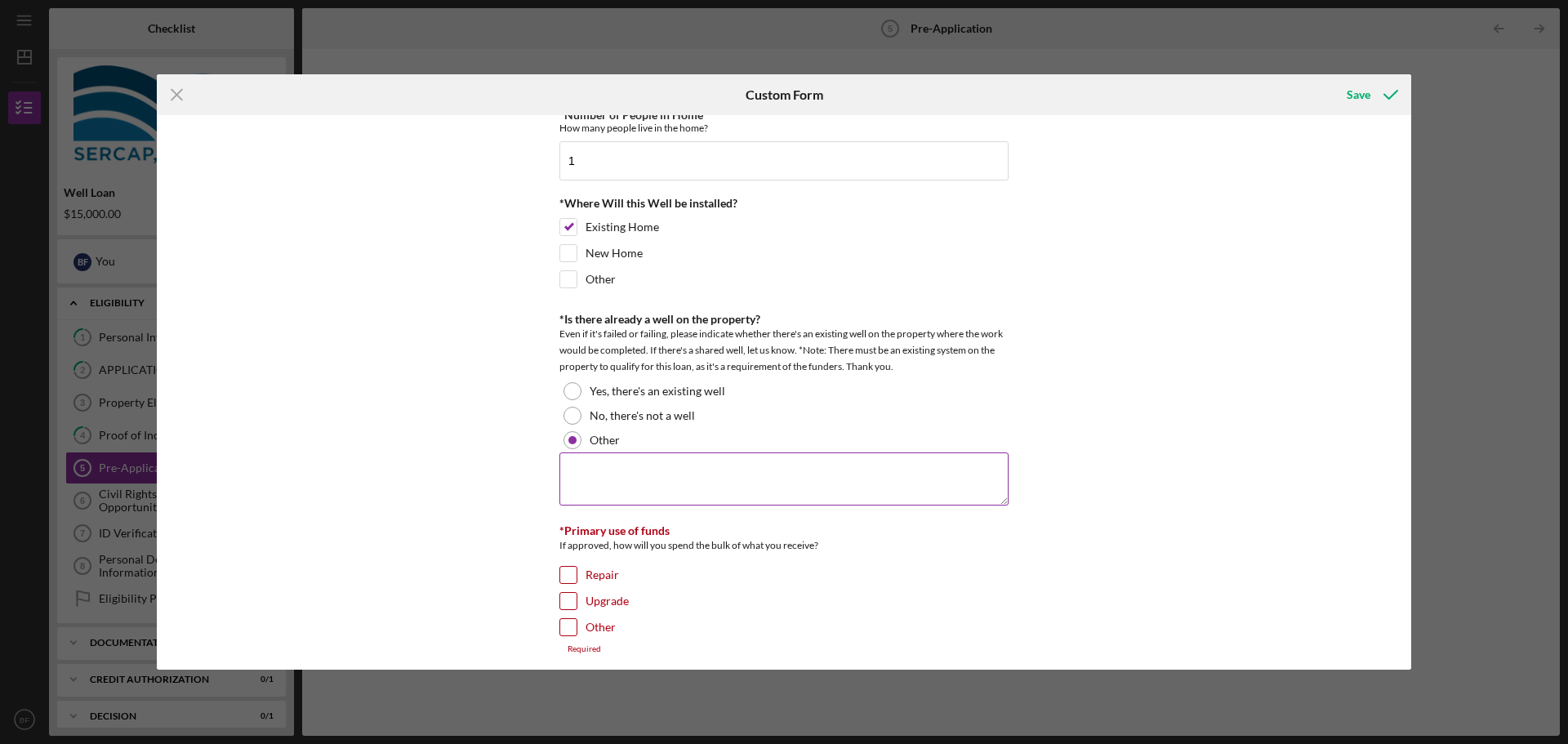
click at [572, 465] on textarea at bounding box center [784, 479] width 449 height 52
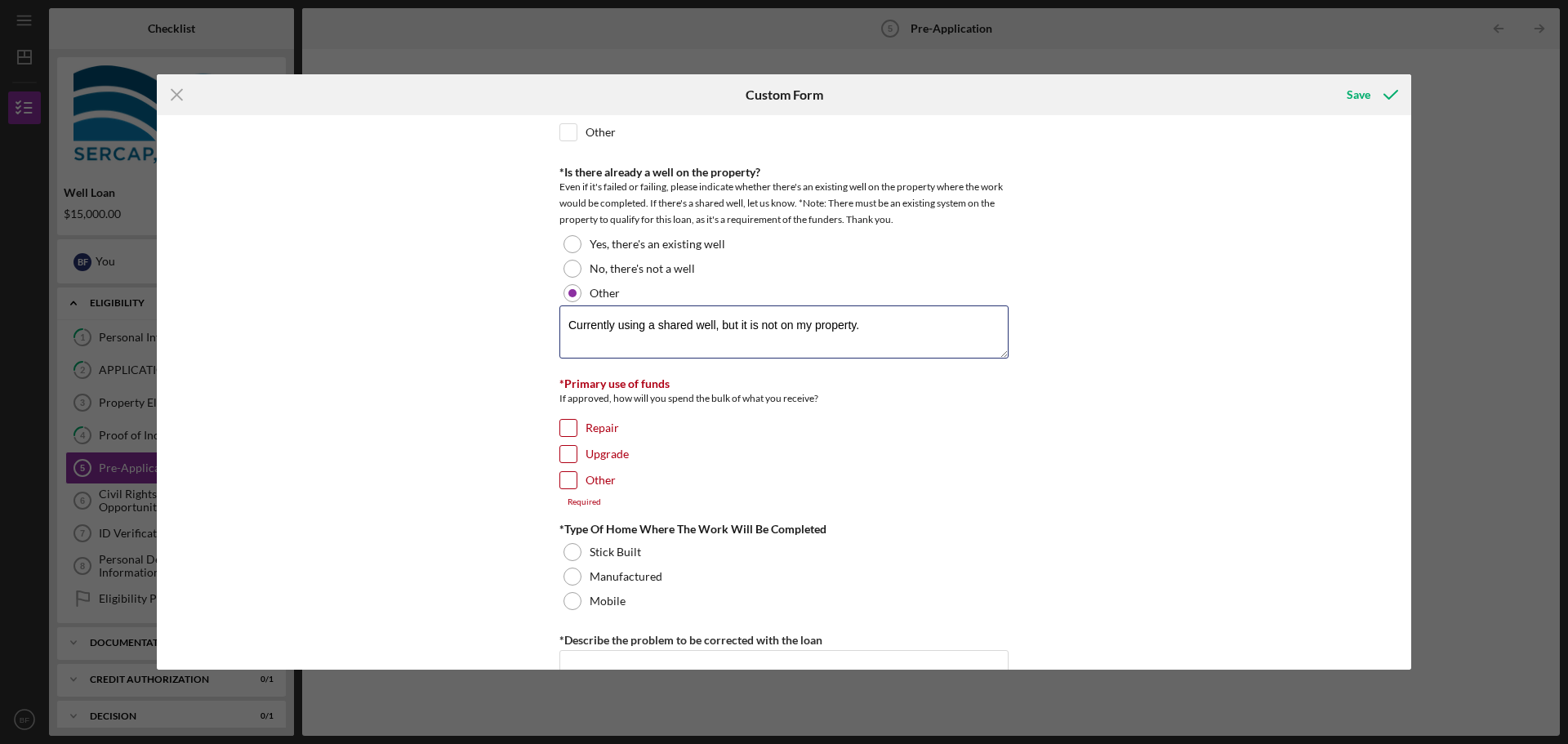
scroll to position [572, 0]
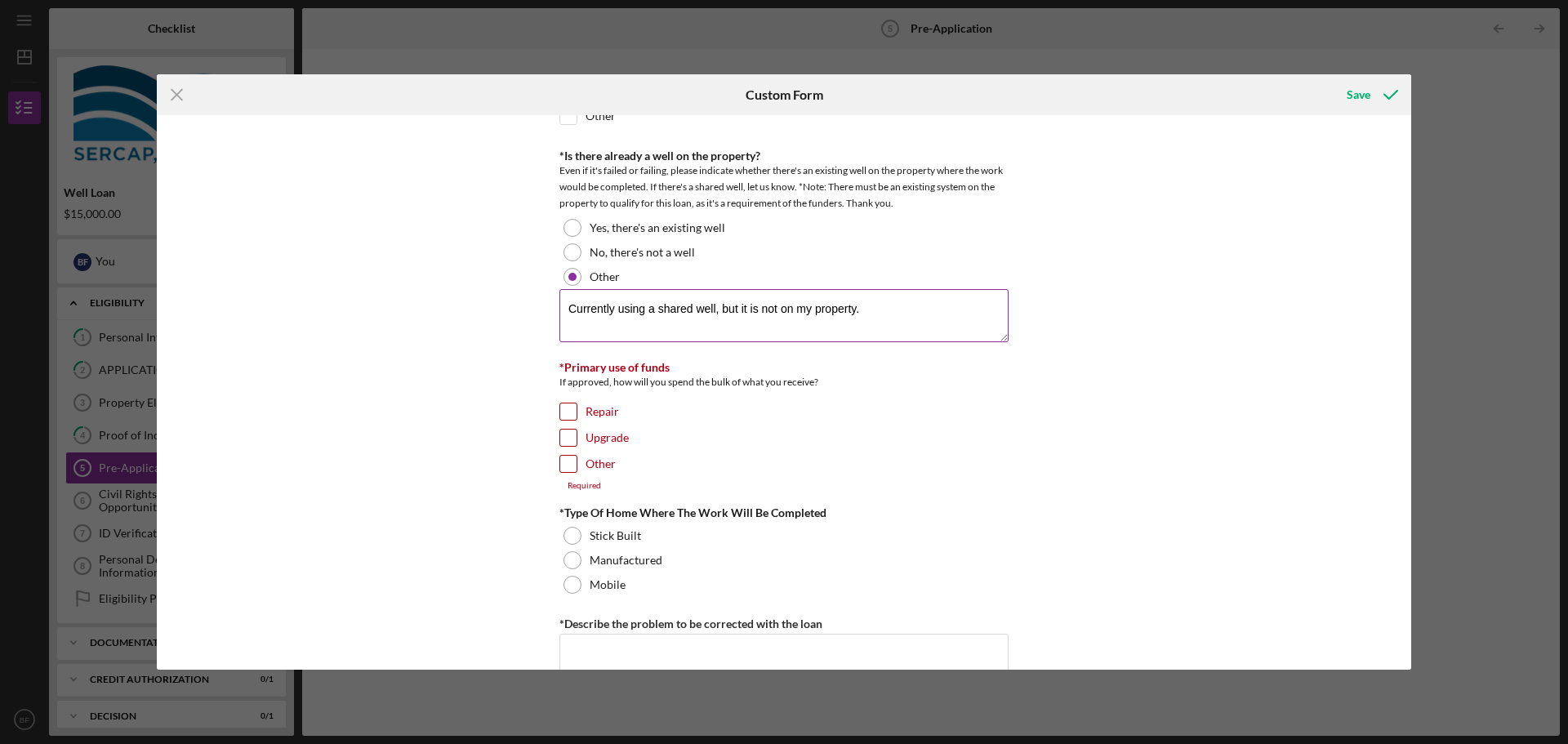
click at [644, 309] on textarea "Currently using a shared well, but it is not on my property." at bounding box center [784, 315] width 449 height 52
click at [903, 308] on textarea "Currently on a shared well, but it is not on my property." at bounding box center [784, 315] width 449 height 52
type textarea "Currently on a shared well, but it is not on my property."
click at [560, 461] on input "Other" at bounding box center [568, 463] width 16 height 16
checkbox input "true"
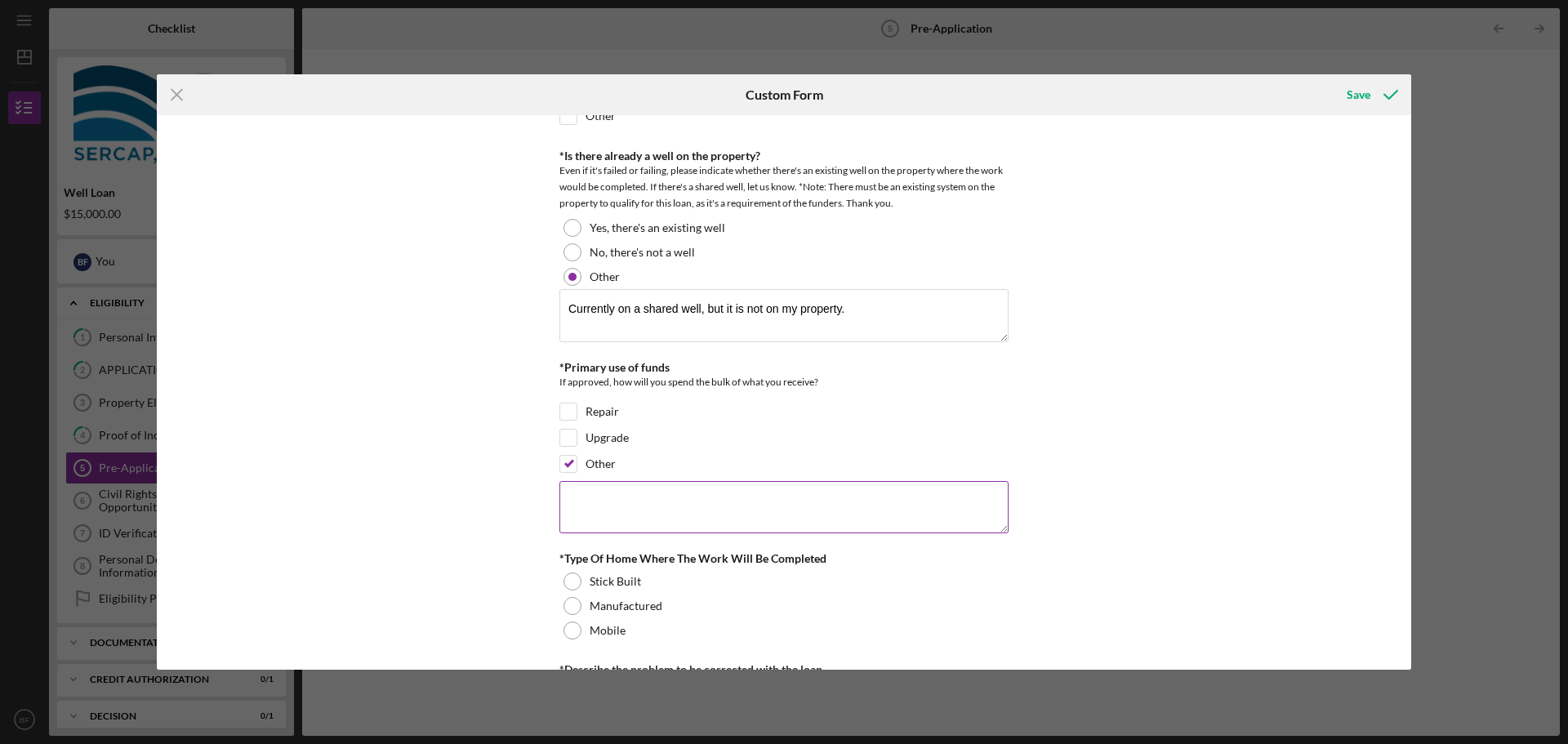
click at [580, 487] on textarea at bounding box center [784, 507] width 449 height 52
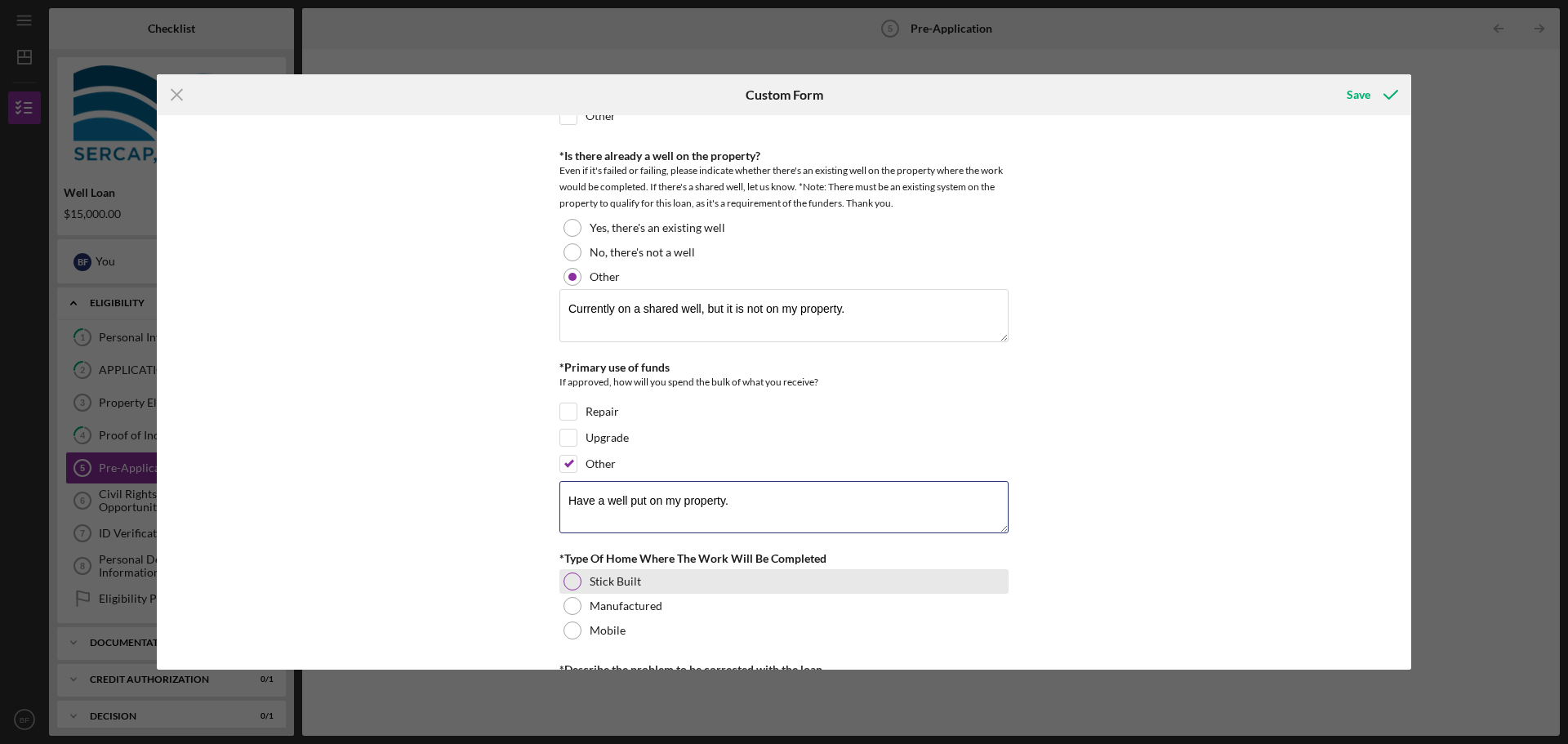
type textarea "Have a well put on my property."
click at [565, 578] on div at bounding box center [572, 581] width 18 height 18
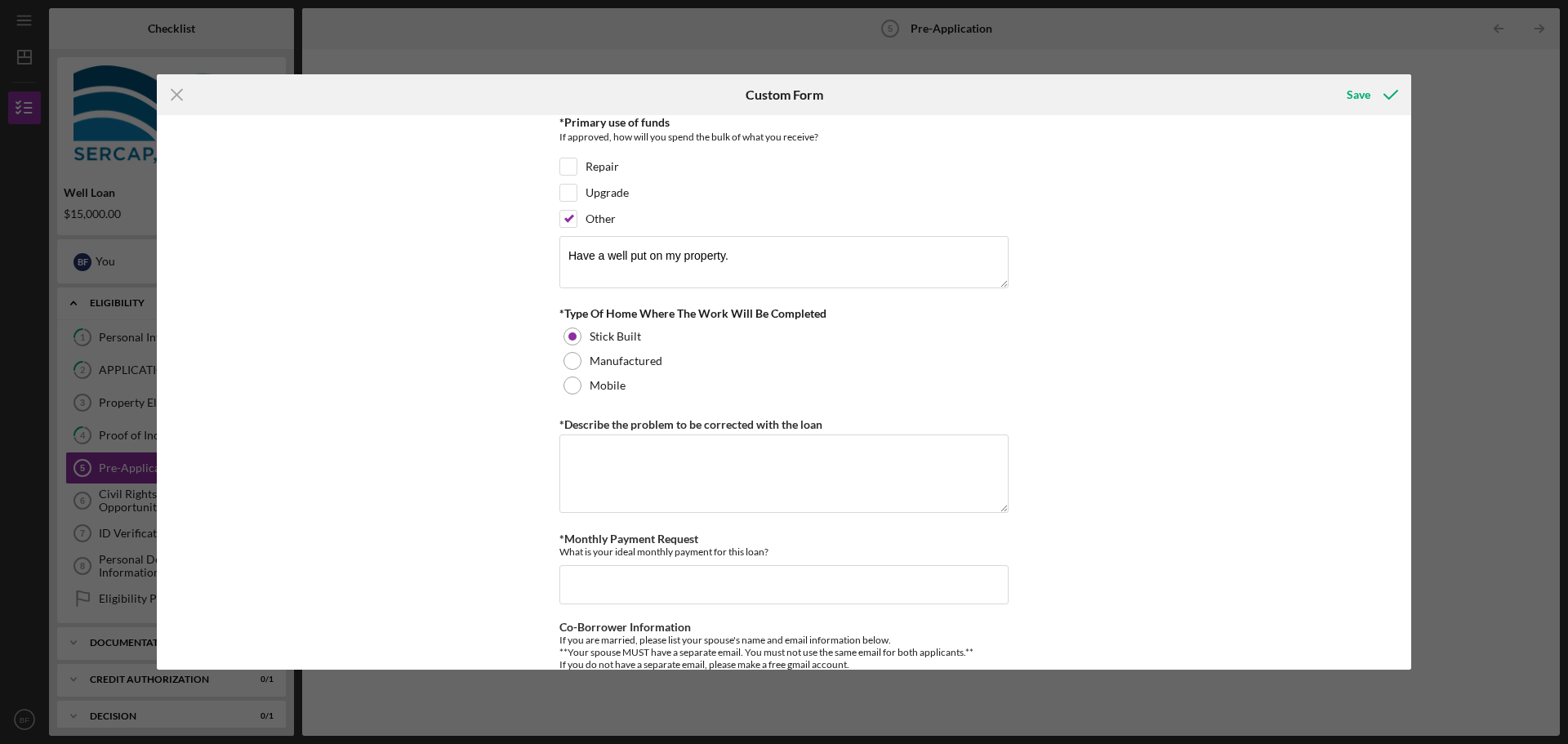
scroll to position [898, 0]
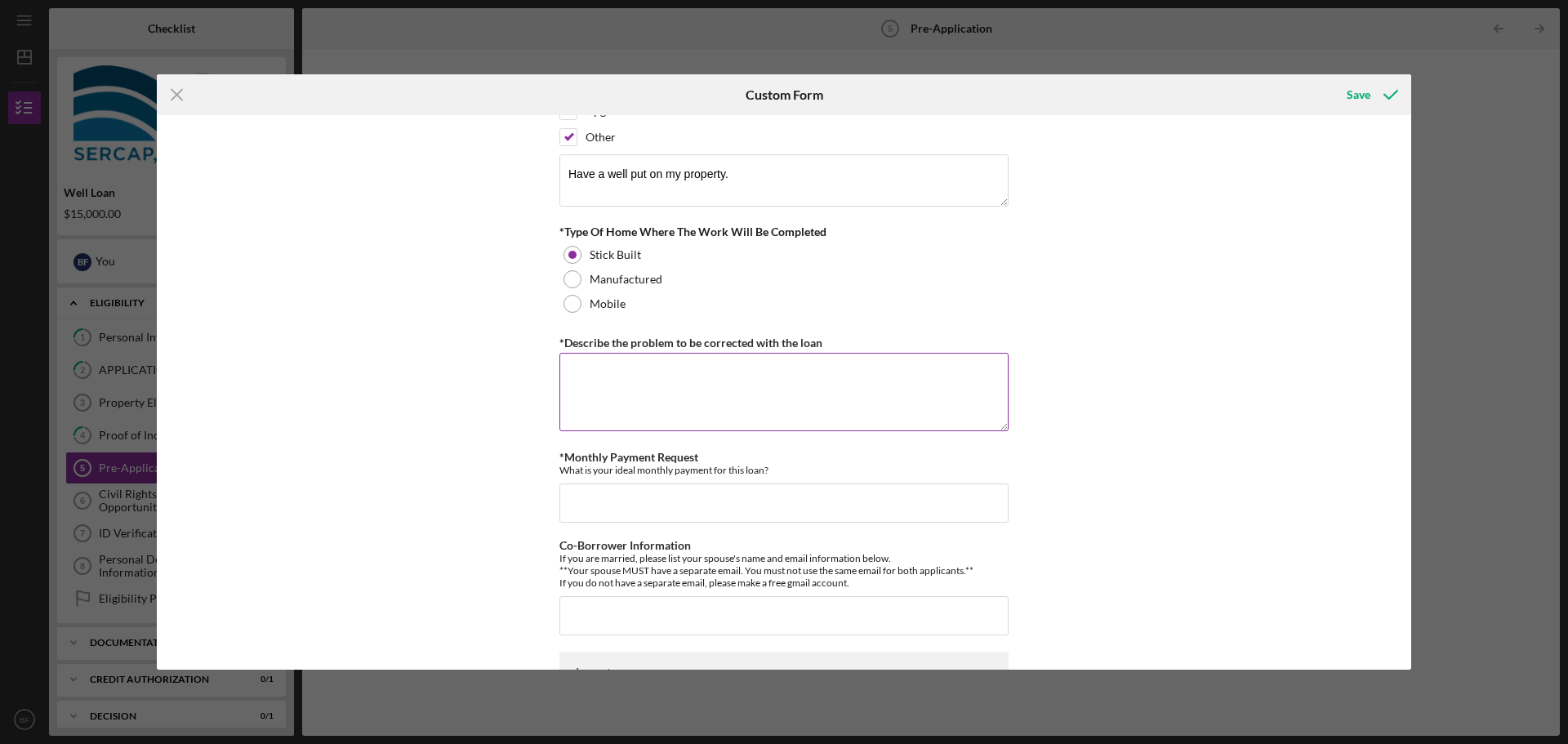
click at [597, 376] on textarea "*Describe the problem to be corrected with the loan" at bounding box center [784, 392] width 449 height 78
type textarea "H"
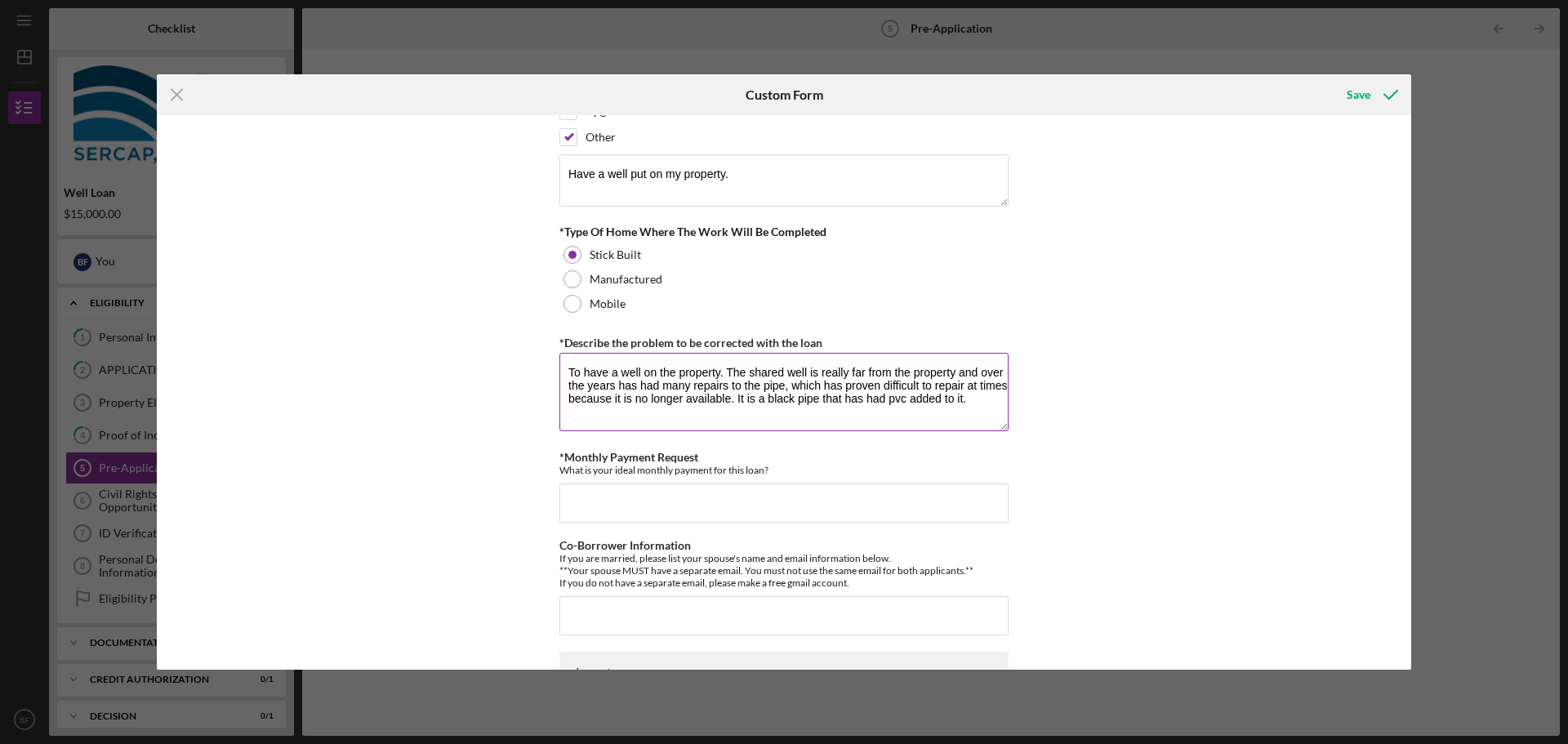
click at [892, 401] on textarea "To have a well on the property. The shared well is really far from the property…" at bounding box center [784, 392] width 449 height 78
click at [901, 405] on textarea "To have a well on the property. The shared well is really far from the property…" at bounding box center [784, 392] width 449 height 78
click at [901, 401] on textarea "To have a well on the property. The shared well is really far from the property…" at bounding box center [784, 392] width 449 height 78
drag, startPoint x: 918, startPoint y: 401, endPoint x: 946, endPoint y: 406, distance: 28.4
click at [921, 401] on textarea "To have a well on the property. The shared well is really far from the property…" at bounding box center [784, 392] width 449 height 78
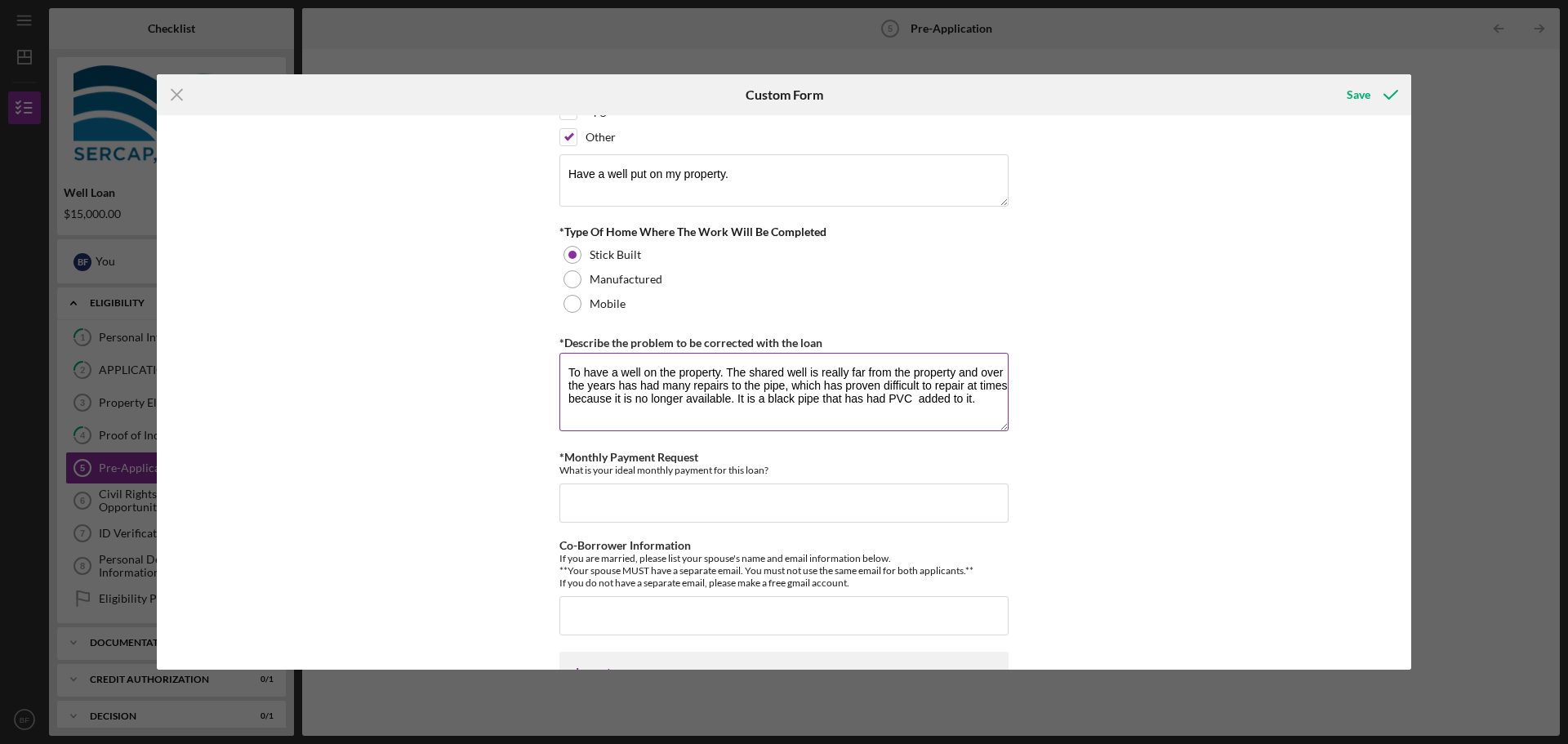
drag, startPoint x: 910, startPoint y: 397, endPoint x: 921, endPoint y: 401, distance: 11.7
click at [914, 397] on textarea "To have a well on the property. The shared well is really far from the property…" at bounding box center [784, 392] width 449 height 78
click at [919, 400] on textarea "To have a well on the property. The shared well is really far from the property…" at bounding box center [784, 392] width 449 height 78
click at [976, 403] on textarea "To have a well on the property. The shared well is really far from the property…" at bounding box center [784, 392] width 449 height 78
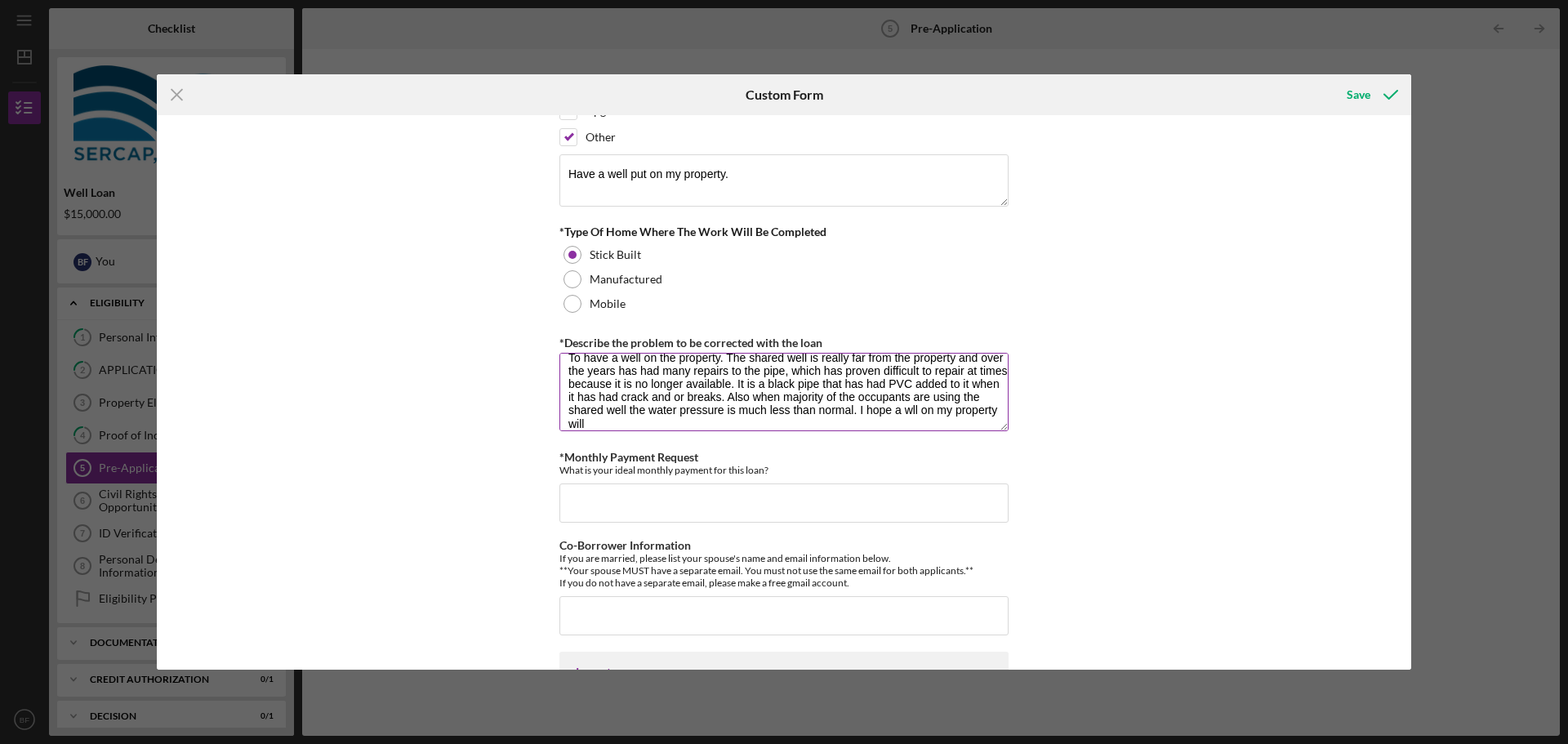
click at [959, 414] on textarea "To have a well on the property. The shared well is really far from the property…" at bounding box center [784, 392] width 449 height 78
click at [978, 410] on textarea "To have a well on the property. The shared well is really far from the property…" at bounding box center [784, 392] width 449 height 78
click at [702, 421] on textarea "To have a well on the property. The shared well is really far from the property…" at bounding box center [784, 392] width 449 height 78
type textarea "To have a well on the property. The shared well is really far from the property…"
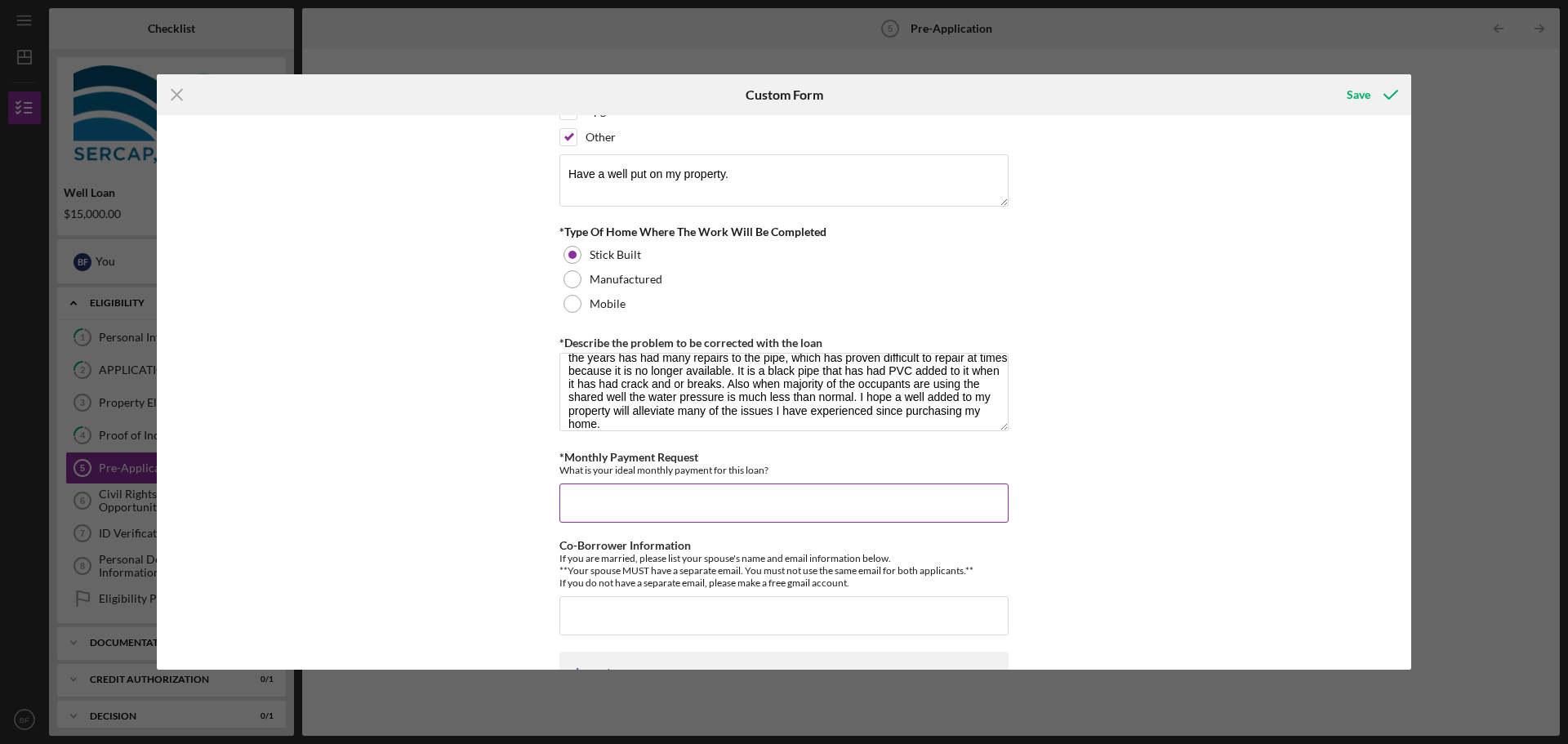
click at [586, 495] on input "*Monthly Payment Request" at bounding box center [784, 502] width 449 height 39
type input "2"
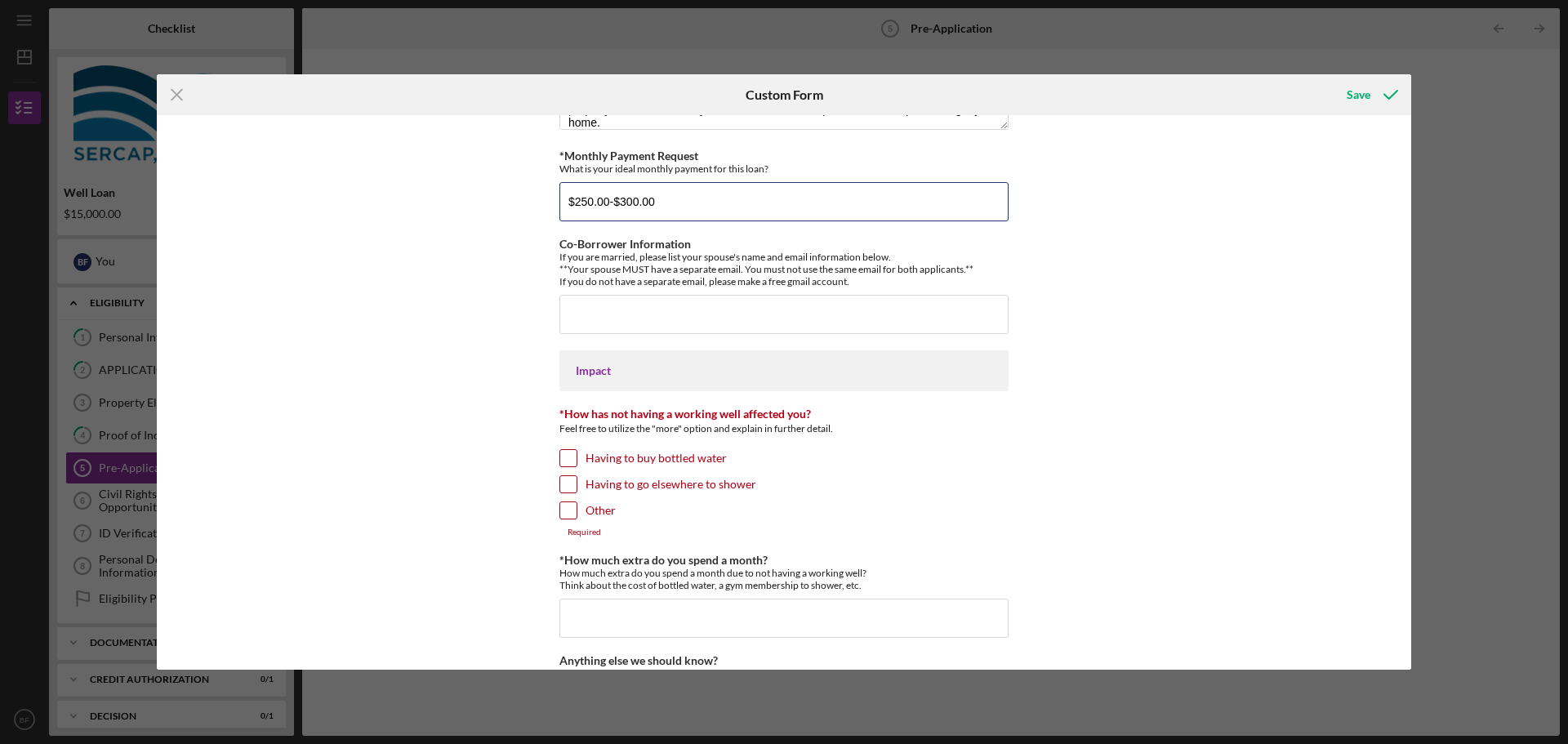
scroll to position [1225, 0]
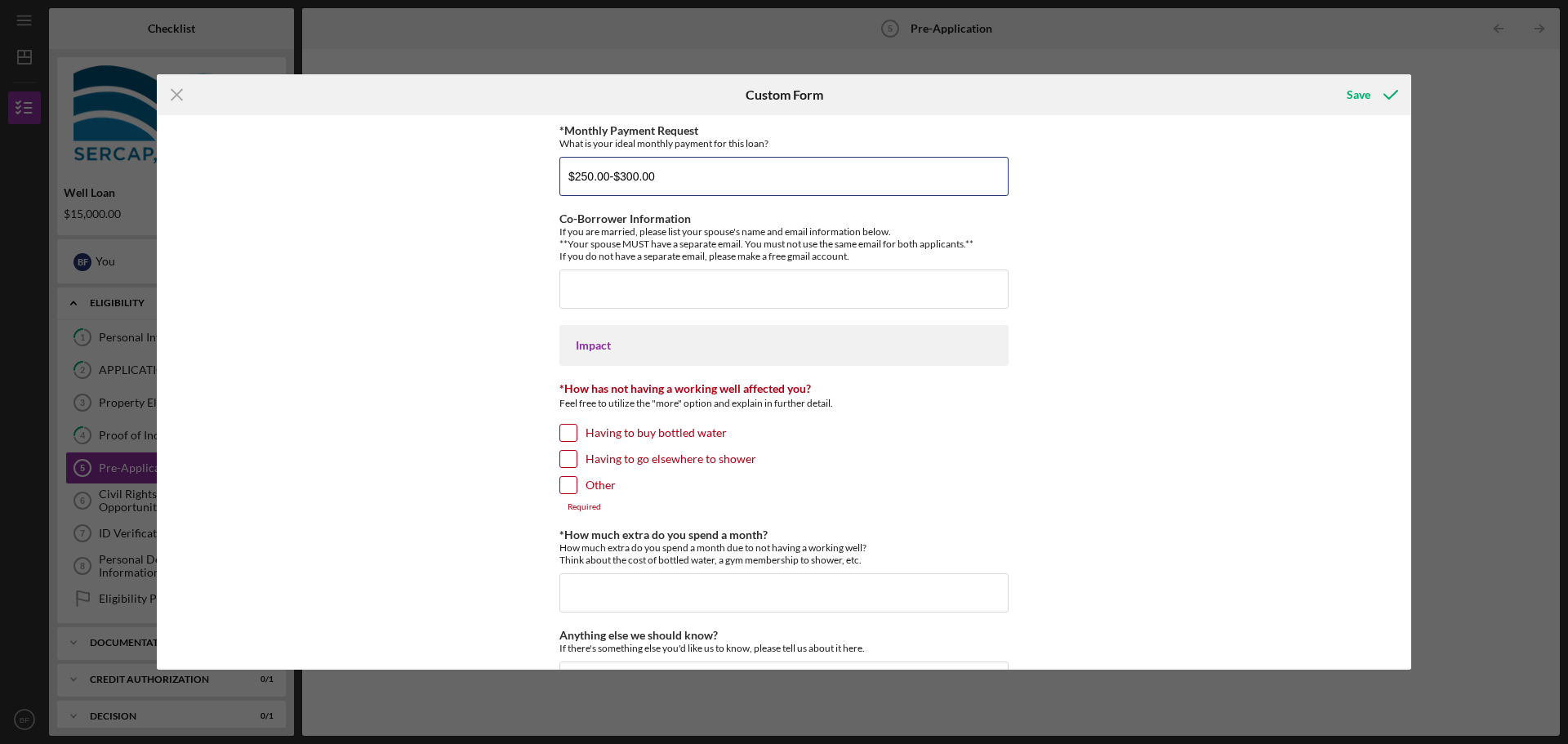
type input "$250.00-$300.00"
click at [562, 460] on input "Having to go elsewhere to shower" at bounding box center [568, 459] width 16 height 16
checkbox input "true"
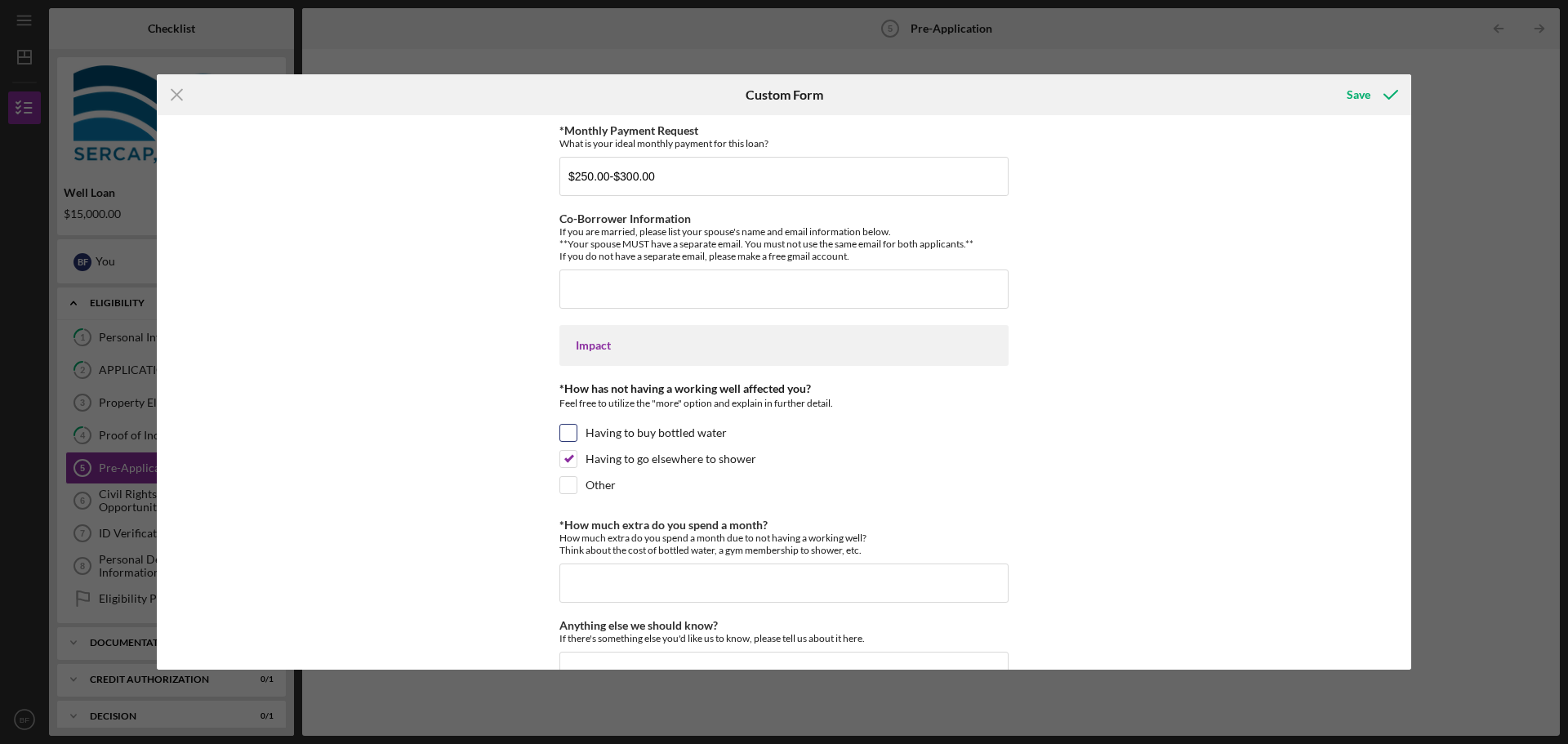
click at [565, 439] on input "Having to buy bottled water" at bounding box center [568, 432] width 16 height 16
checkbox input "true"
click at [570, 486] on input "Other" at bounding box center [568, 484] width 16 height 16
checkbox input "true"
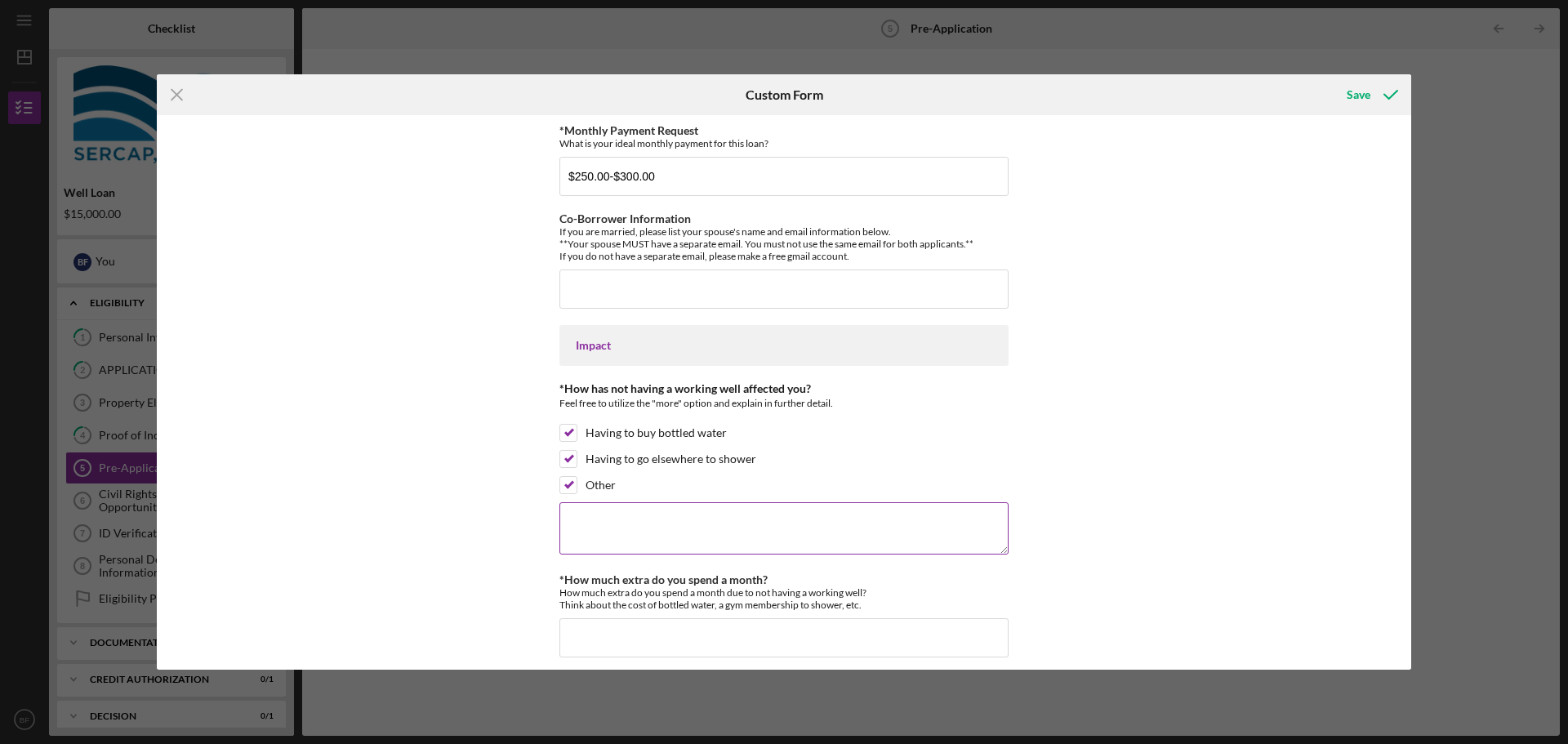
click at [578, 518] on textarea at bounding box center [784, 528] width 449 height 52
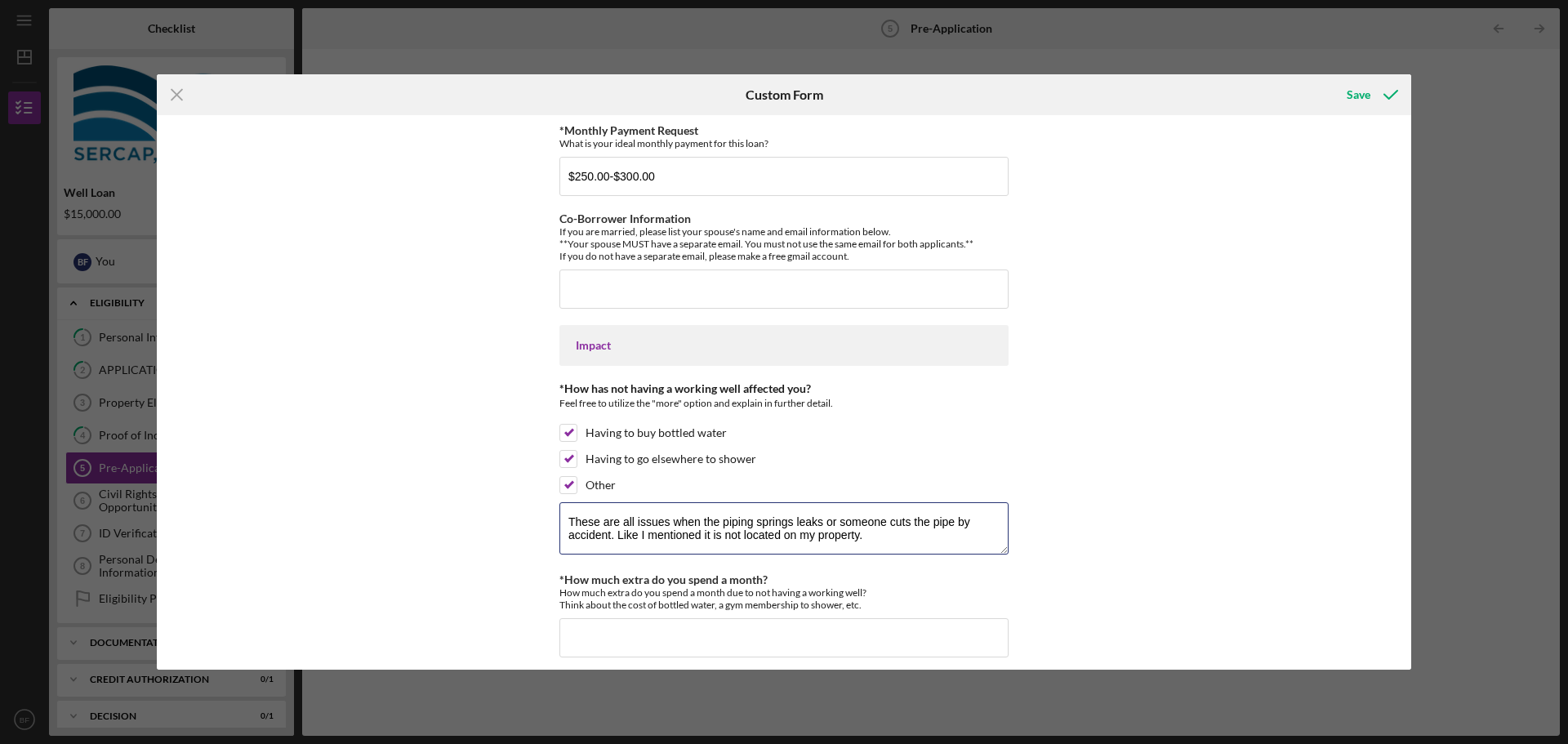
type textarea "These are all issues when the piping springs leaks or someone cuts the pipe by …"
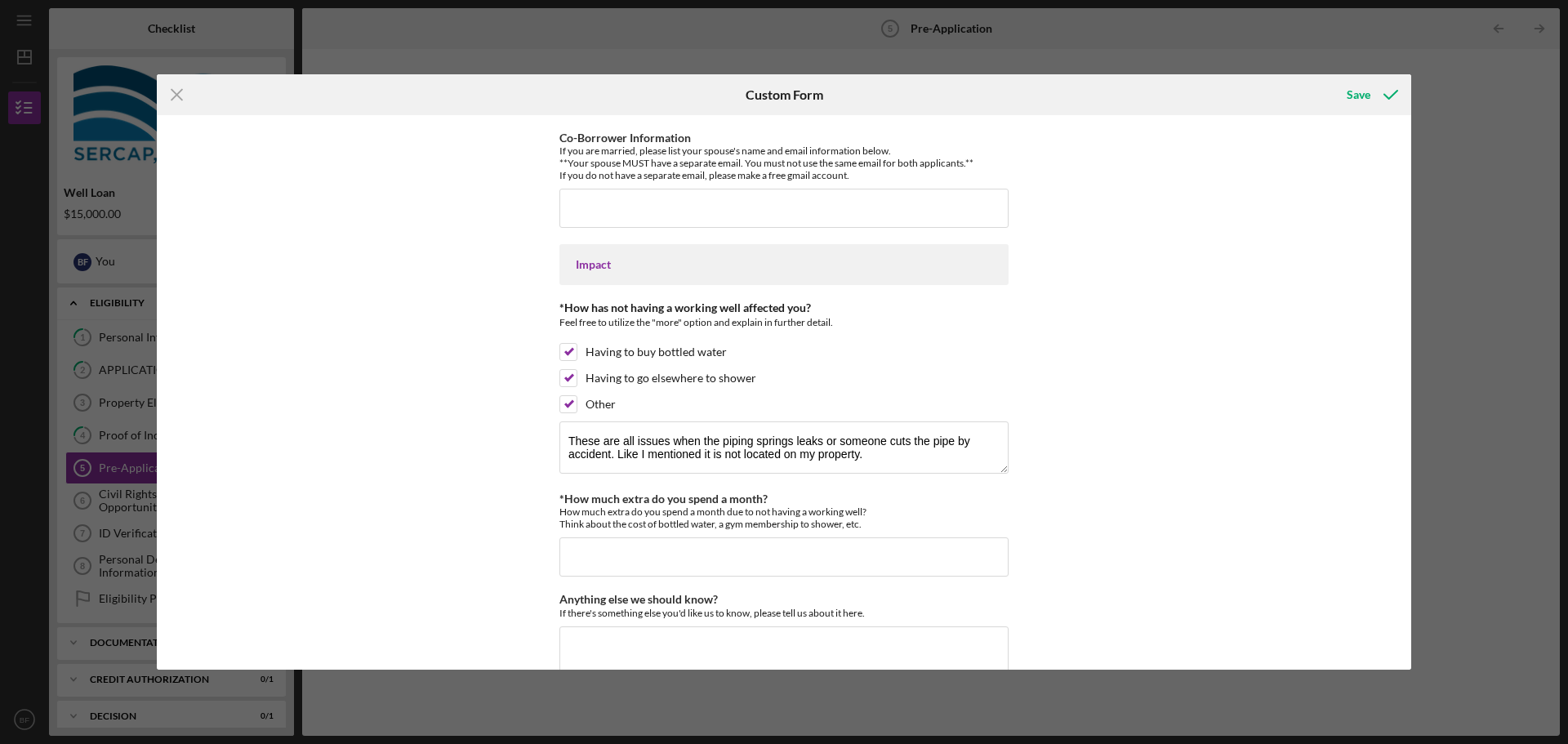
scroll to position [1368, 0]
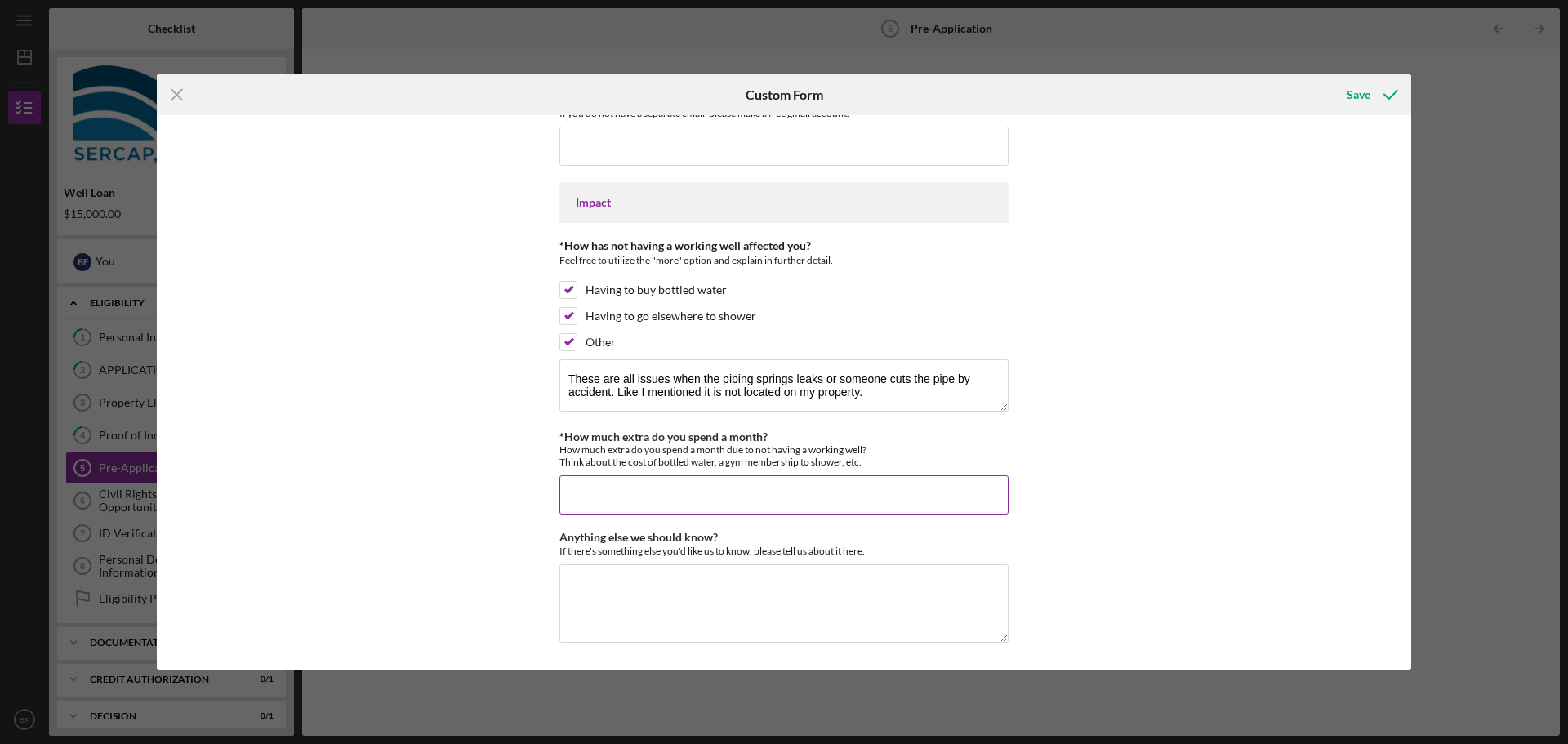
click at [574, 494] on input "*How much extra do you spend a month?" at bounding box center [784, 495] width 449 height 39
click at [569, 492] on input "*How much extra do you spend a month?" at bounding box center [784, 495] width 449 height 39
click at [575, 583] on textarea "Anything else we should know?" at bounding box center [784, 603] width 449 height 78
click at [586, 508] on input "Currently, I am paying the power bill for the shared well. Others are using it …" at bounding box center [784, 495] width 449 height 39
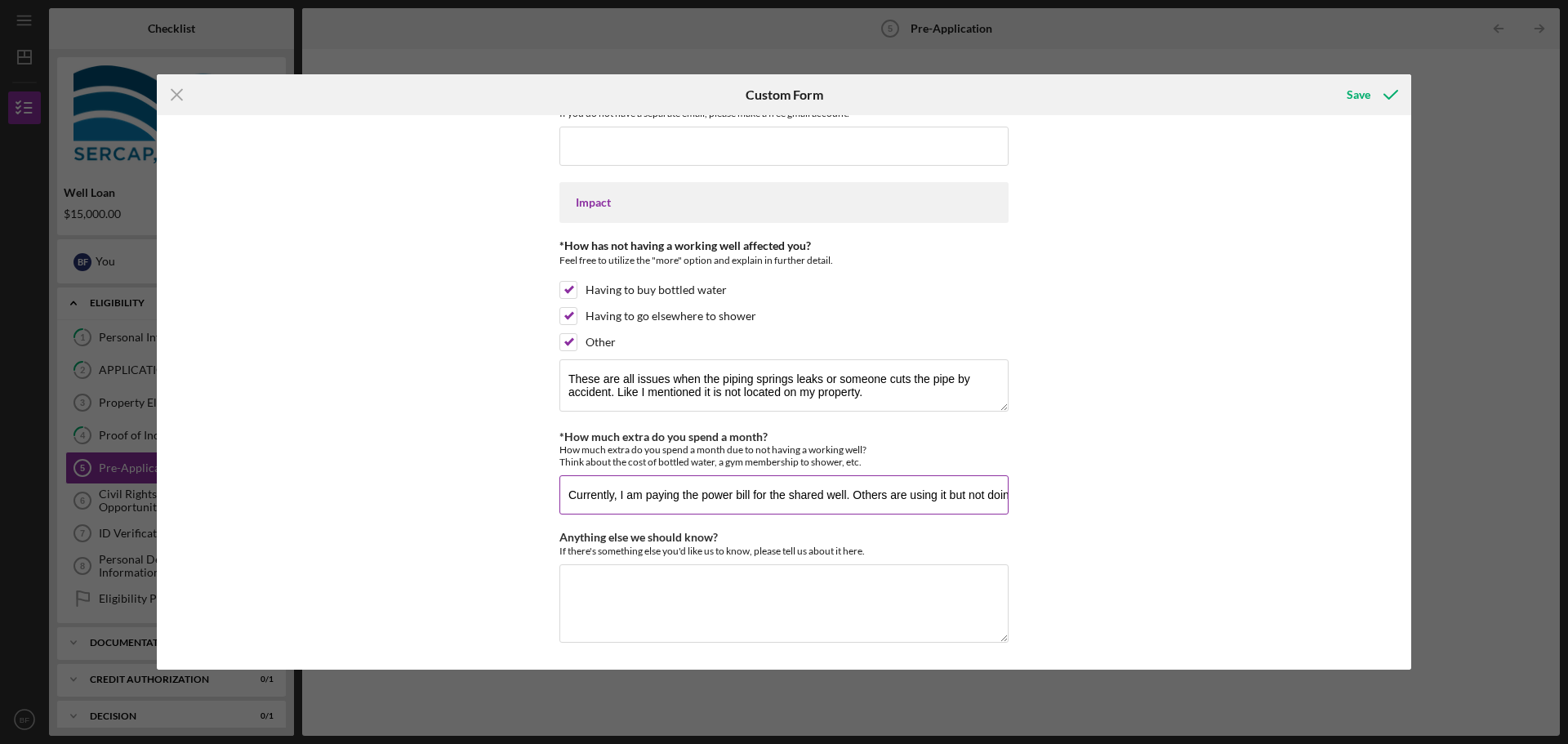
click at [569, 505] on input "Currently, I am paying the power bill for the shared well. Others are using it …" at bounding box center [784, 495] width 449 height 39
click at [714, 498] on input "Currently, I am paying the power bill for the shared well. Others are using it …" at bounding box center [784, 495] width 449 height 39
click at [700, 499] on input "Currently, I am paying the power bill for the shared well. Others are using it …" at bounding box center [784, 495] width 449 height 39
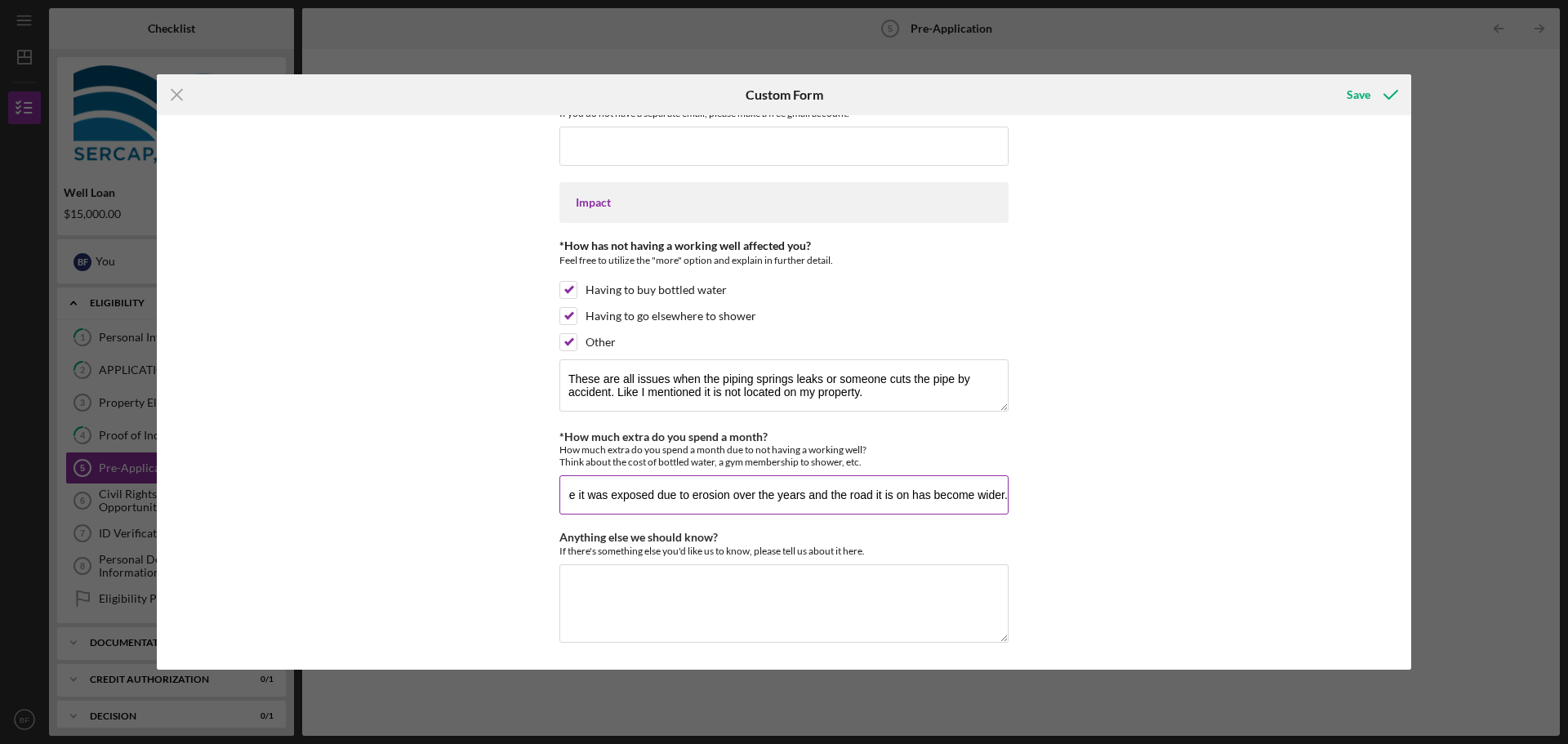
click at [1002, 495] on input "Currently, I am paying the power bill for the shared well. Others are using it …" at bounding box center [784, 495] width 449 height 39
click at [625, 604] on textarea "Anything else we should know?" at bounding box center [784, 603] width 449 height 78
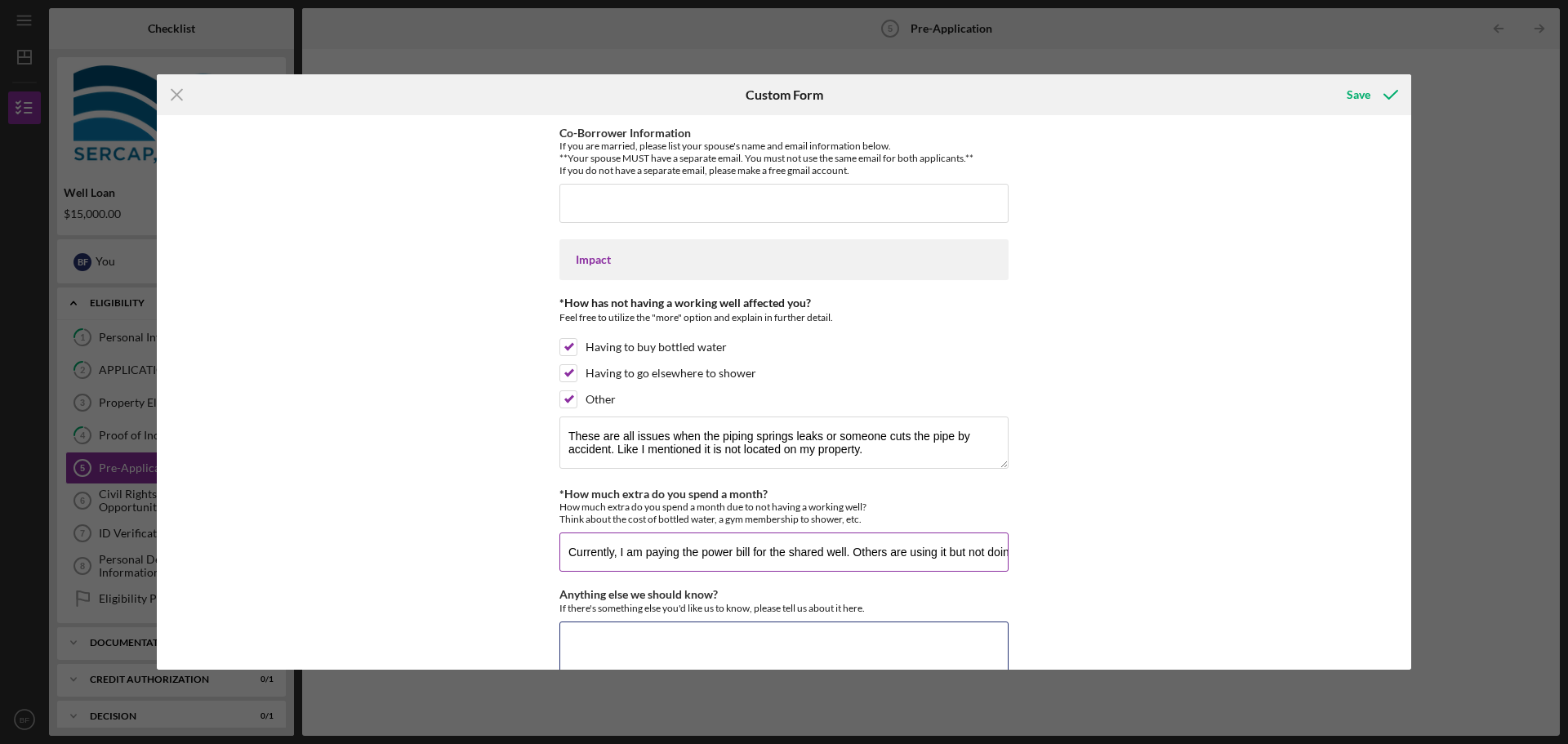
scroll to position [1286, 0]
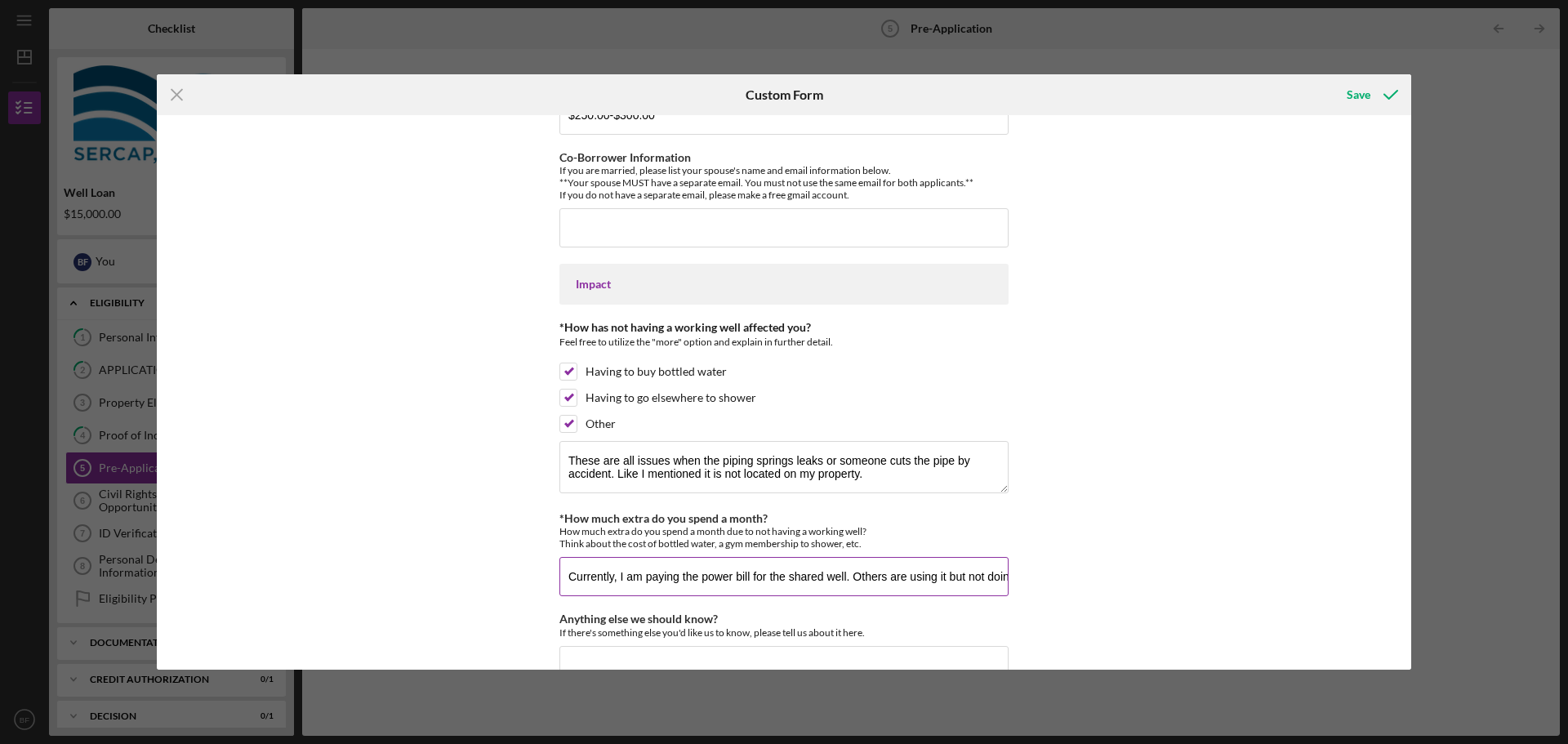
click at [602, 583] on input "Currently, I am paying the power bill for the shared well. Others are using it …" at bounding box center [784, 577] width 449 height 39
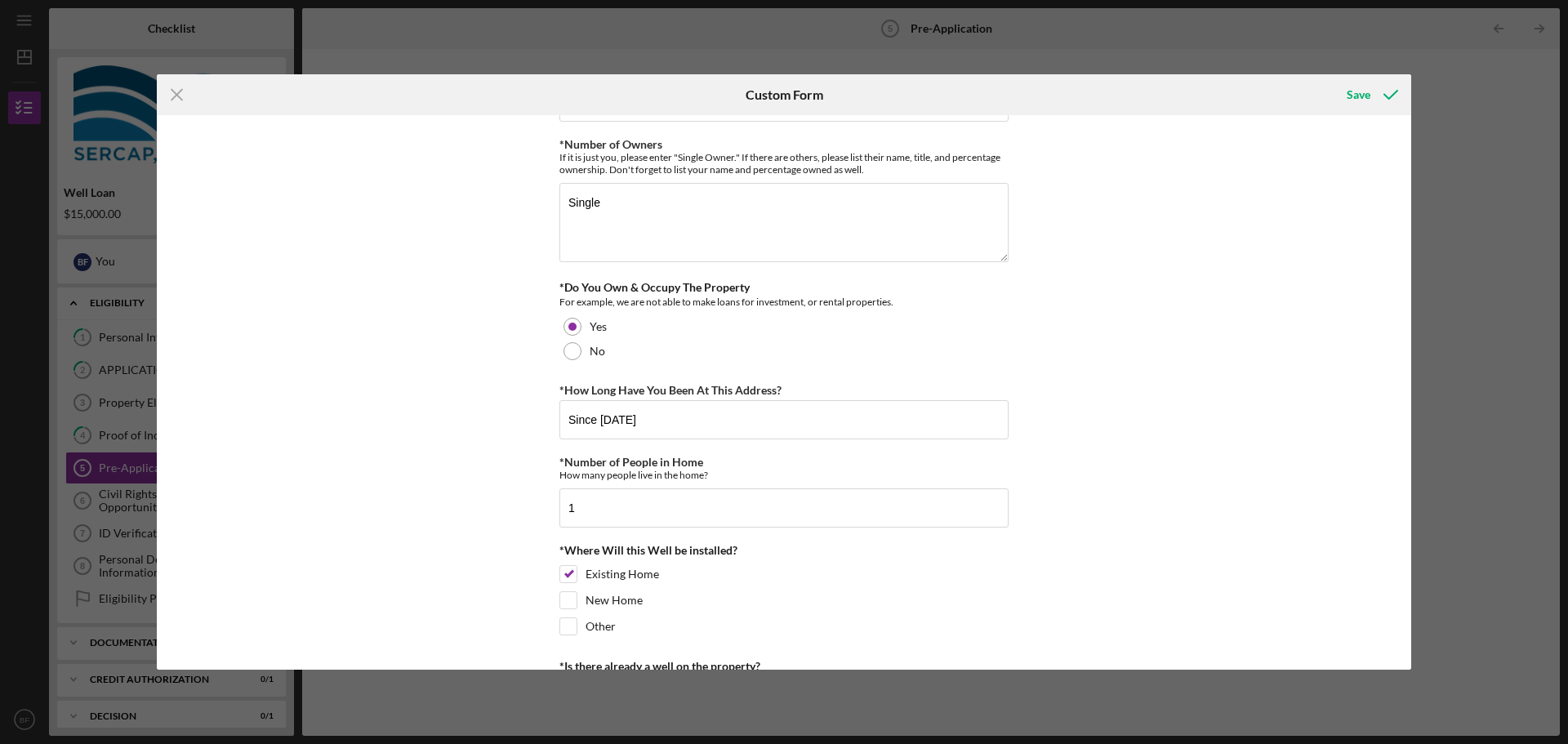
scroll to position [0, 0]
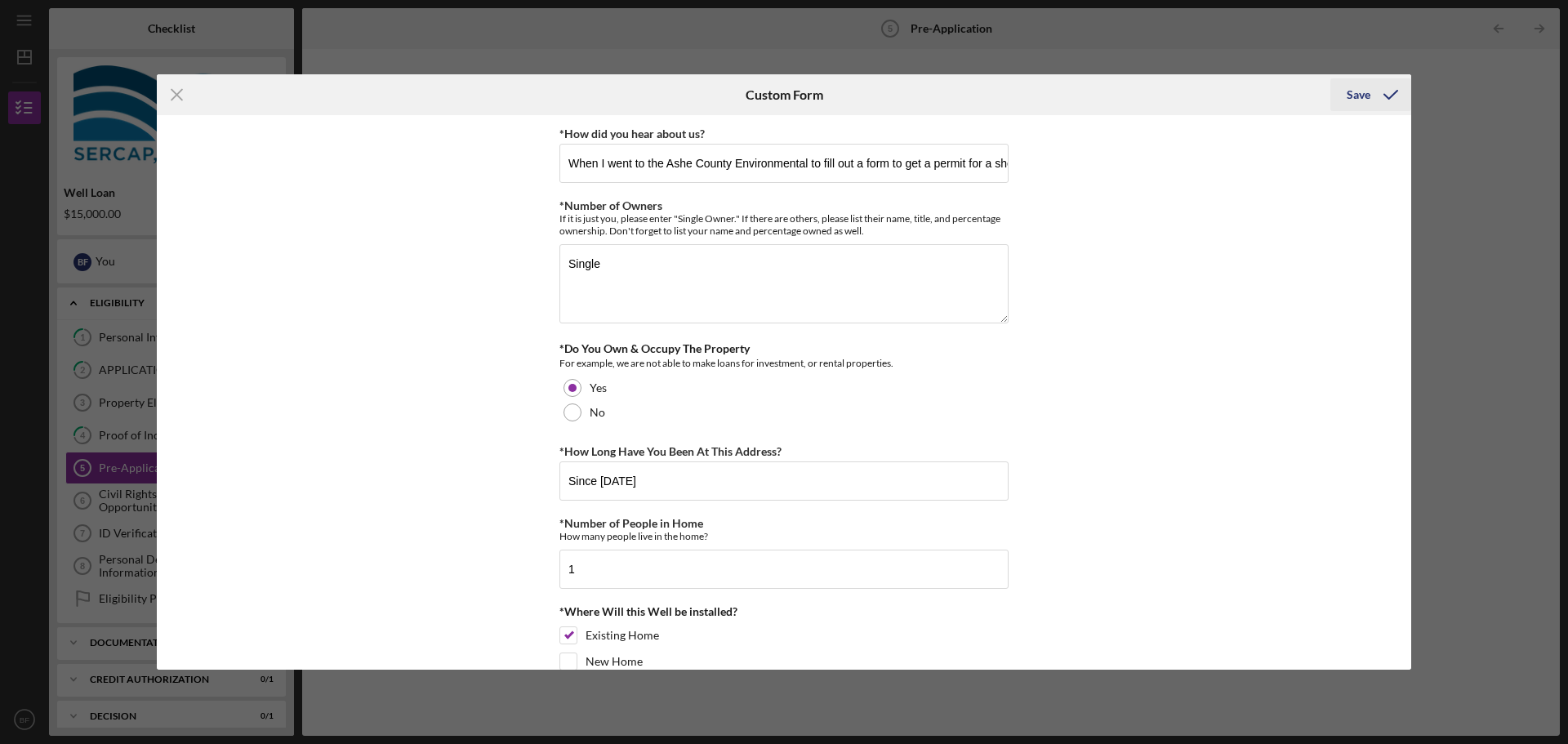
type input "Currently, I am paying the power bill for the shared well. Others are using it …"
click at [1367, 101] on div "Save" at bounding box center [1359, 94] width 24 height 32
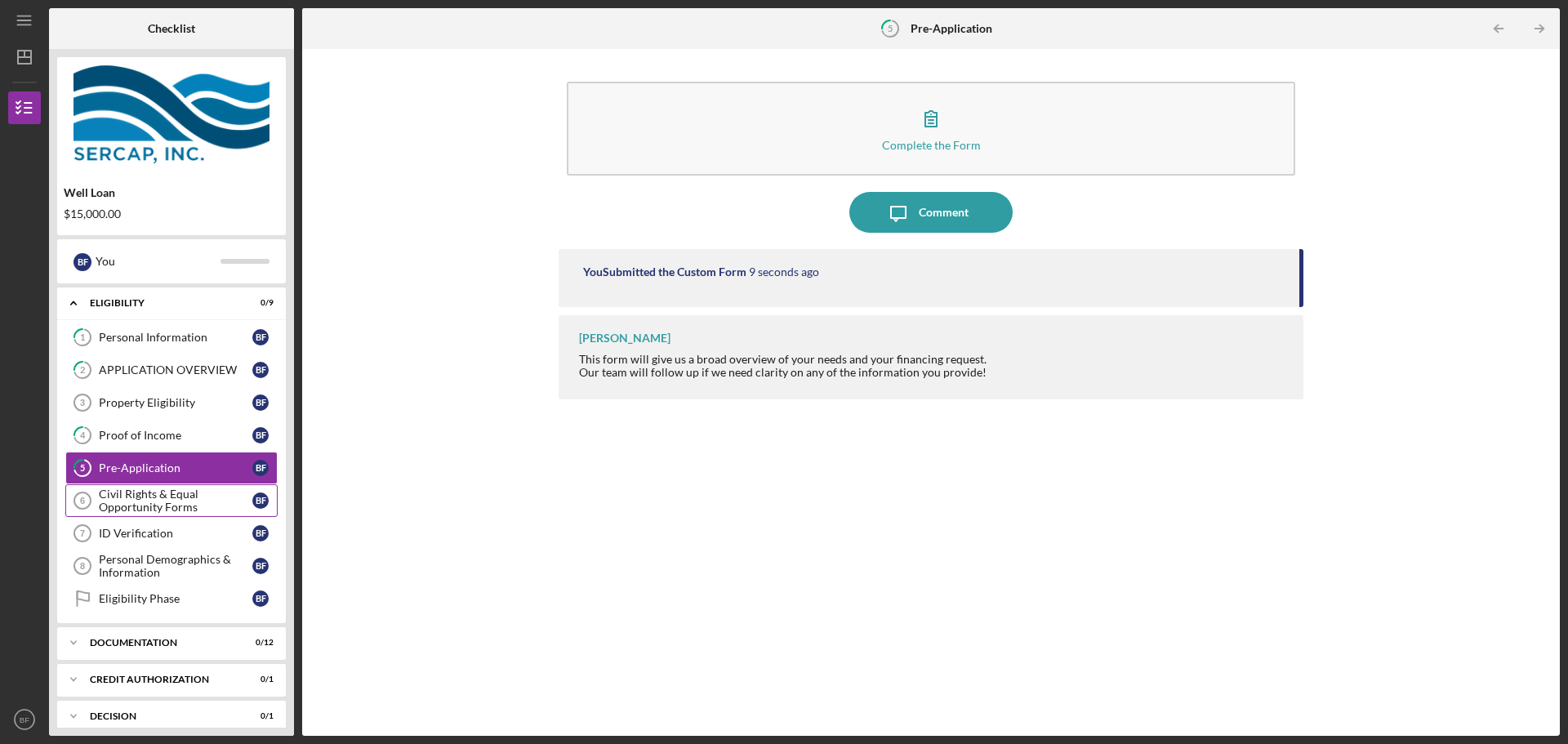
click at [136, 494] on div "Civil Rights & Equal Opportunity Forms" at bounding box center [175, 500] width 153 height 26
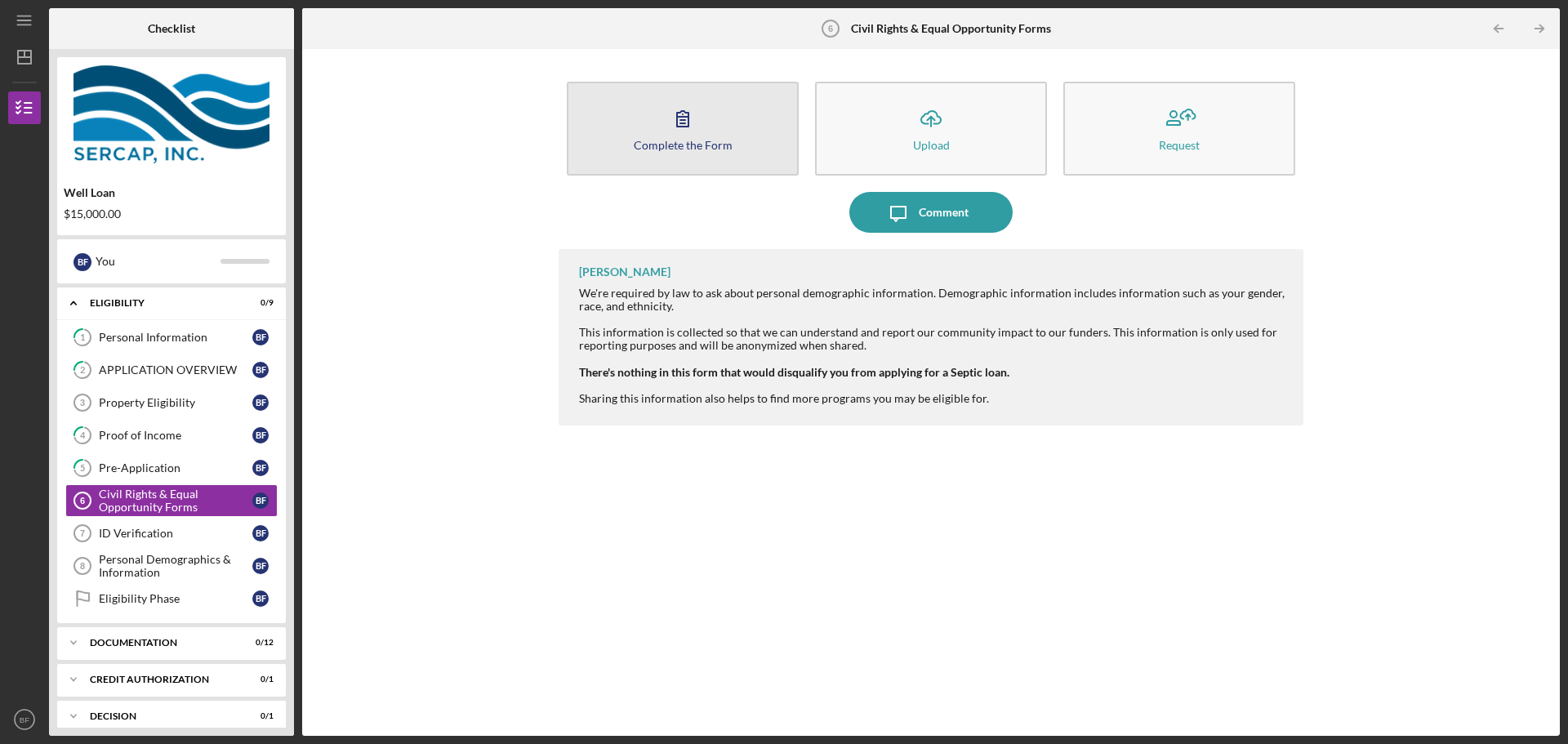
click at [656, 124] on button "Complete the Form Form" at bounding box center [683, 128] width 232 height 94
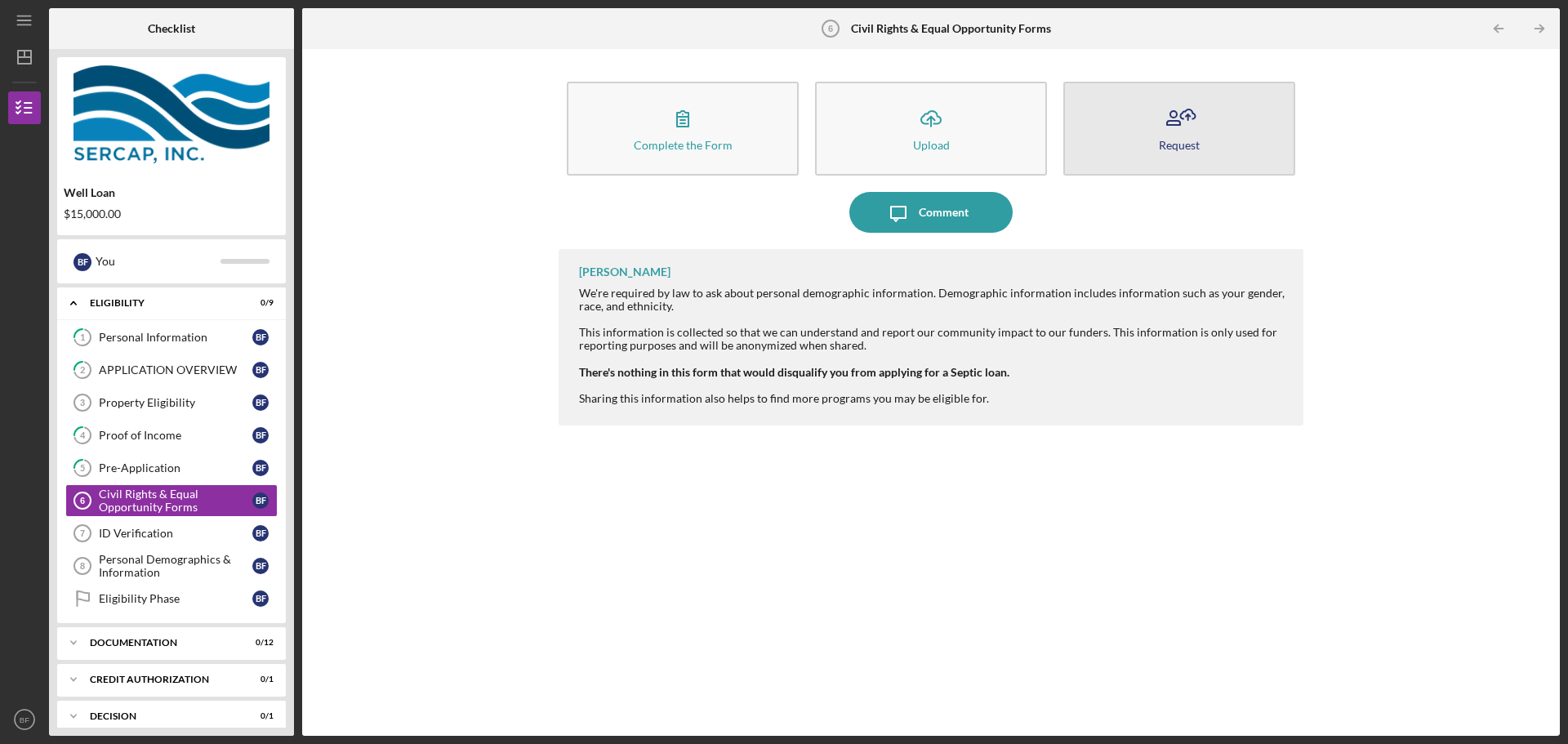
click at [1172, 147] on div "Request" at bounding box center [1179, 145] width 41 height 12
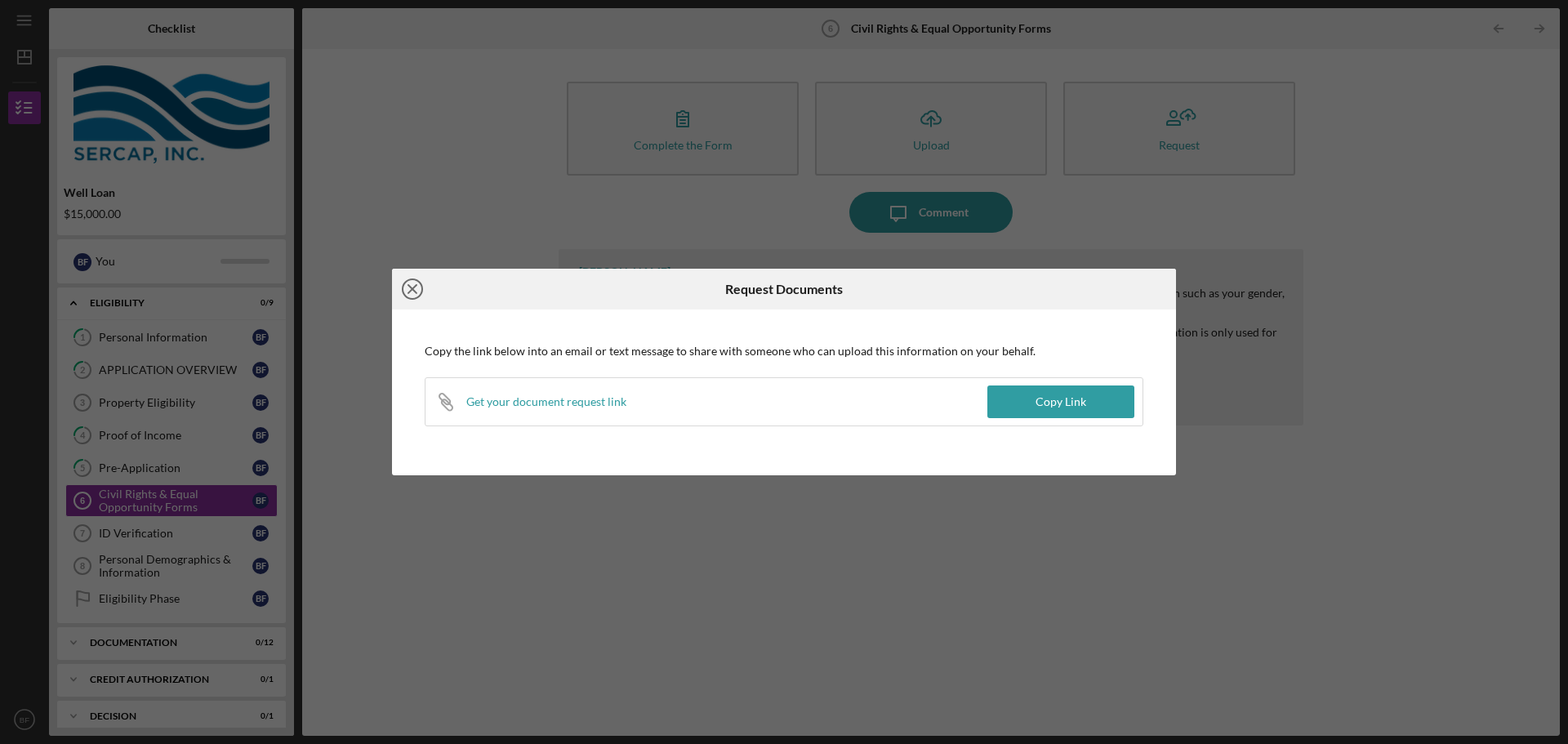
click at [415, 286] on line at bounding box center [412, 289] width 9 height 9
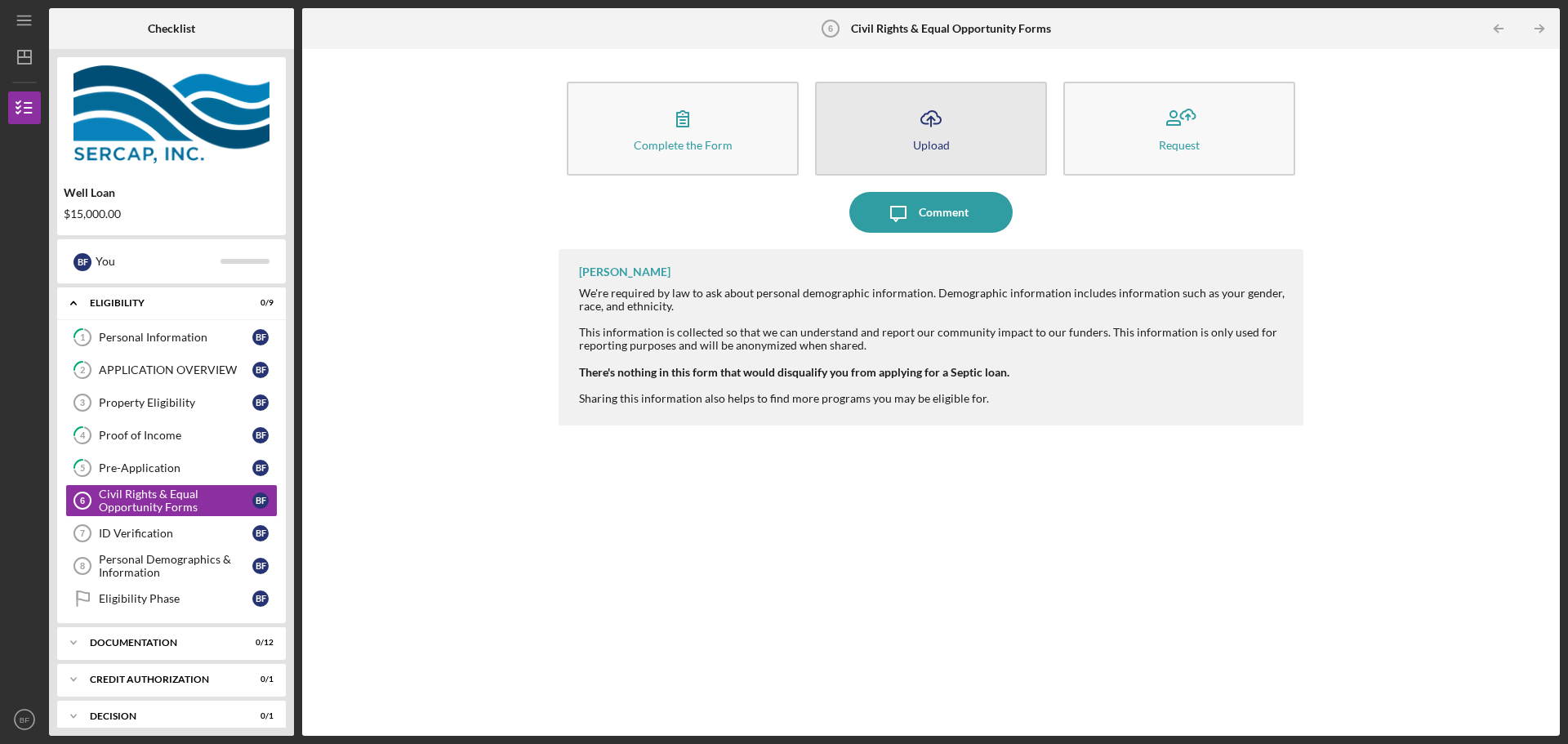
click at [948, 127] on icon "Icon/Upload" at bounding box center [931, 118] width 41 height 41
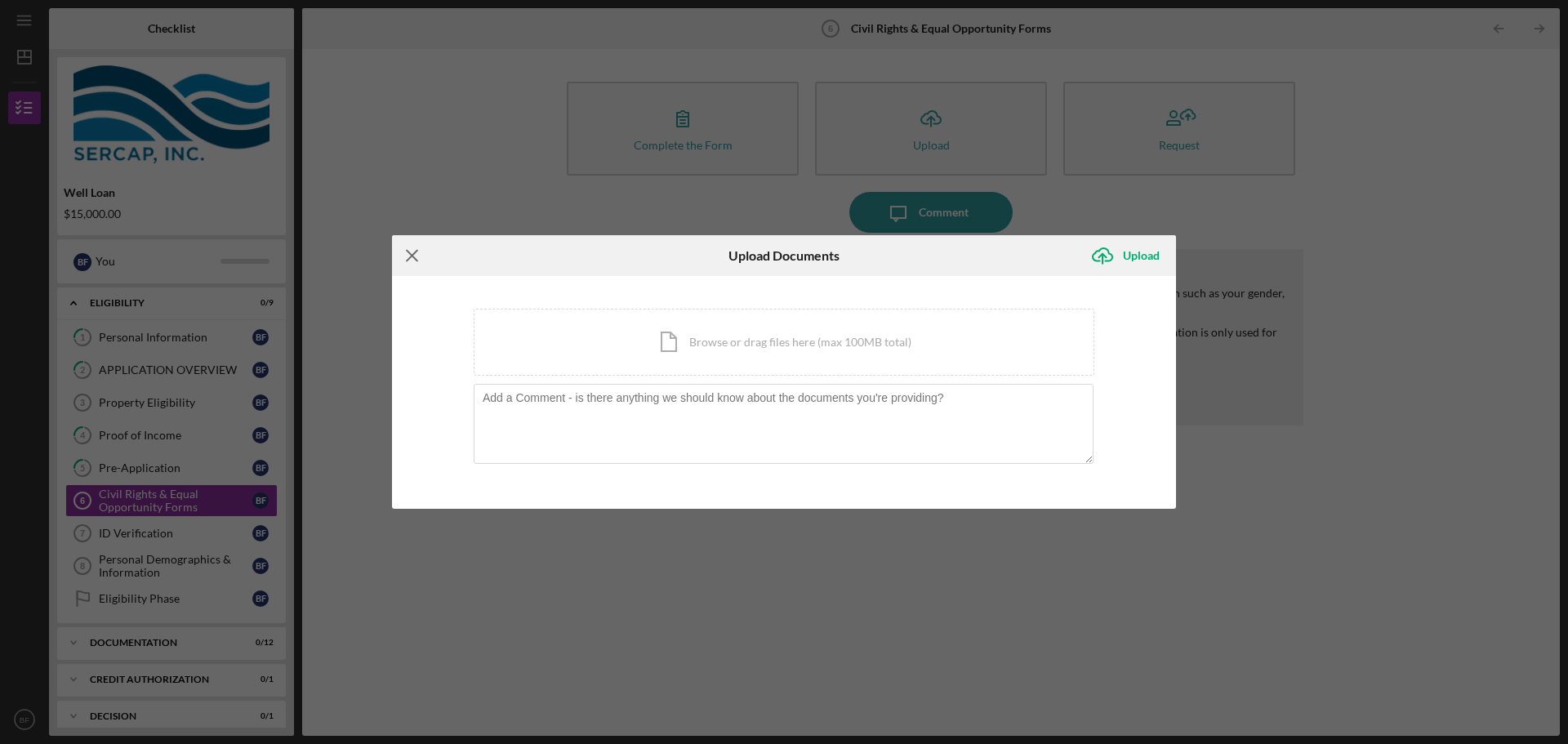
click at [424, 256] on icon "Icon/Menu Close" at bounding box center [412, 255] width 41 height 41
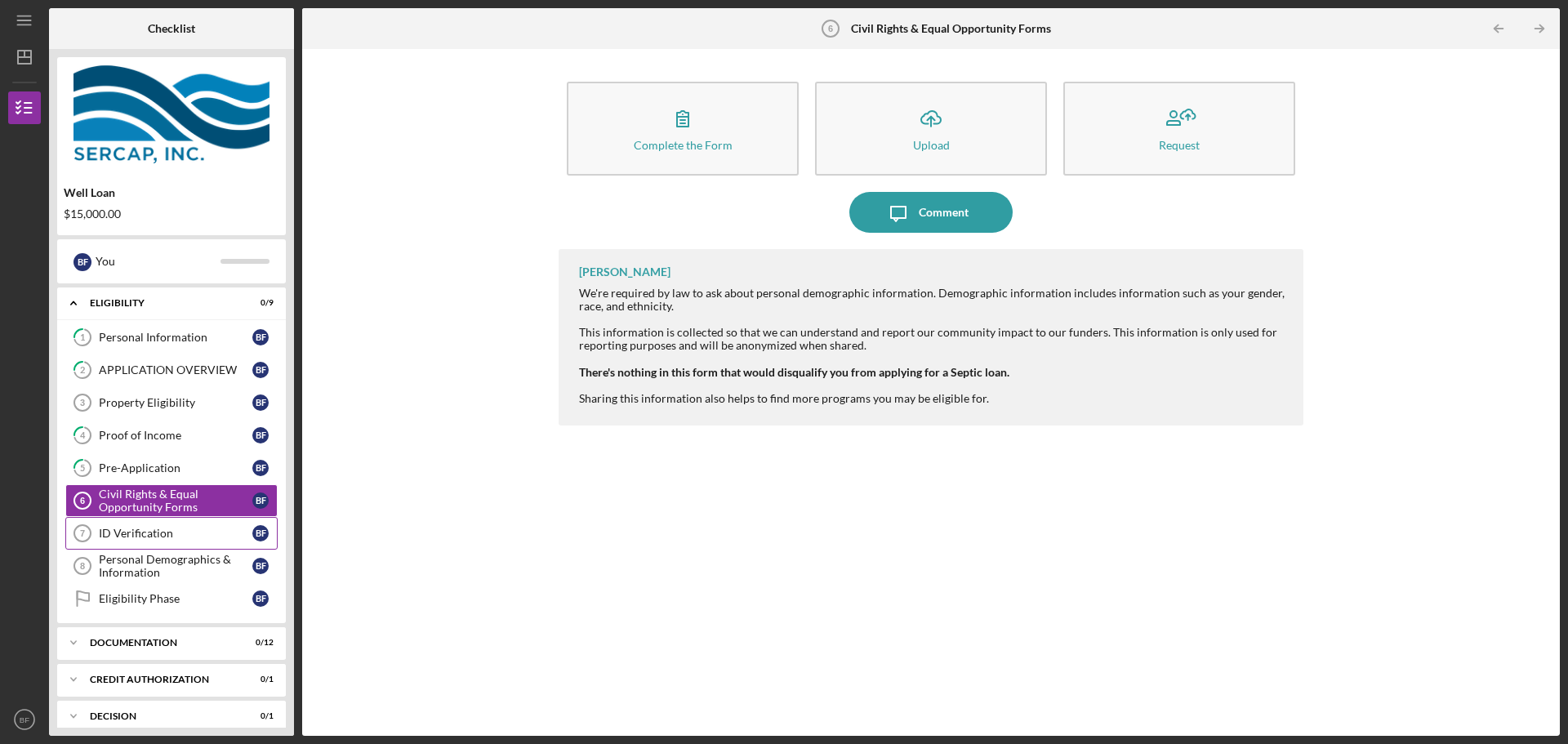
click at [168, 535] on div "ID Verification" at bounding box center [175, 534] width 153 height 13
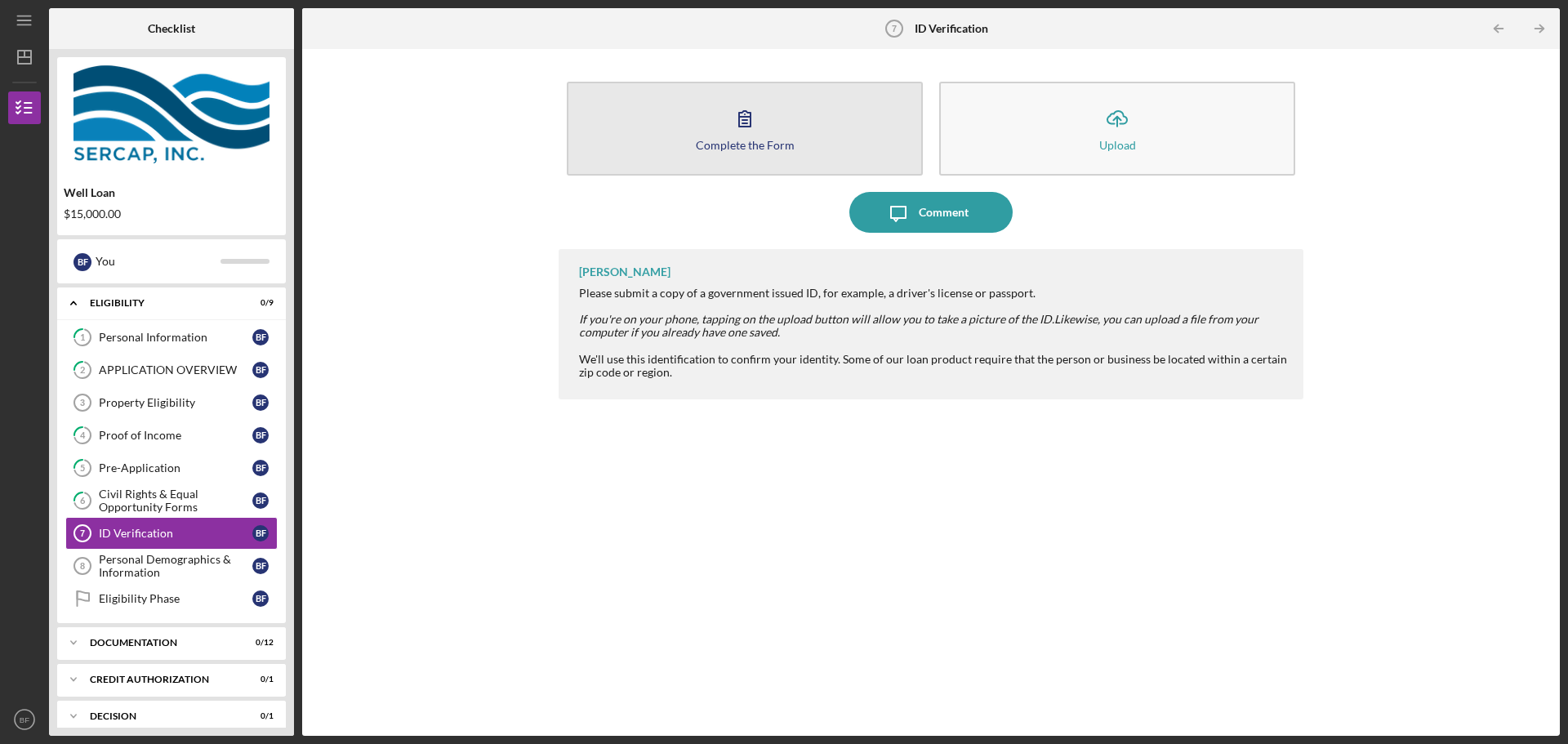
click at [714, 142] on div "Complete the Form" at bounding box center [746, 145] width 99 height 12
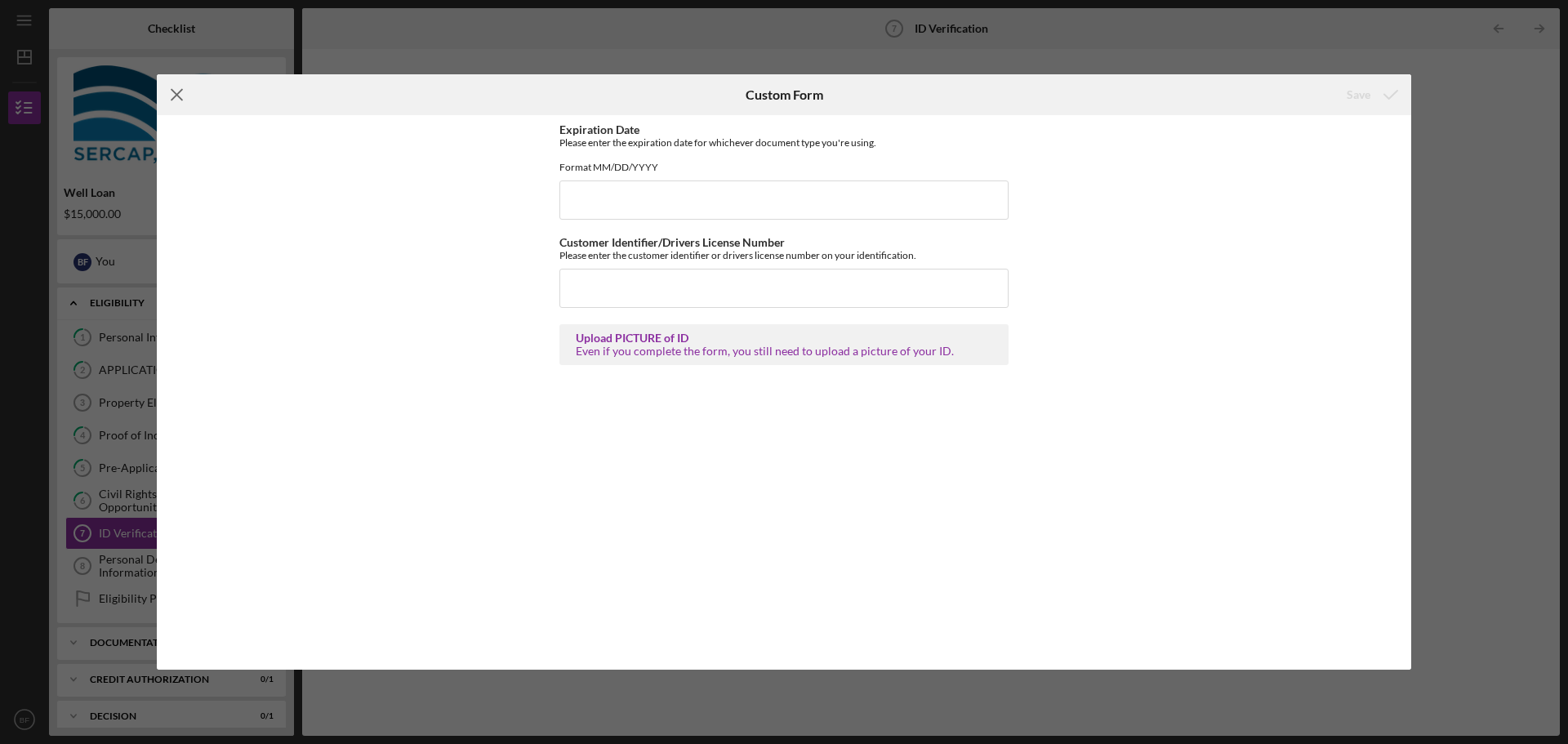
click at [184, 97] on icon "Icon/Menu Close" at bounding box center [177, 94] width 41 height 41
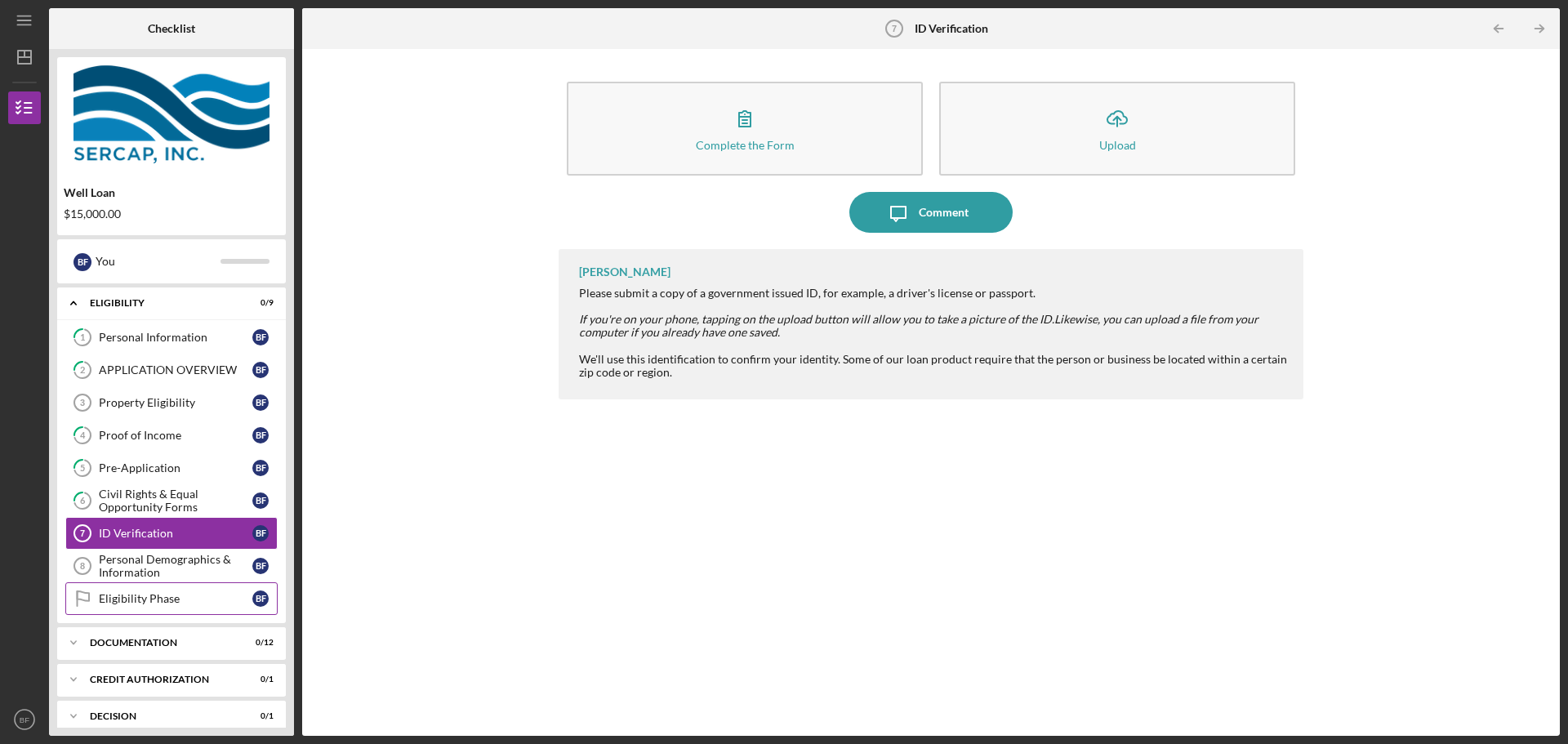
click at [146, 603] on div "Eligibility Phase" at bounding box center [175, 598] width 153 height 13
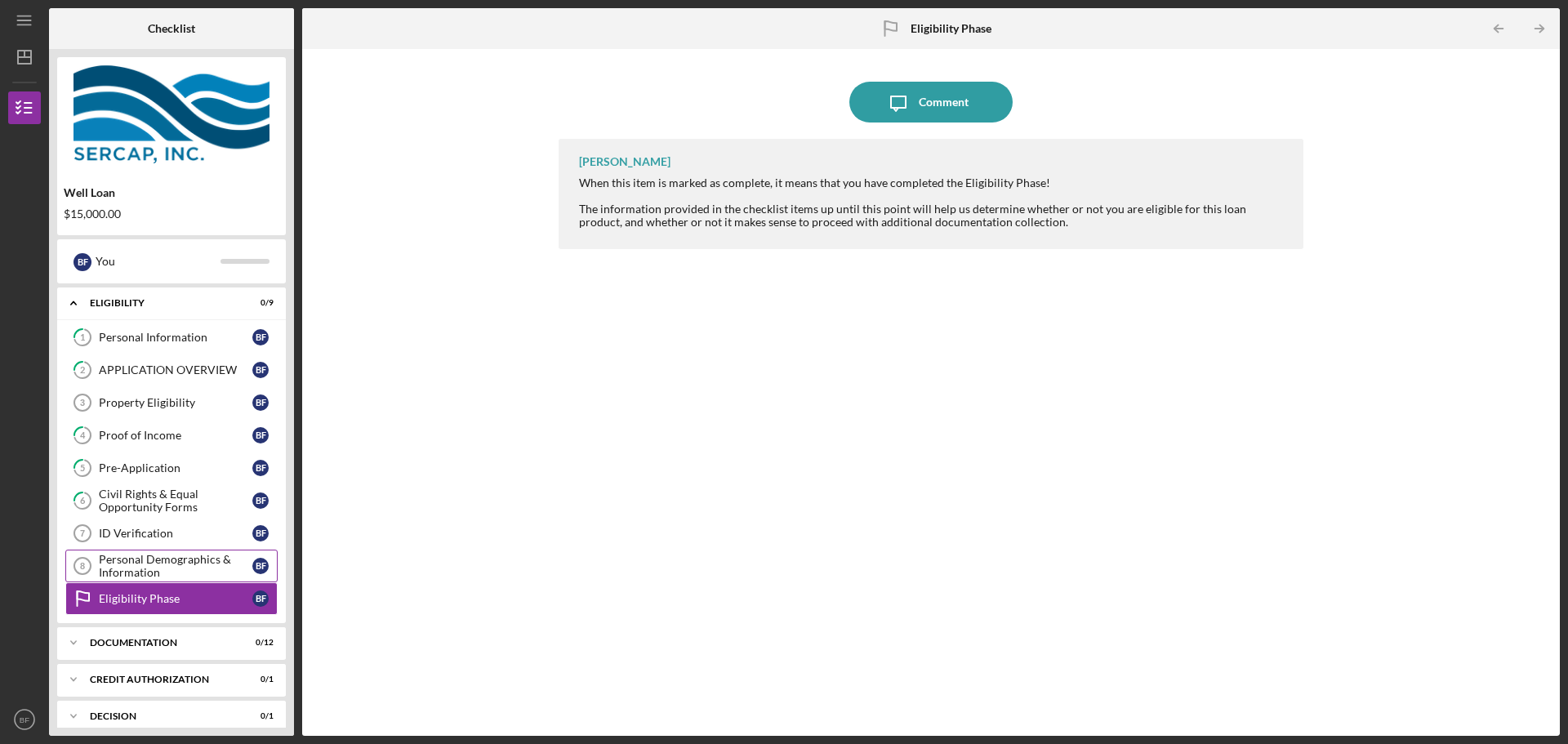
click at [130, 570] on div "Personal Demographics & Information" at bounding box center [175, 565] width 153 height 26
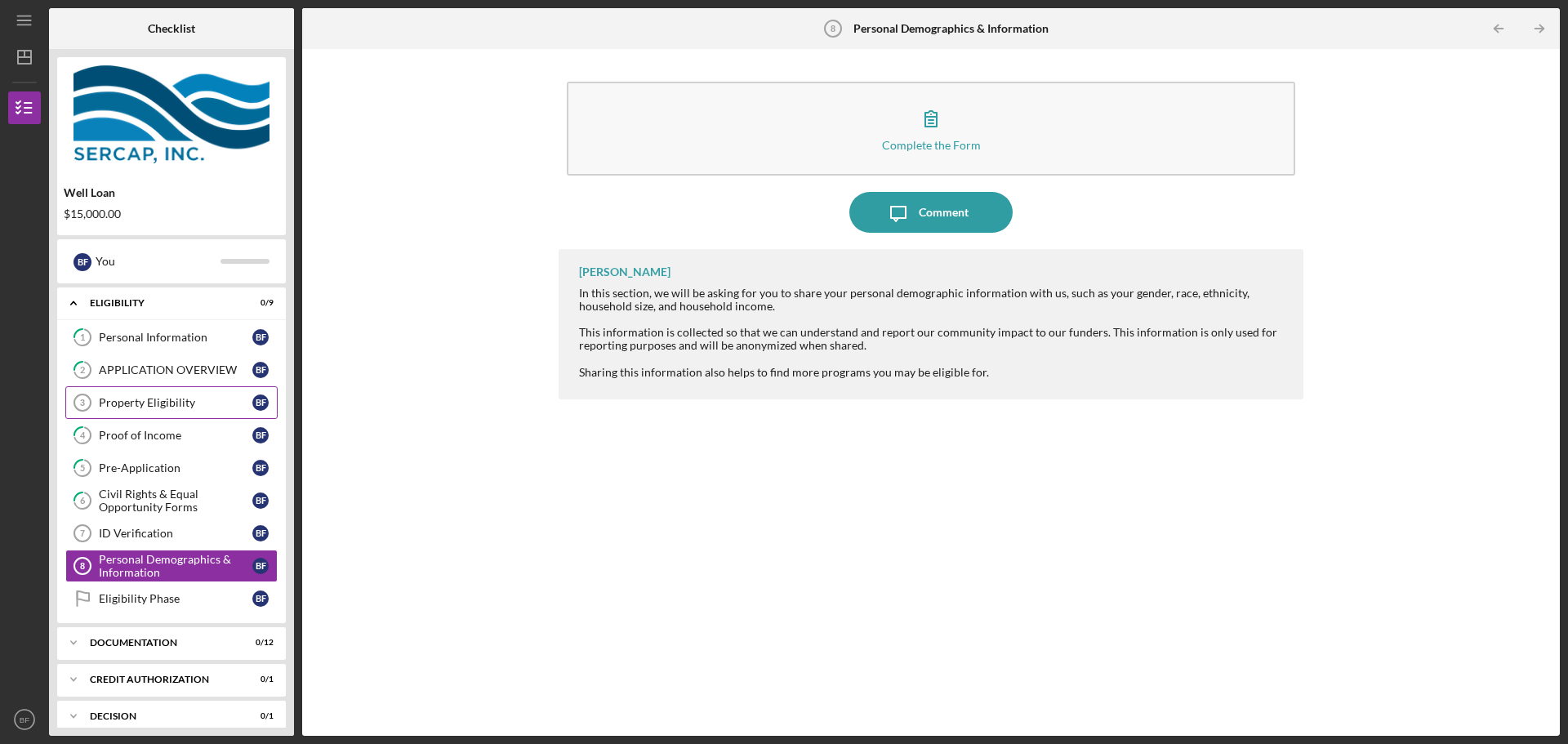
click at [88, 405] on icon "Property Eligibility 3" at bounding box center [82, 402] width 41 height 41
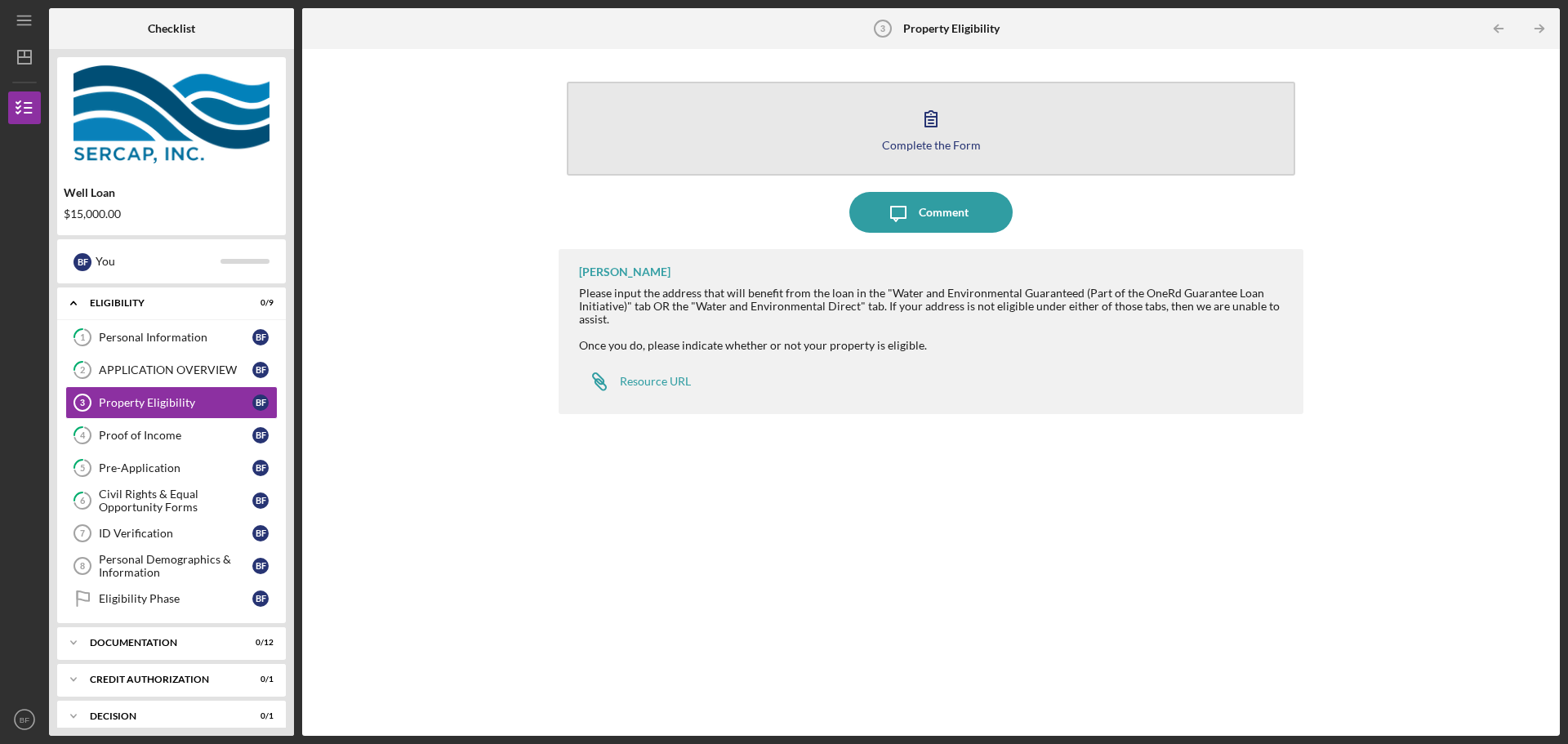
click at [932, 115] on icon "button" at bounding box center [931, 118] width 41 height 41
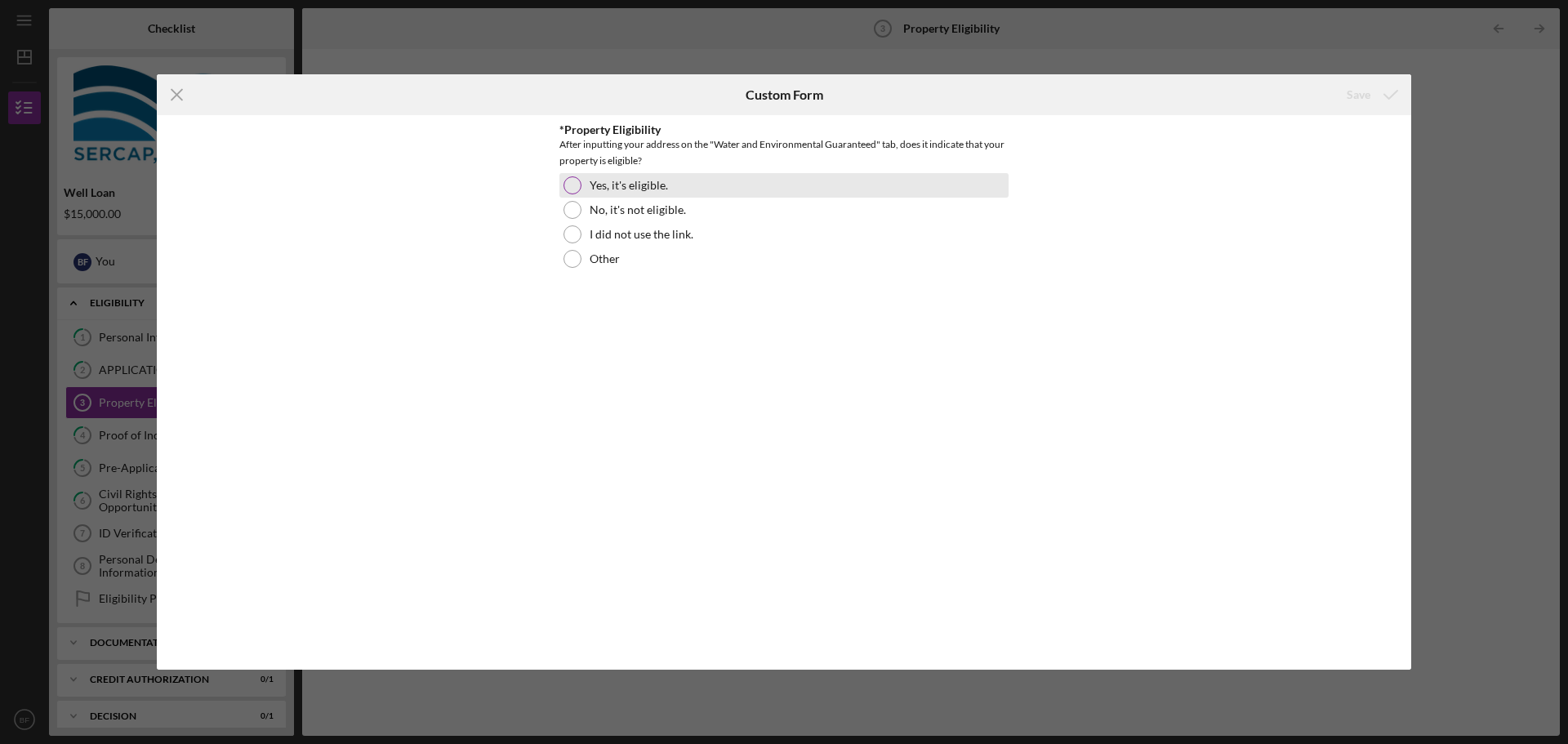
click at [569, 187] on div at bounding box center [572, 185] width 18 height 18
click at [1354, 91] on div "Save" at bounding box center [1359, 94] width 24 height 32
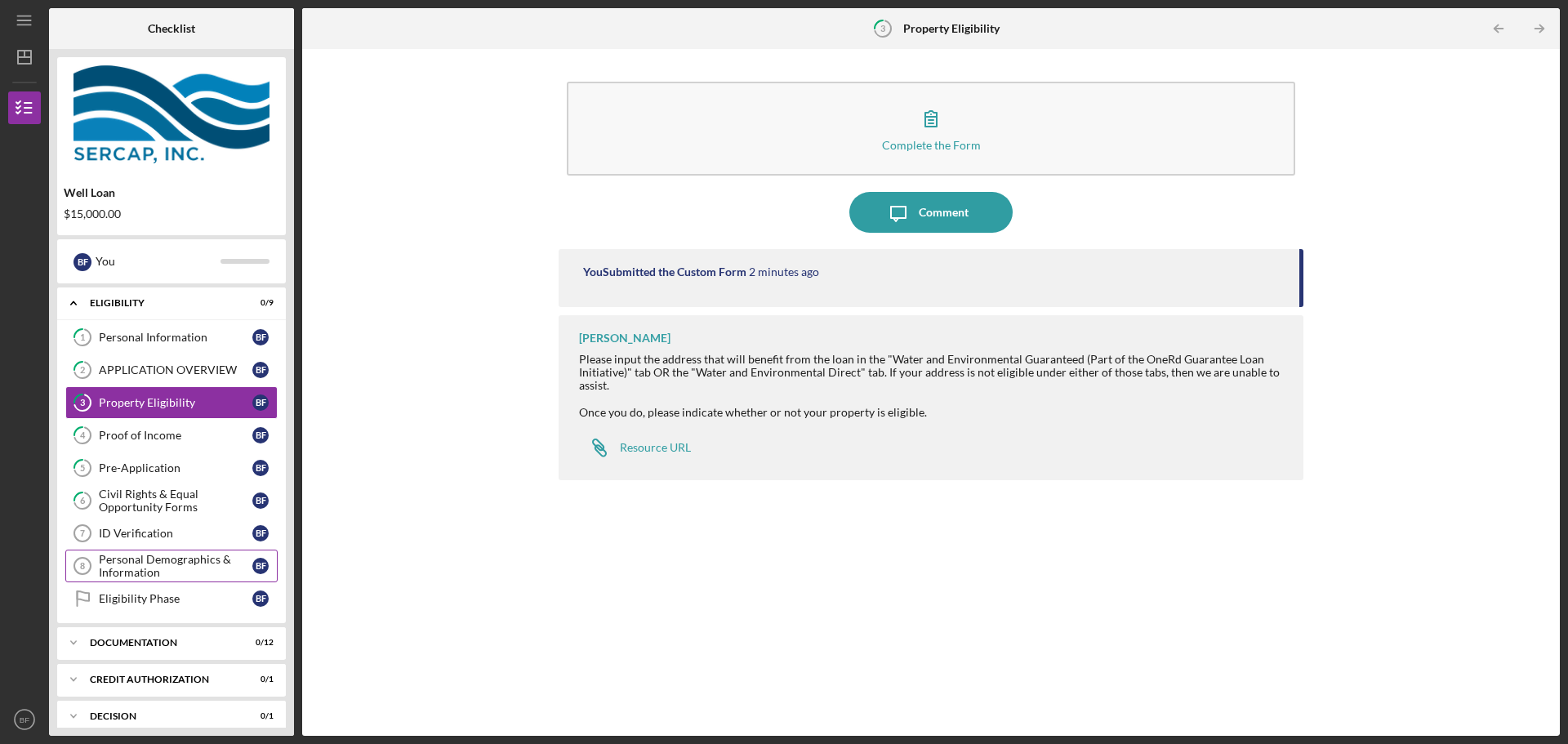
click at [161, 570] on div "Personal Demographics & Information" at bounding box center [175, 565] width 153 height 26
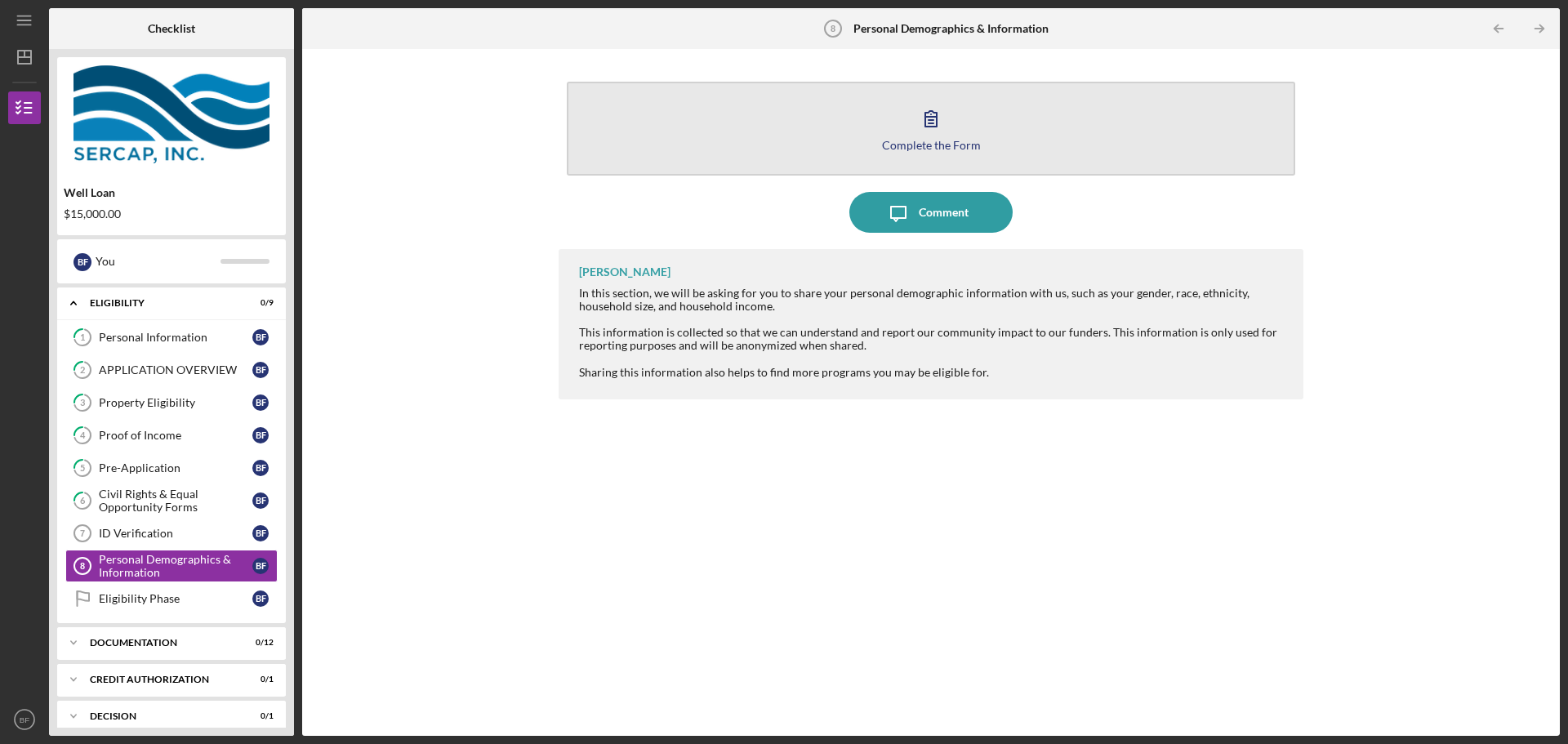
click at [906, 142] on div "Complete the Form" at bounding box center [931, 145] width 99 height 12
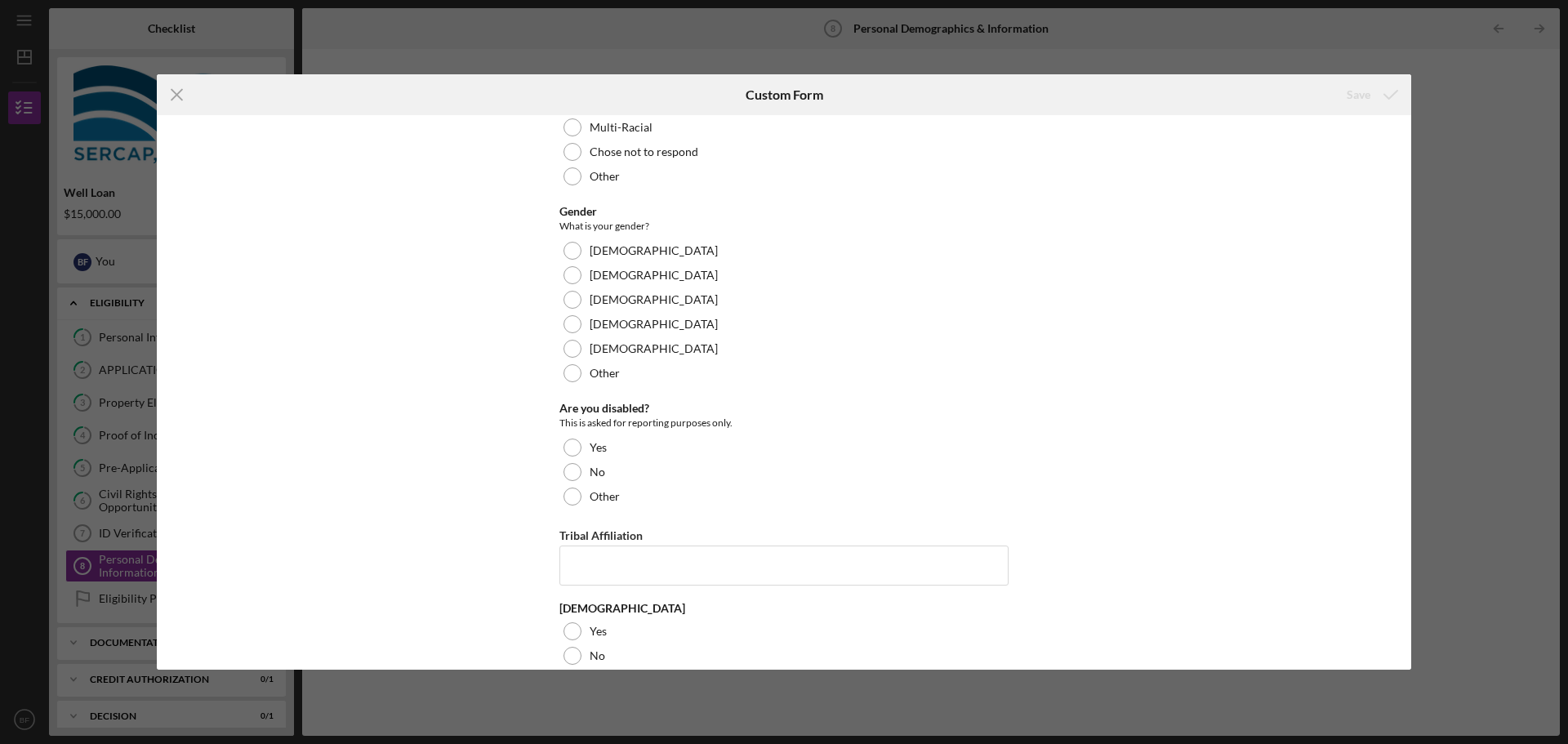
scroll to position [392, 0]
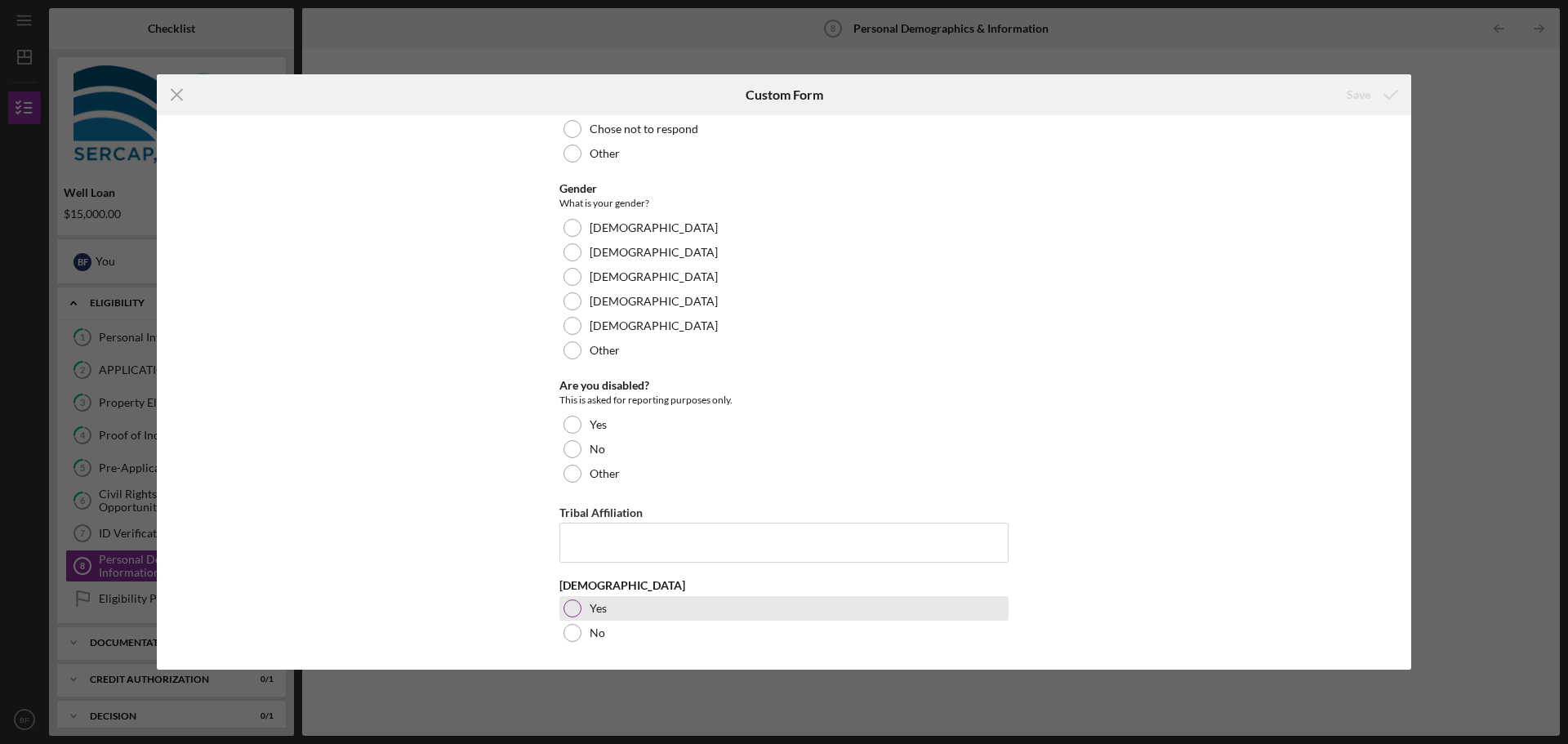
click at [577, 604] on div at bounding box center [572, 608] width 18 height 18
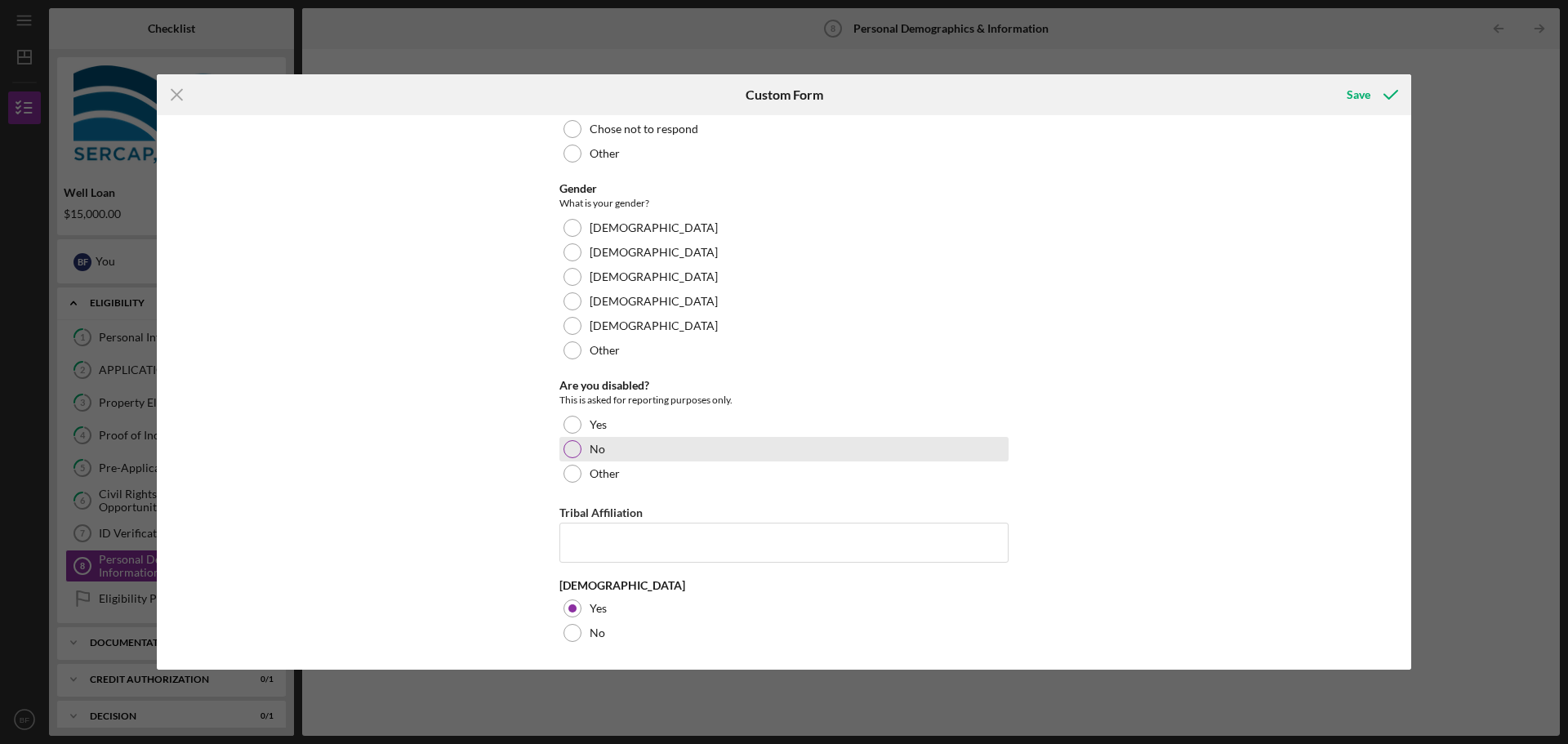
click at [580, 450] on div "No" at bounding box center [784, 449] width 449 height 25
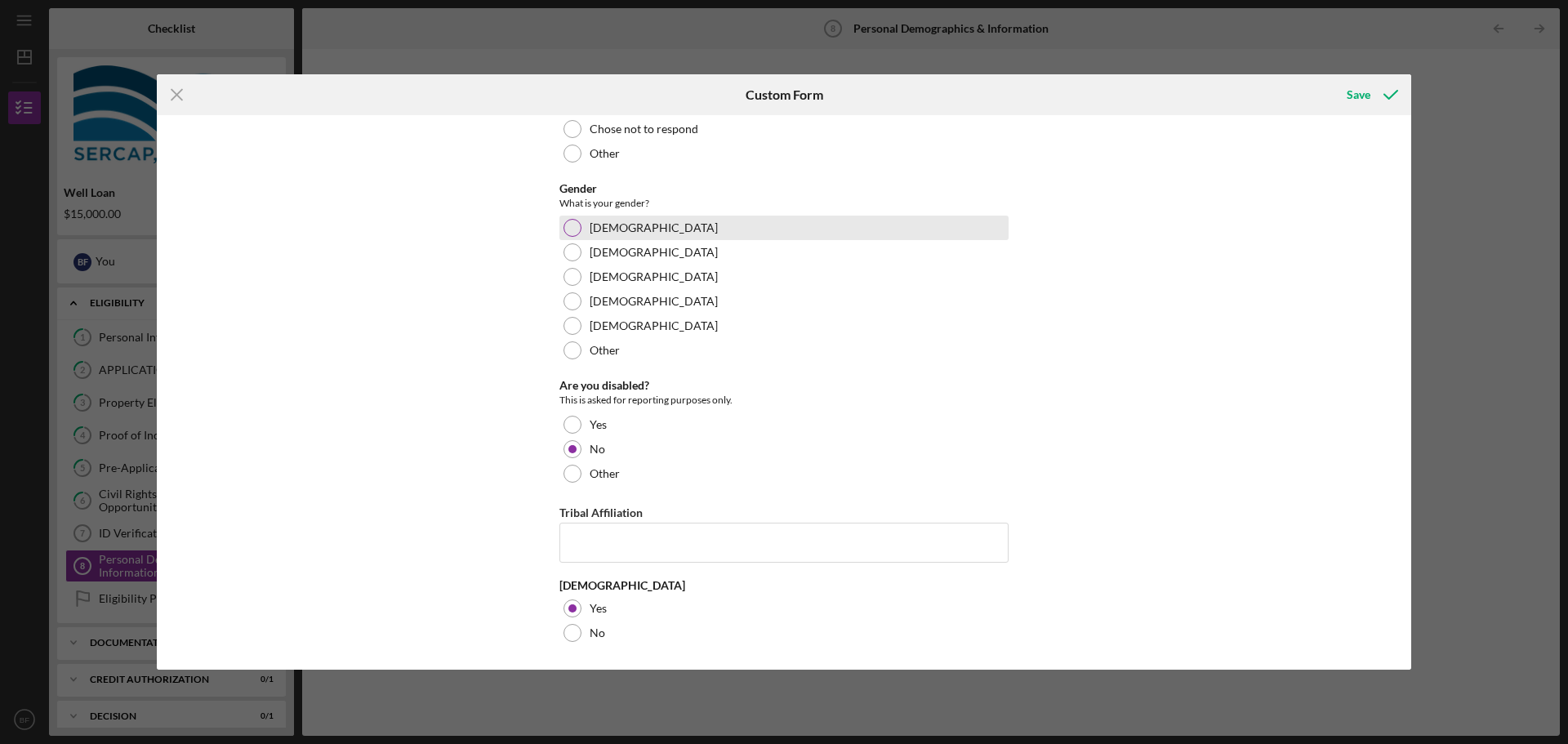
click at [563, 223] on div at bounding box center [572, 227] width 18 height 18
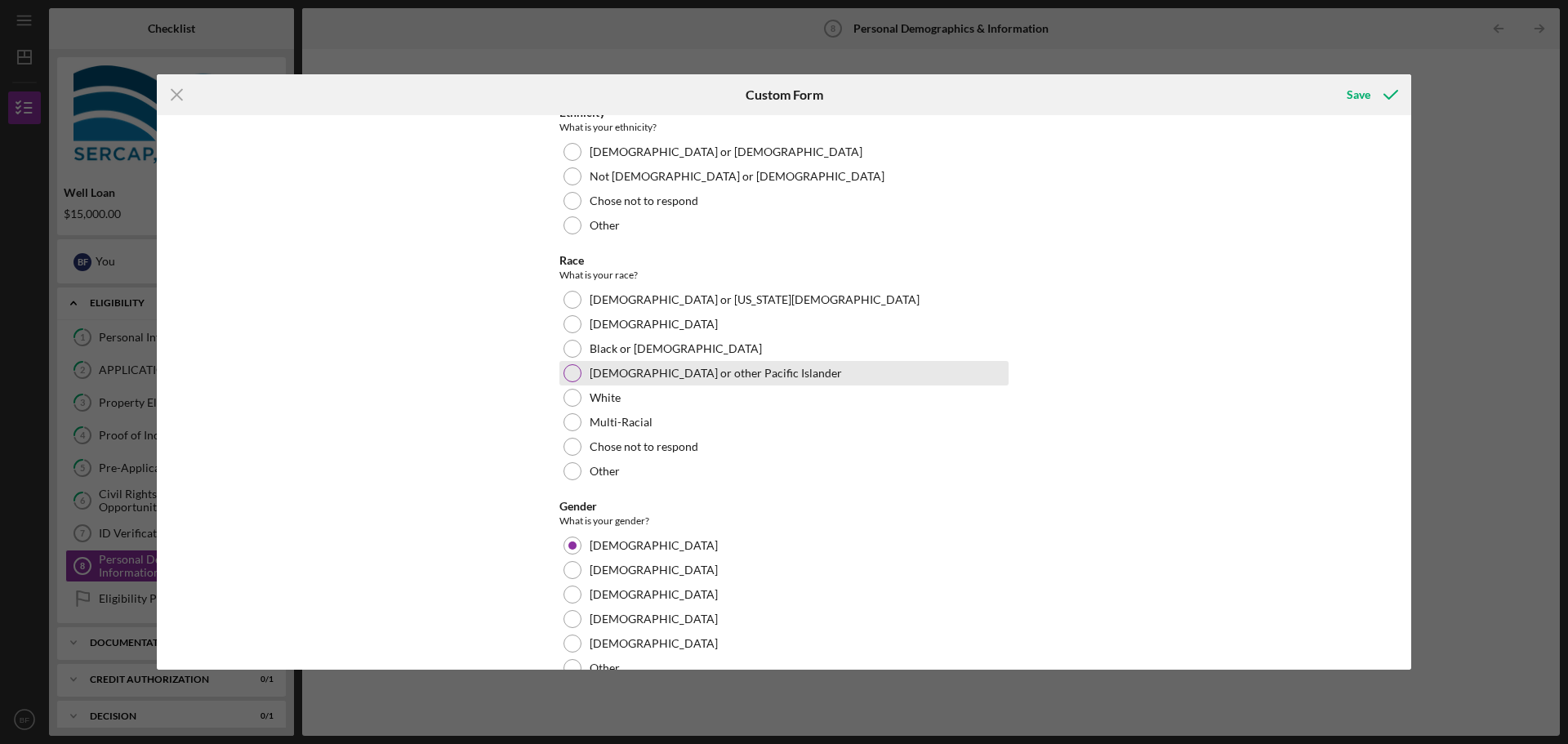
scroll to position [66, 0]
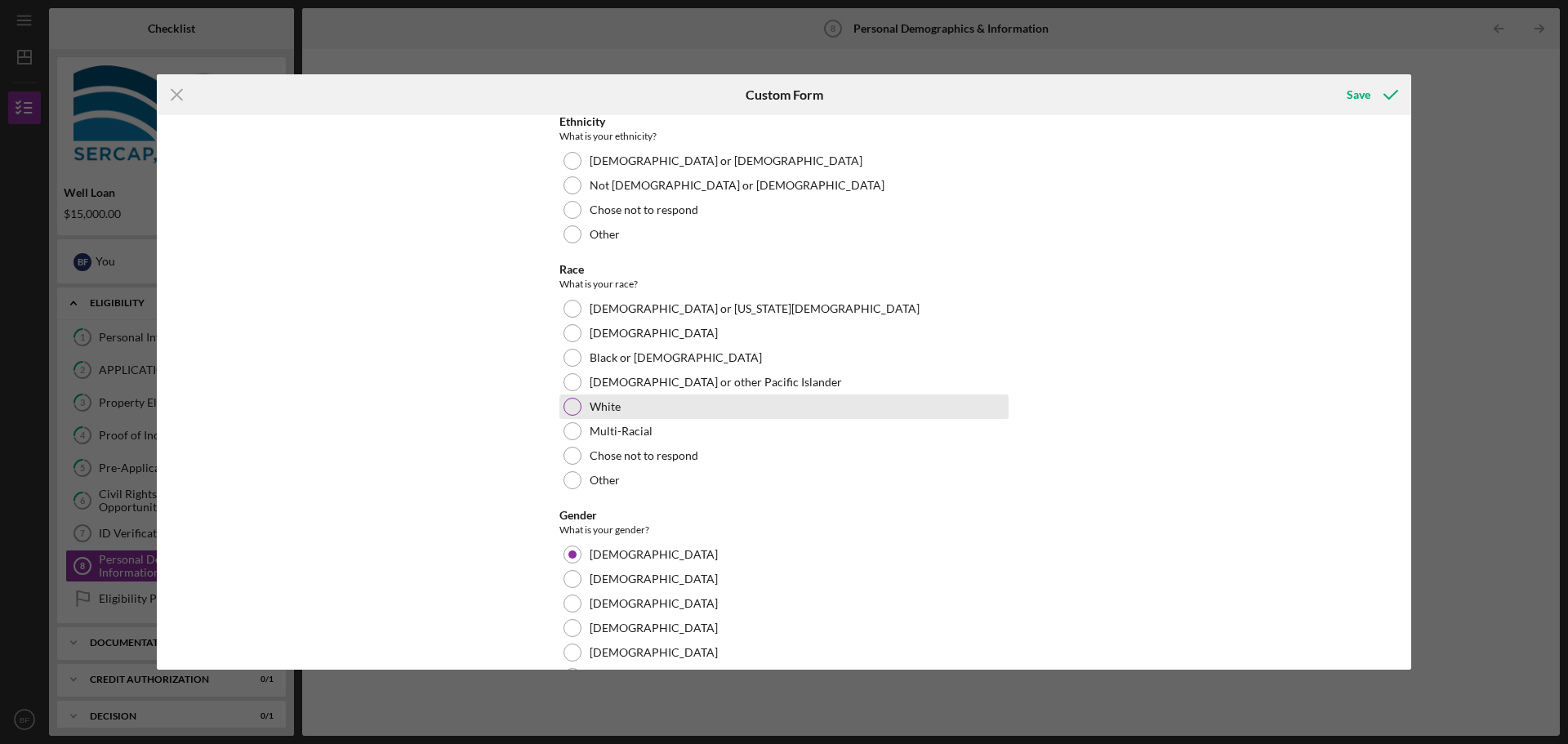
click at [577, 396] on div "White" at bounding box center [784, 407] width 449 height 25
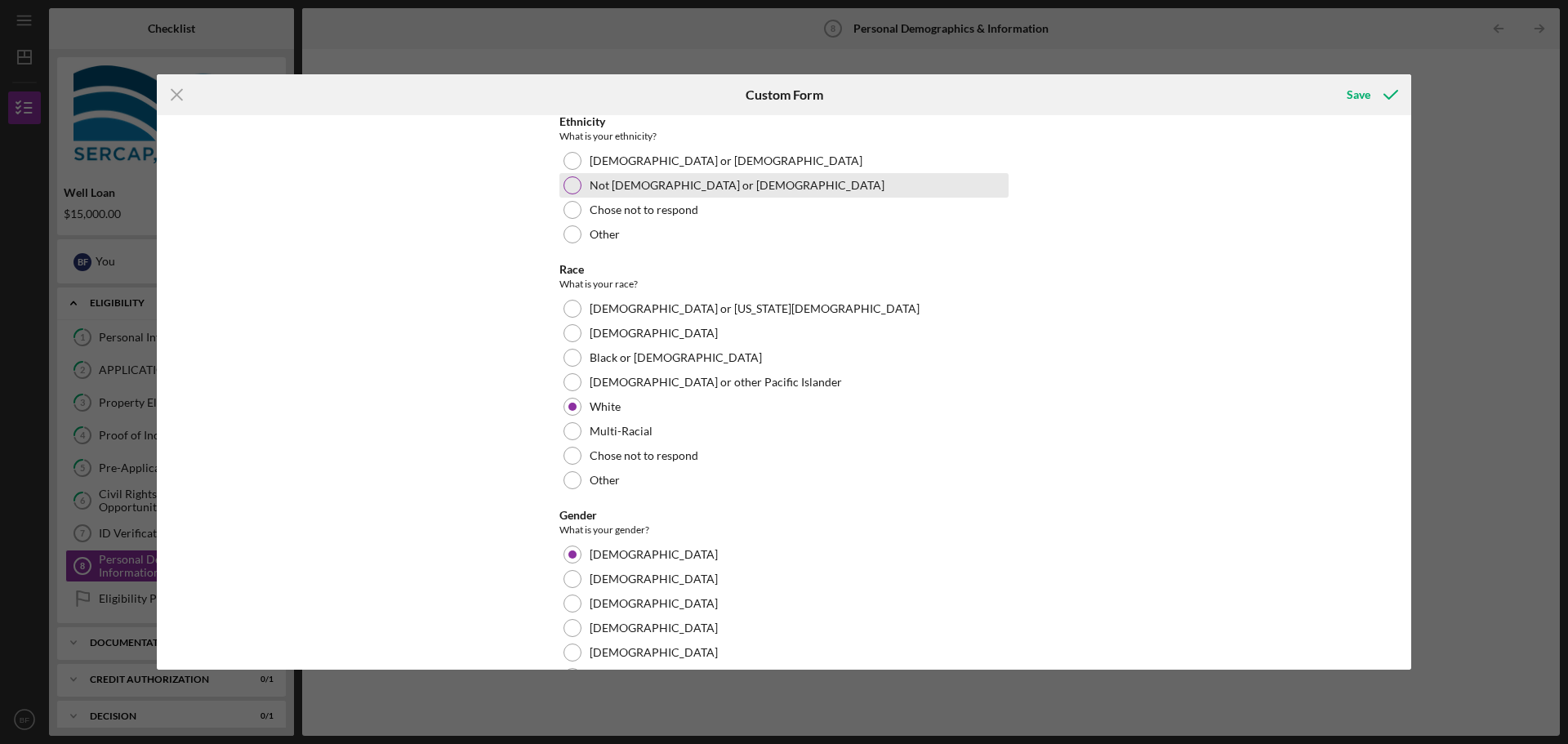
click at [566, 186] on div at bounding box center [572, 185] width 18 height 18
click at [1371, 94] on icon "submit" at bounding box center [1391, 94] width 41 height 41
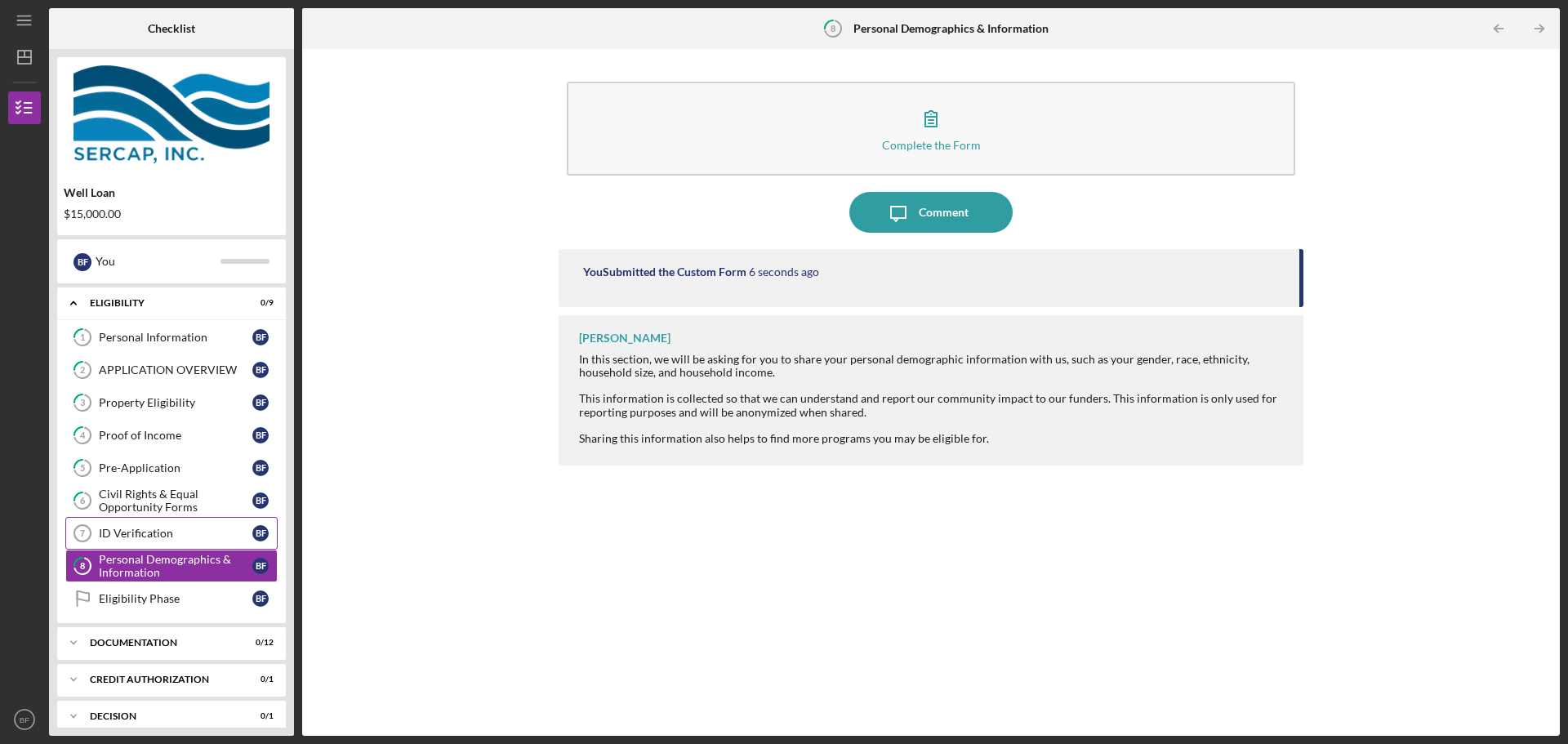
click at [167, 532] on div "ID Verification" at bounding box center [175, 534] width 153 height 13
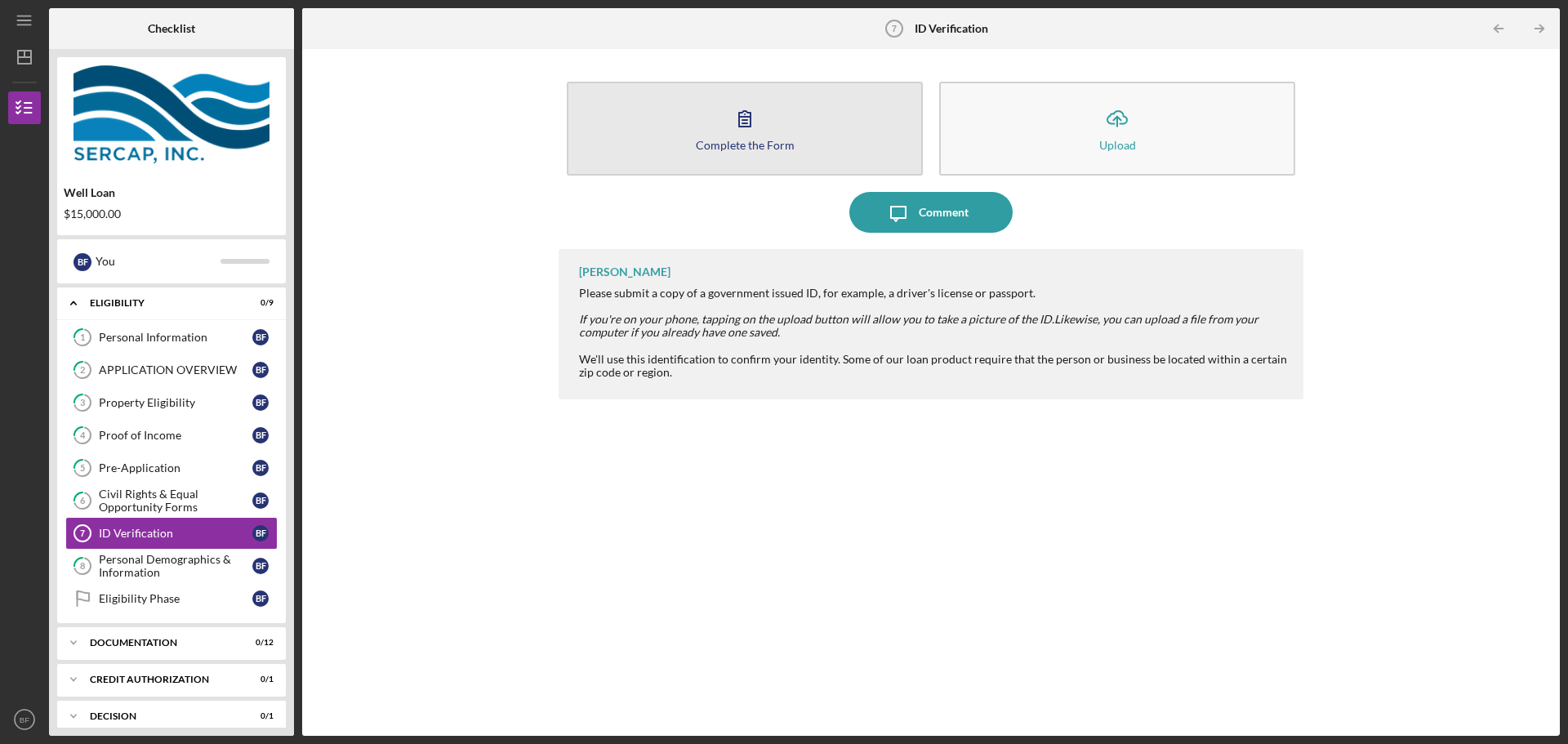
click at [780, 127] on button "Complete the Form Form" at bounding box center [745, 128] width 356 height 94
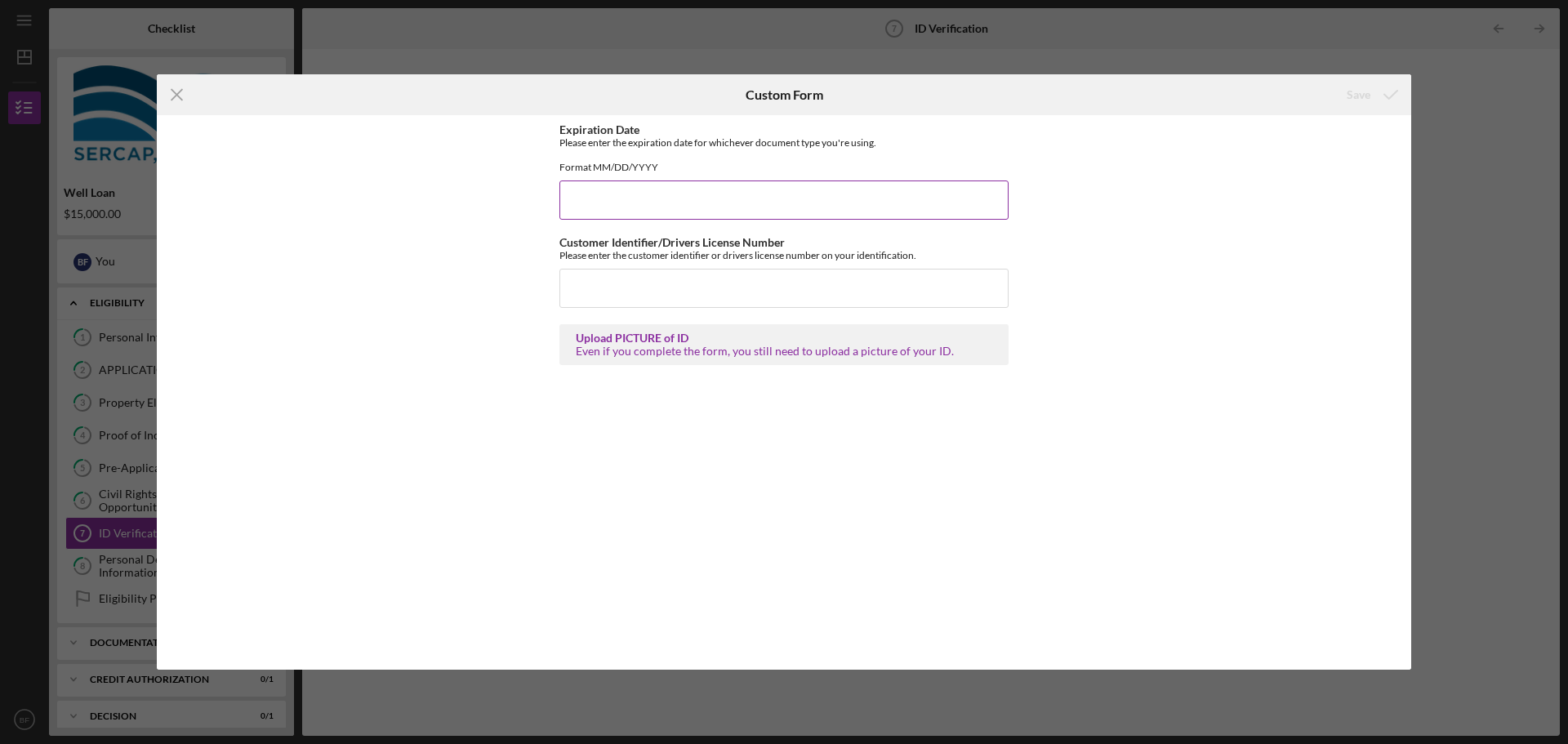
click at [673, 214] on input "Expiration Date" at bounding box center [784, 200] width 449 height 39
type input "[DATE]"
click at [755, 304] on input "Customer Identifier/Drivers License Number" at bounding box center [784, 287] width 449 height 39
type input "NC CDL 4907288"
click at [1348, 101] on div "Save" at bounding box center [1359, 94] width 24 height 32
